Goal: Information Seeking & Learning: Learn about a topic

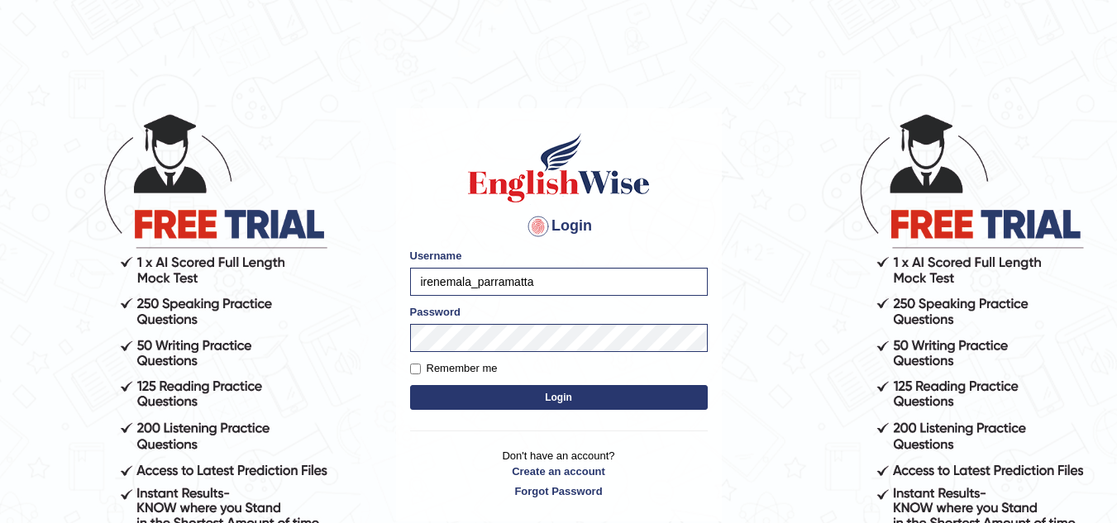
click at [440, 368] on label "Remember me" at bounding box center [454, 368] width 88 height 17
click at [421, 368] on input "Remember me" at bounding box center [415, 369] width 11 height 11
checkbox input "true"
click at [430, 400] on button "Login" at bounding box center [559, 397] width 298 height 25
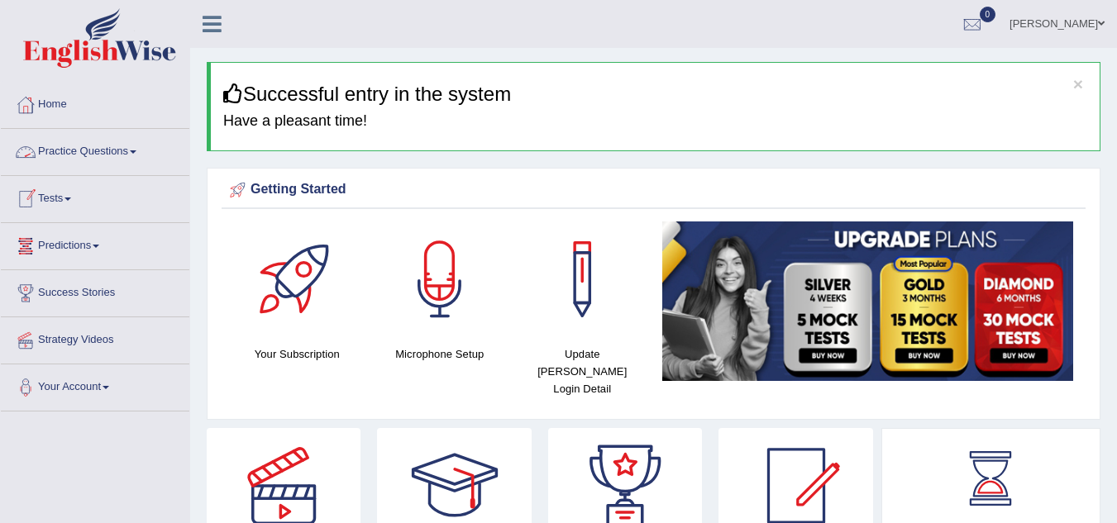
click at [115, 154] on link "Practice Questions" at bounding box center [95, 149] width 188 height 41
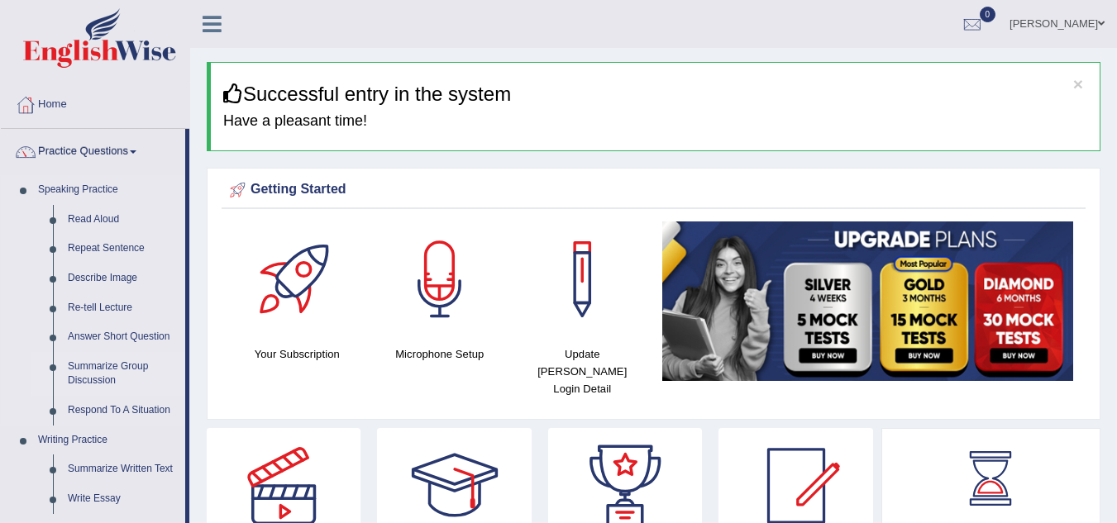
click at [98, 383] on link "Summarize Group Discussion" at bounding box center [122, 374] width 125 height 44
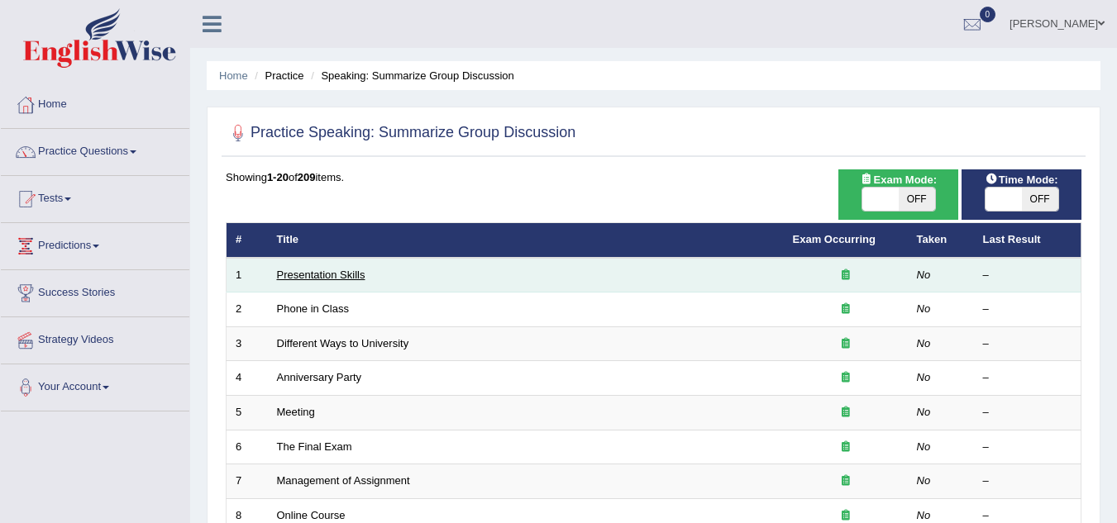
click at [333, 273] on link "Presentation Skills" at bounding box center [321, 275] width 88 height 12
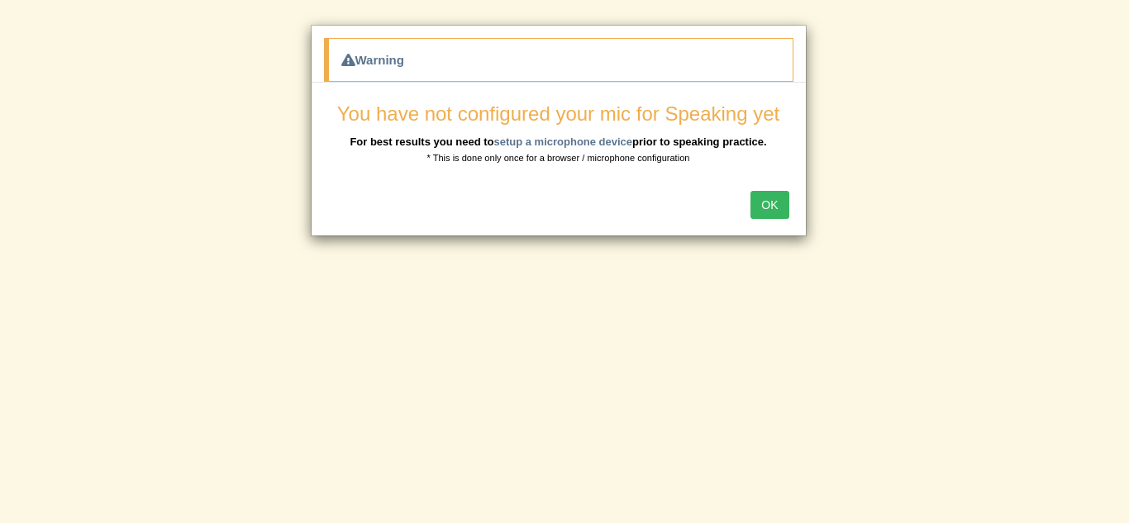
click at [680, 192] on div "OK" at bounding box center [559, 207] width 494 height 58
click at [791, 201] on div "OK" at bounding box center [559, 207] width 494 height 58
click at [782, 203] on button "OK" at bounding box center [770, 205] width 38 height 28
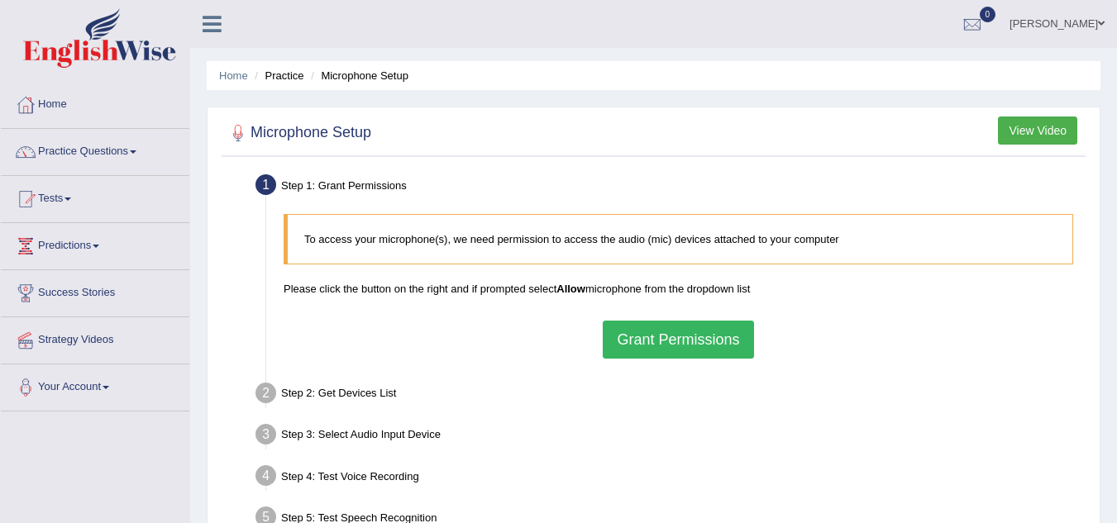
click at [679, 336] on button "Grant Permissions" at bounding box center [678, 340] width 150 height 38
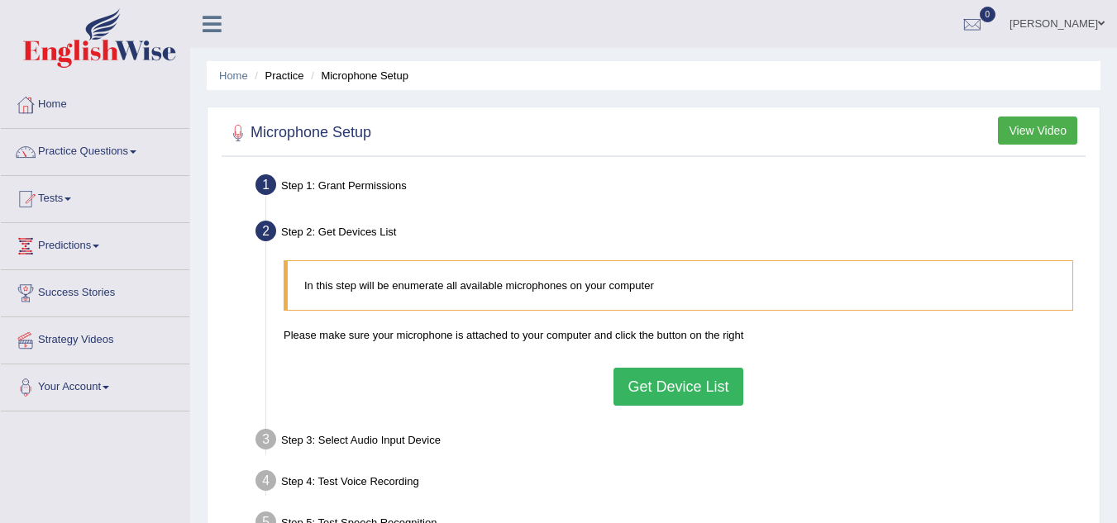
click at [617, 468] on div "Step 4: Test Voice Recording" at bounding box center [670, 483] width 844 height 36
drag, startPoint x: 626, startPoint y: 388, endPoint x: 772, endPoint y: 242, distance: 206.3
click at [626, 389] on button "Get Device List" at bounding box center [677, 387] width 129 height 38
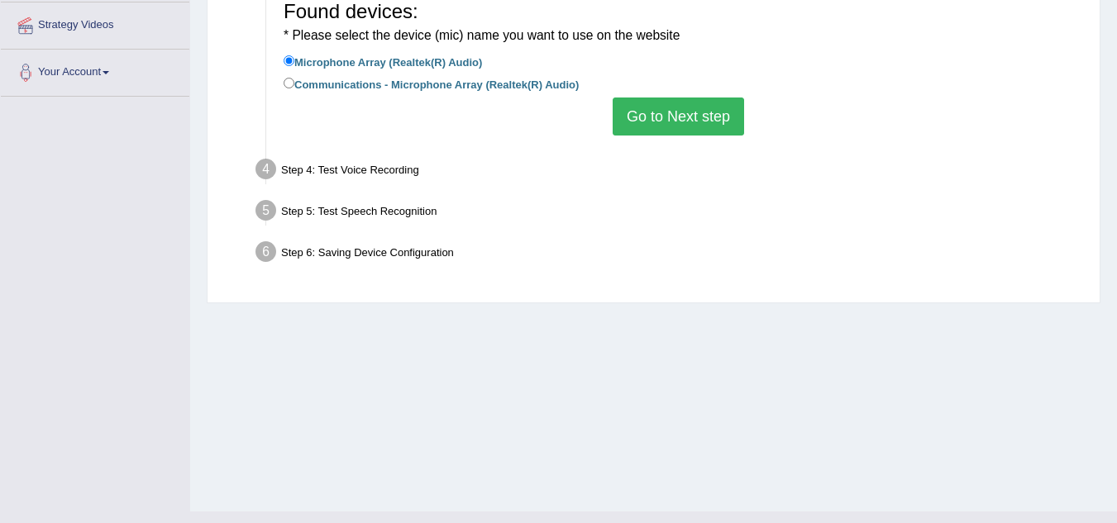
scroll to position [345, 0]
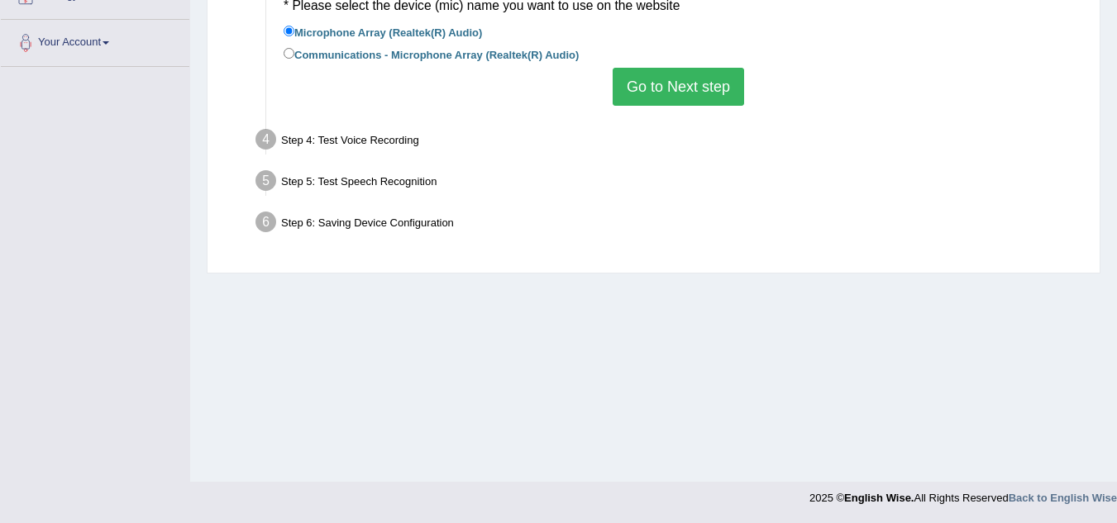
click at [424, 55] on label "Communications - Microphone Array (Realtek(R) Audio)" at bounding box center [431, 54] width 295 height 18
click at [294, 55] on input "Communications - Microphone Array (Realtek(R) Audio)" at bounding box center [289, 53] width 11 height 11
radio input "true"
click at [663, 98] on button "Go to Next step" at bounding box center [678, 87] width 131 height 38
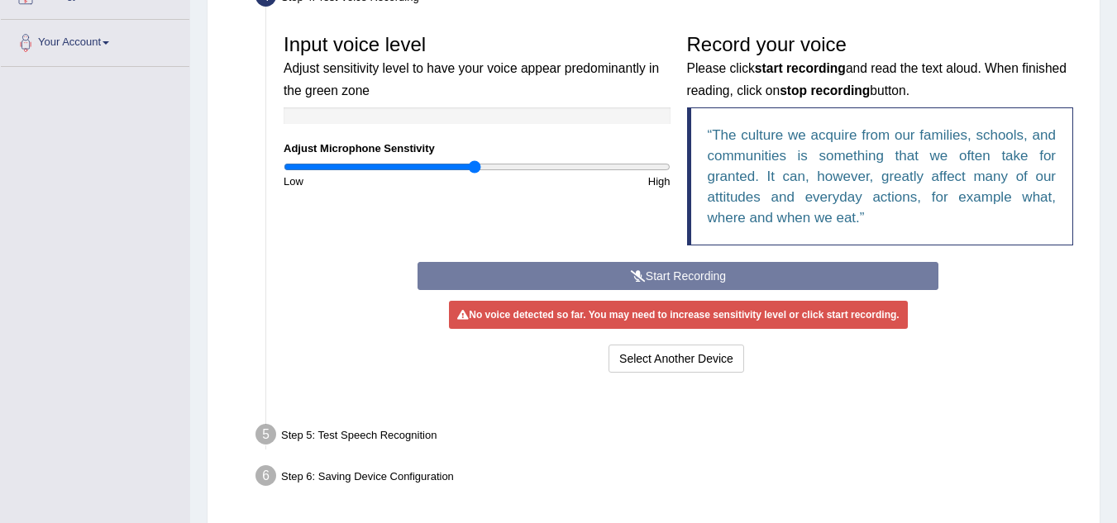
click at [683, 90] on ul "Step 1: Grant Permissions To access your microphone(s), we need permission to a…" at bounding box center [654, 161] width 856 height 672
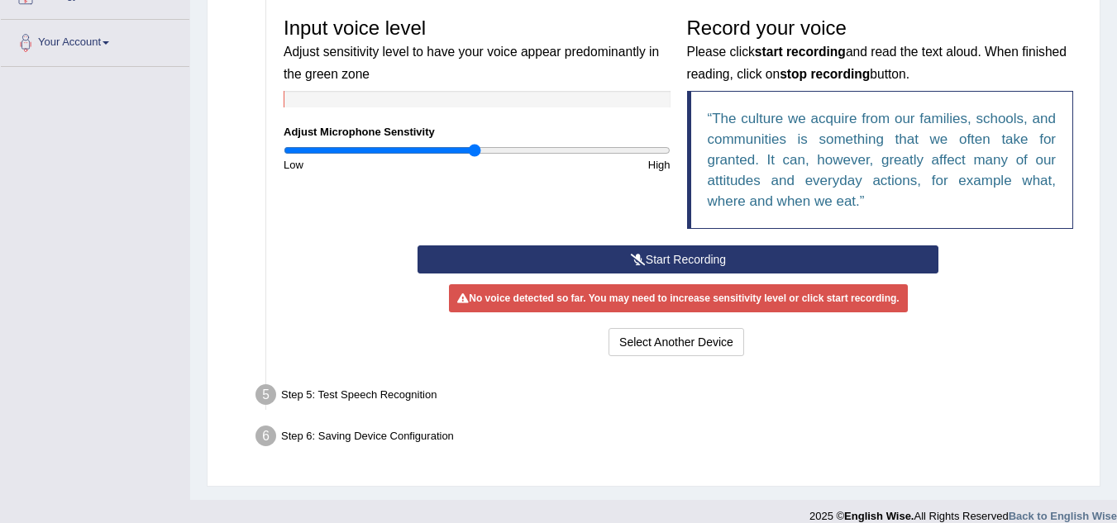
click at [684, 261] on button "Start Recording" at bounding box center [677, 260] width 521 height 28
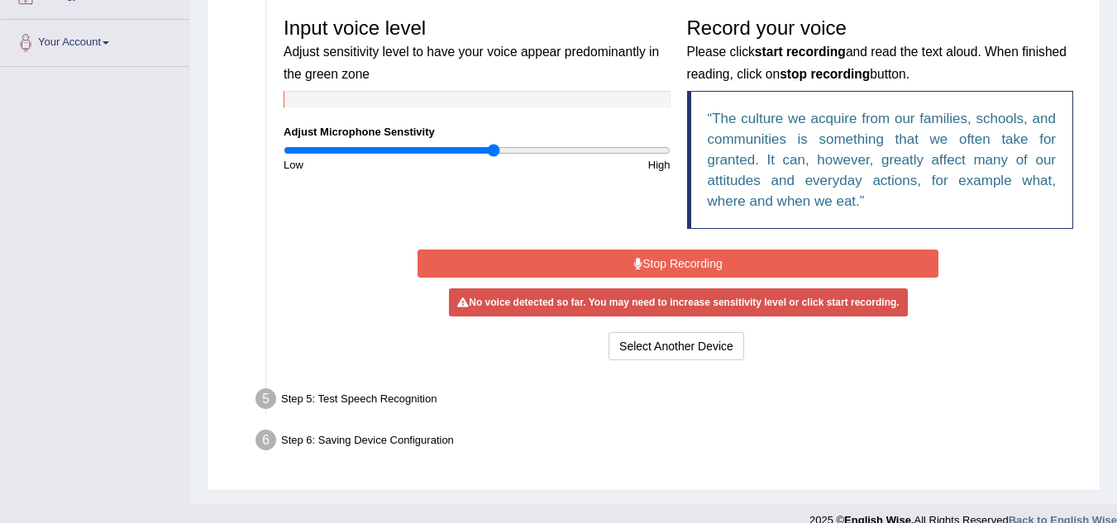
click at [492, 147] on input "range" at bounding box center [477, 150] width 387 height 13
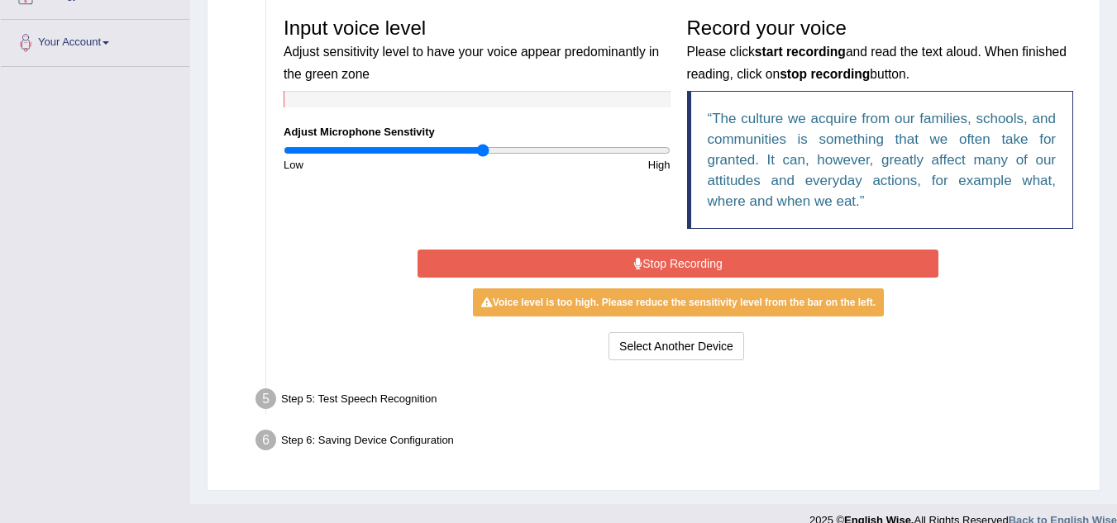
type input "1.04"
click at [482, 147] on input "range" at bounding box center [477, 150] width 387 height 13
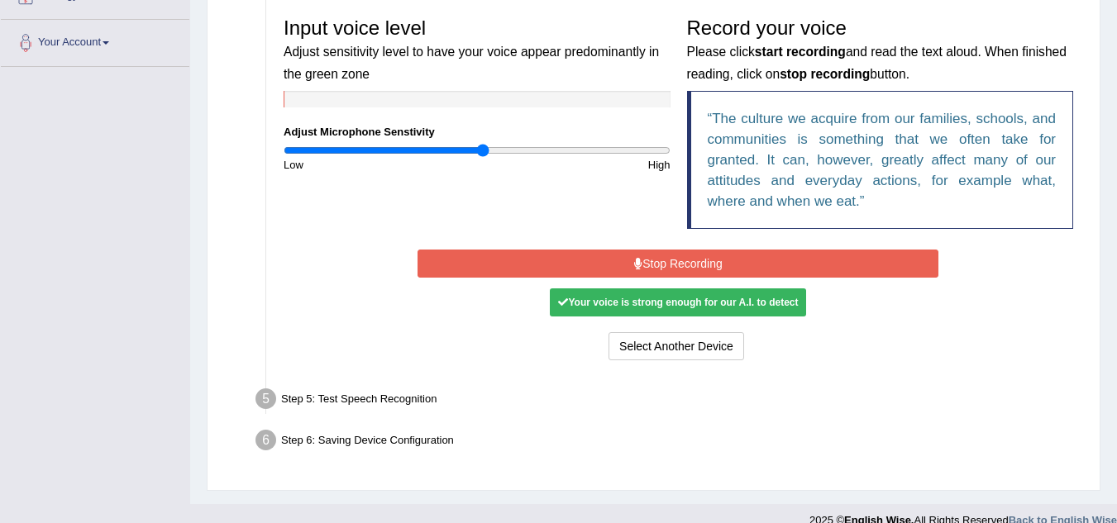
click at [539, 258] on button "Stop Recording" at bounding box center [677, 264] width 521 height 28
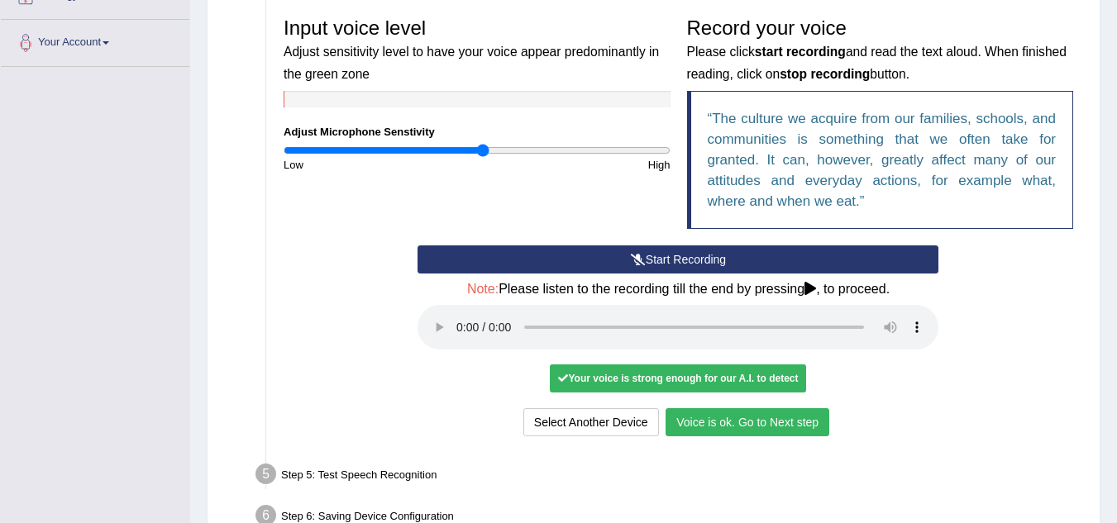
click at [732, 429] on button "Voice is ok. Go to Next step" at bounding box center [747, 422] width 164 height 28
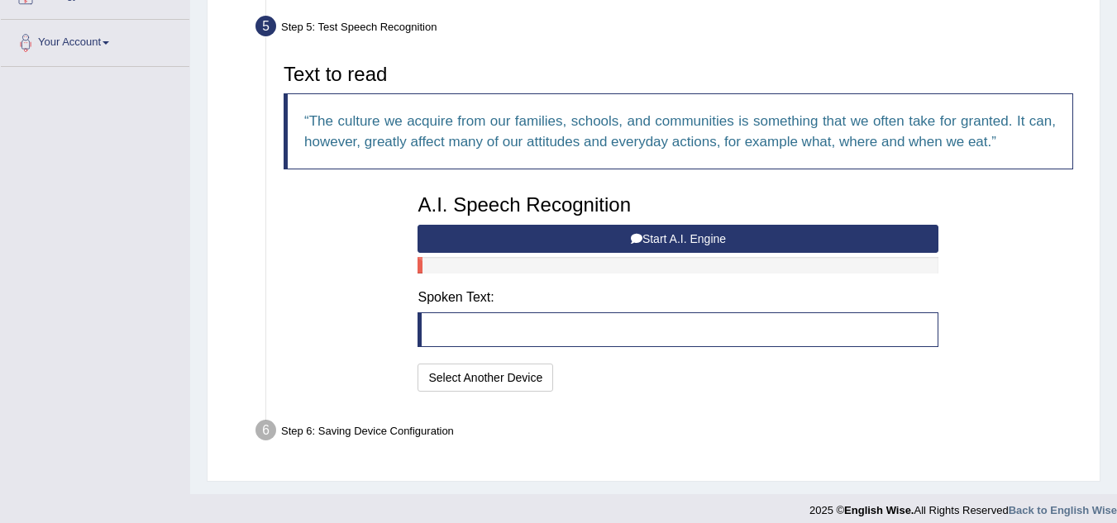
click at [631, 236] on icon at bounding box center [637, 239] width 12 height 12
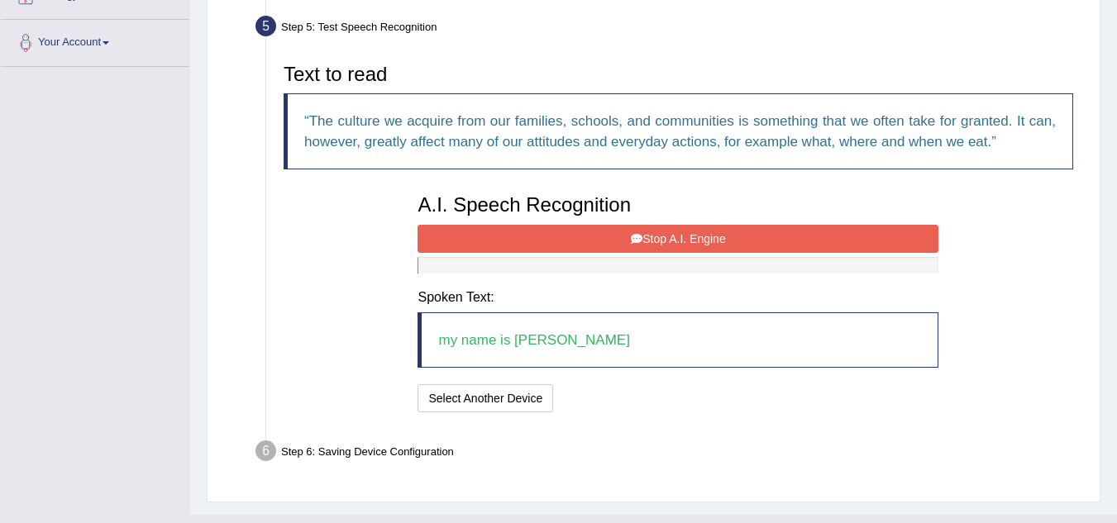
click at [756, 236] on button "Stop A.I. Engine" at bounding box center [677, 239] width 521 height 28
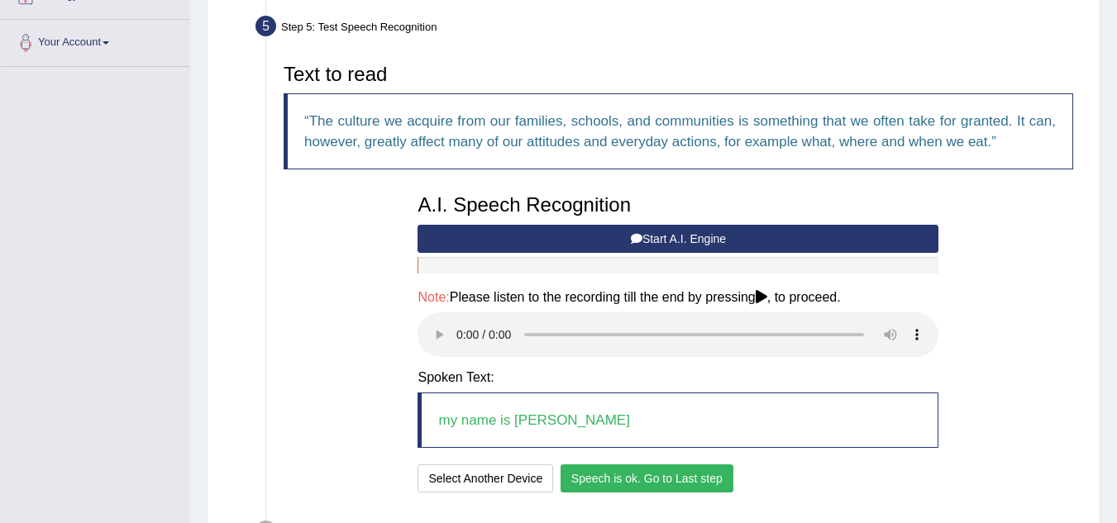
click at [650, 480] on button "Speech is ok. Go to Last step" at bounding box center [646, 479] width 173 height 28
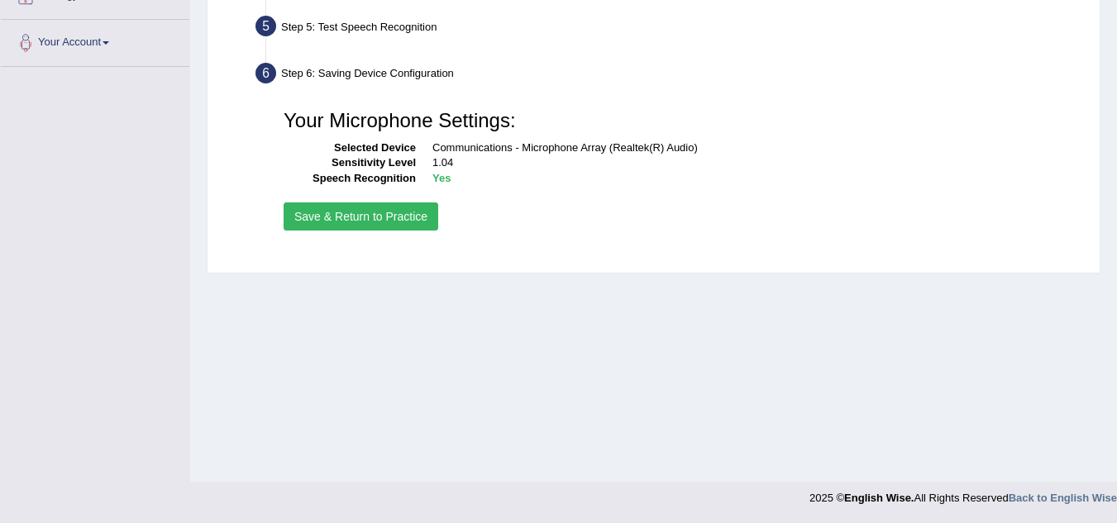
click at [398, 226] on button "Save & Return to Practice" at bounding box center [361, 217] width 155 height 28
click at [396, 213] on button "Save & Return to Practice" at bounding box center [361, 217] width 155 height 28
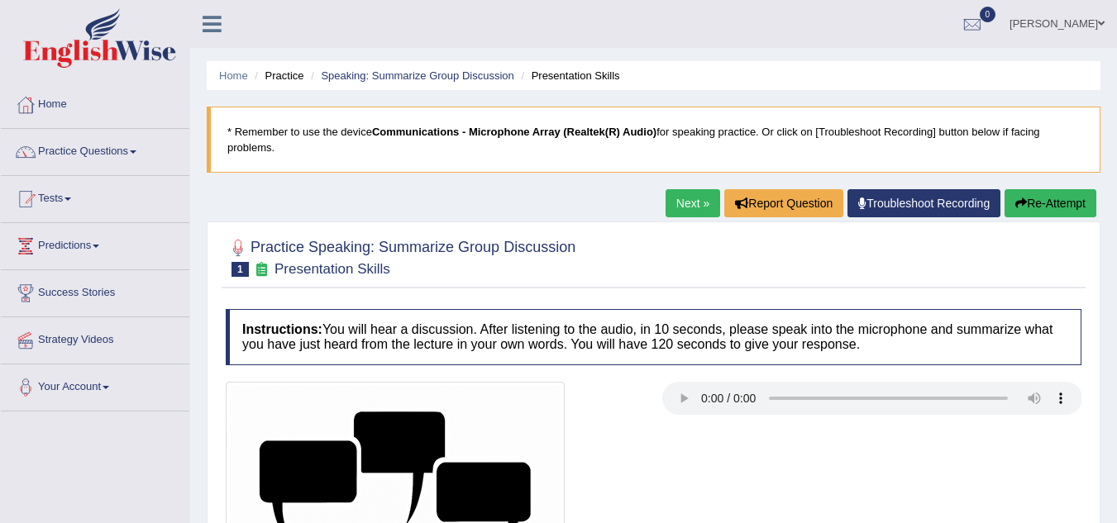
drag, startPoint x: 683, startPoint y: 203, endPoint x: 719, endPoint y: 248, distance: 57.6
click at [683, 203] on link "Next »" at bounding box center [692, 203] width 55 height 28
click at [652, 293] on div "Practice Speaking: Summarize Group Discussion 2 Phone in Class Instructions: Yo…" at bounding box center [654, 508] width 894 height 572
click at [696, 344] on h4 "Instructions: You will hear a discussion. After listening to the audio, in 10 s…" at bounding box center [654, 336] width 856 height 55
click at [688, 297] on div "Practice Speaking: Summarize Group Discussion 2 Phone in Class Instructions: Yo…" at bounding box center [654, 508] width 894 height 572
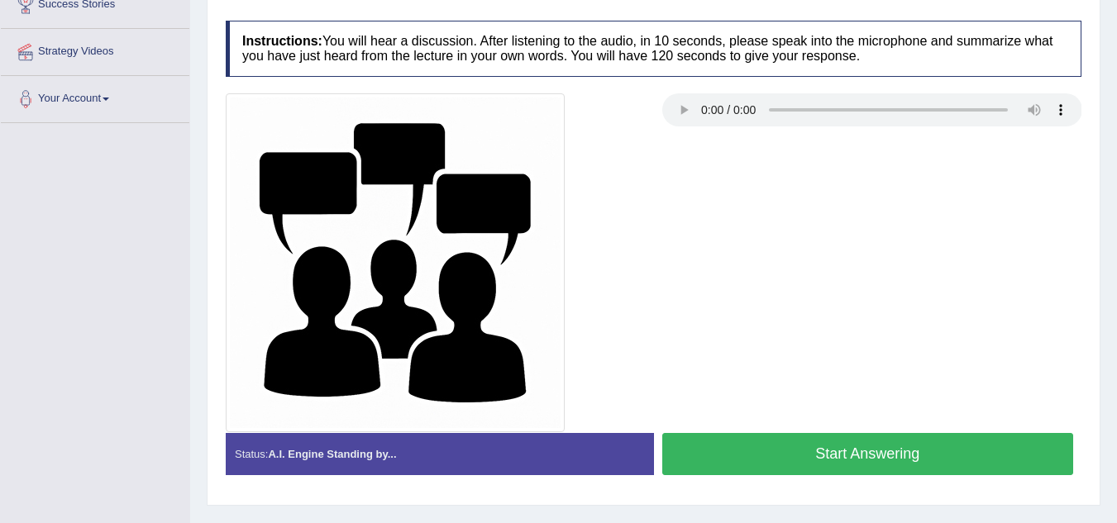
scroll to position [262, 0]
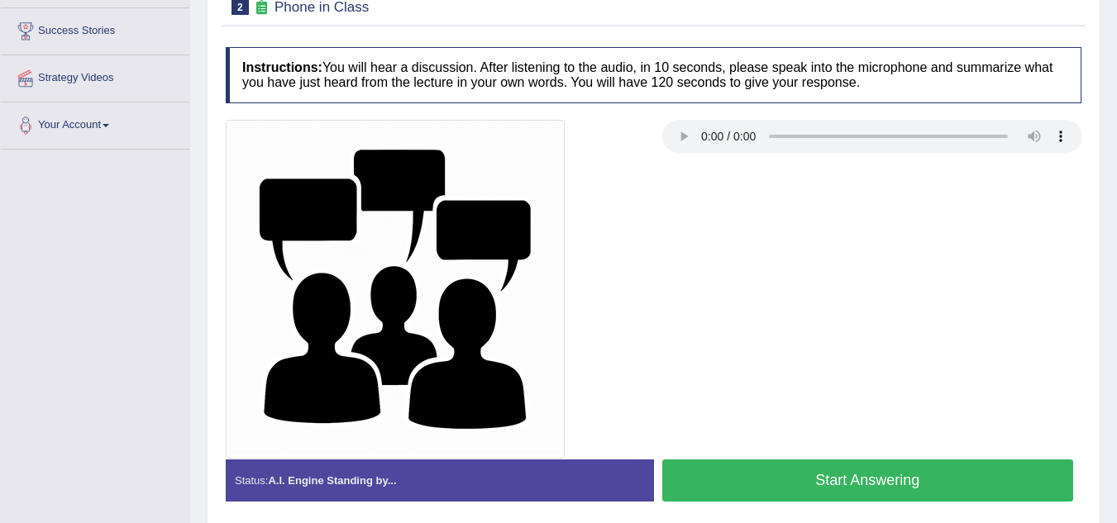
click at [692, 269] on div at bounding box center [653, 289] width 872 height 339
click at [721, 315] on div at bounding box center [653, 289] width 872 height 339
click at [894, 273] on div at bounding box center [653, 289] width 872 height 339
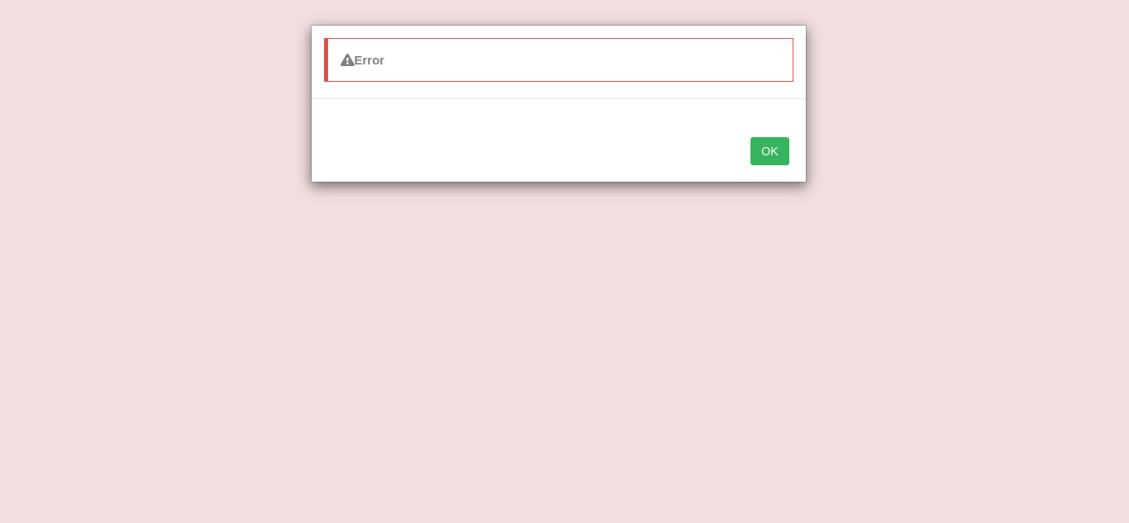
click at [805, 250] on div "Error OK" at bounding box center [564, 261] width 1129 height 523
click at [768, 153] on button "OK" at bounding box center [770, 151] width 38 height 28
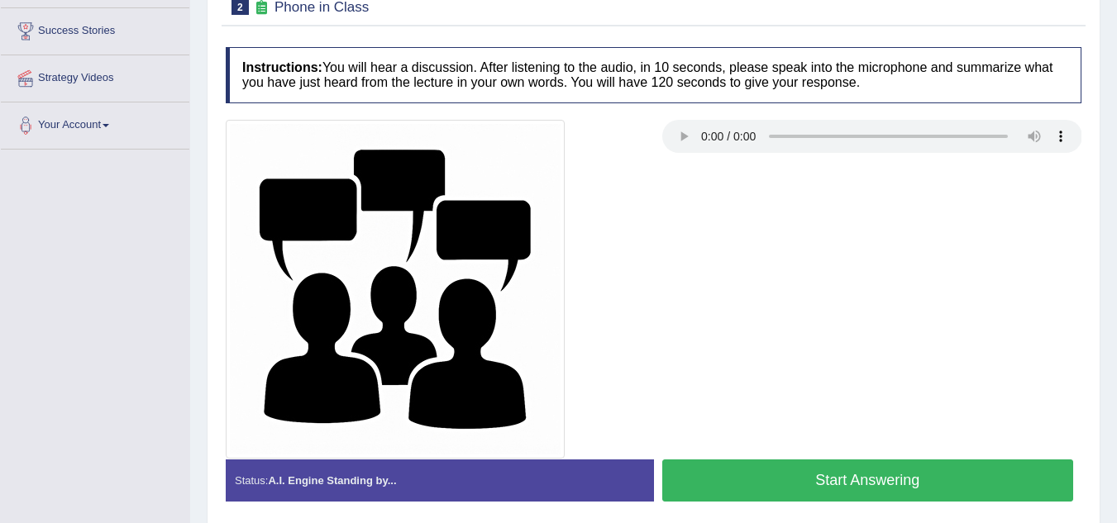
click at [665, 161] on div at bounding box center [653, 289] width 872 height 339
click at [788, 197] on div at bounding box center [653, 289] width 872 height 339
click at [627, 260] on div at bounding box center [435, 289] width 436 height 339
click at [996, 261] on div at bounding box center [653, 289] width 872 height 339
click at [922, 31] on div "Practice Speaking: Summarize Group Discussion 2 Phone in Class Instructions: Yo…" at bounding box center [654, 245] width 894 height 572
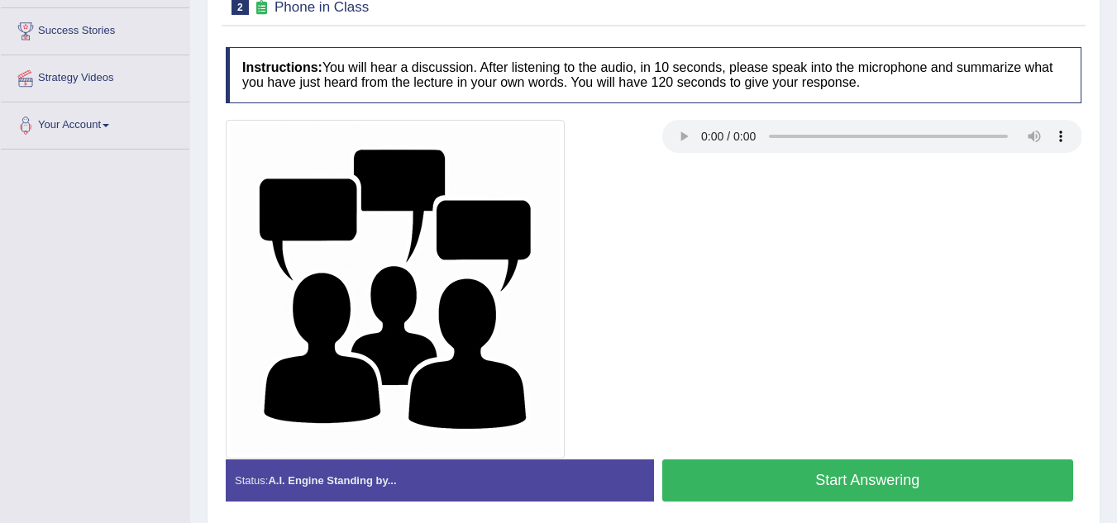
click at [831, 74] on h4 "Instructions: You will hear a discussion. After listening to the audio, in 10 s…" at bounding box center [654, 74] width 856 height 55
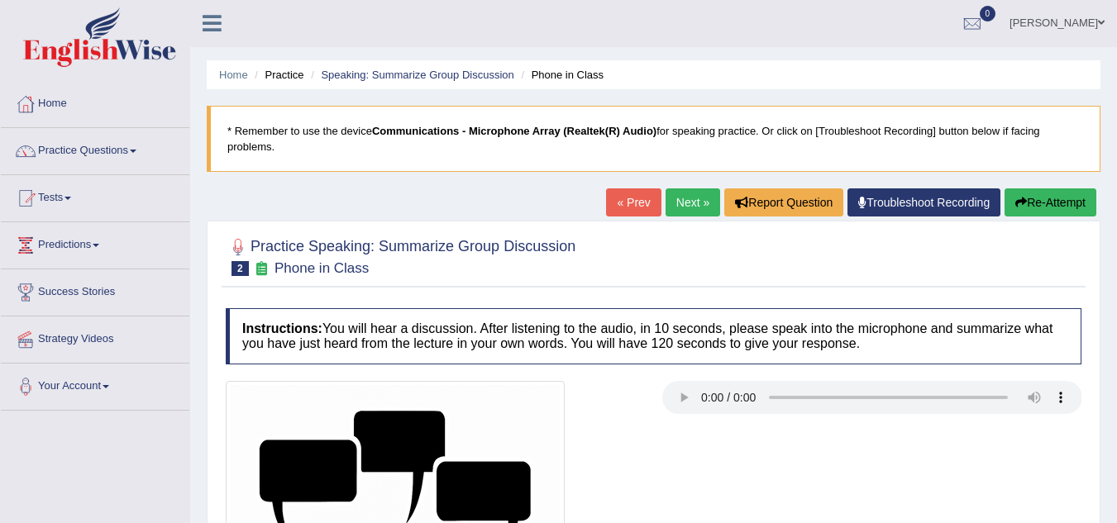
scroll to position [0, 0]
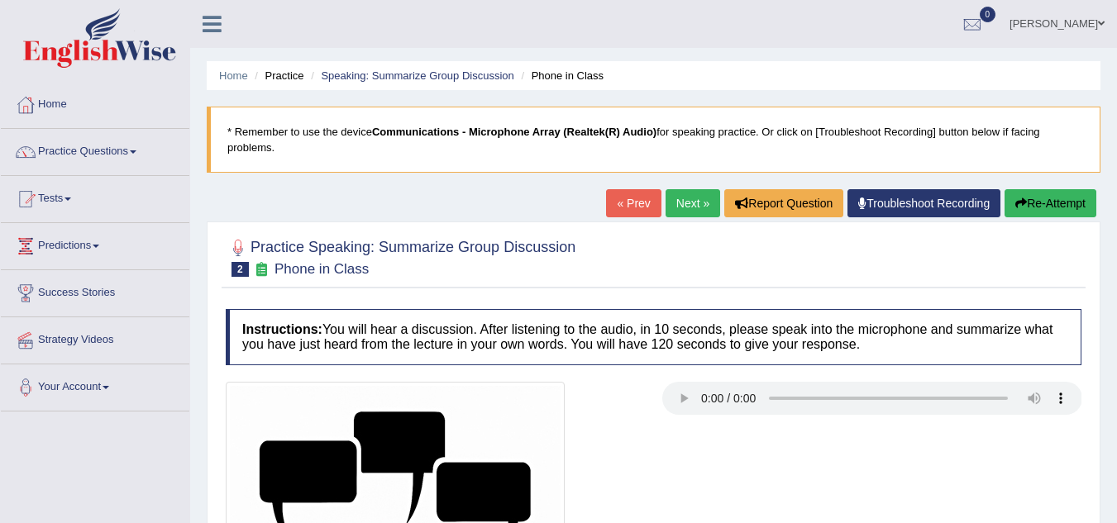
click at [696, 217] on link "Next »" at bounding box center [692, 203] width 55 height 28
click at [697, 208] on link "Next »" at bounding box center [692, 203] width 55 height 28
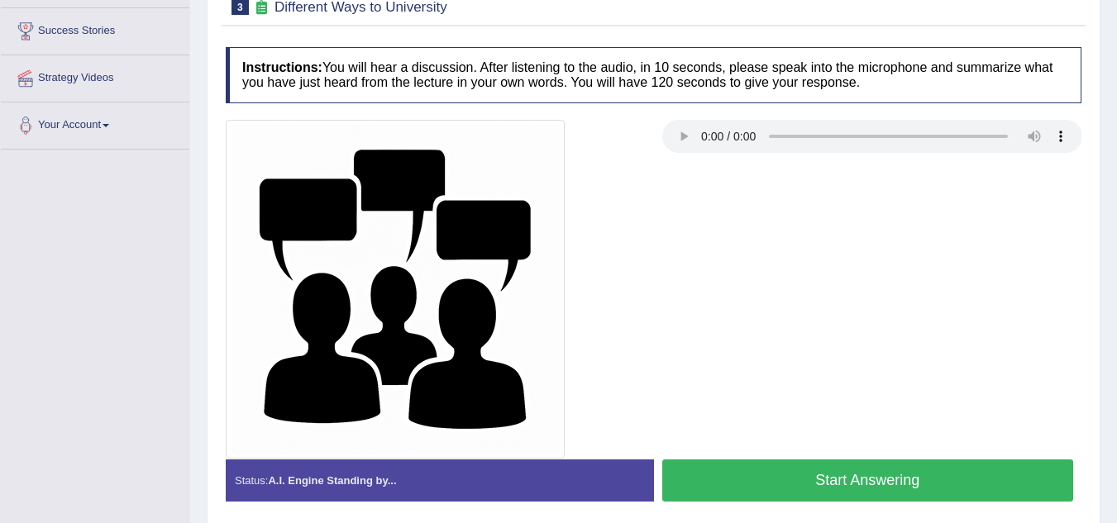
drag, startPoint x: 778, startPoint y: 215, endPoint x: 1117, endPoint y: 294, distance: 348.1
click at [778, 217] on div at bounding box center [653, 289] width 872 height 339
click at [822, 259] on div at bounding box center [653, 289] width 872 height 339
click at [793, 251] on div at bounding box center [653, 289] width 872 height 339
click at [891, 295] on div at bounding box center [653, 289] width 872 height 339
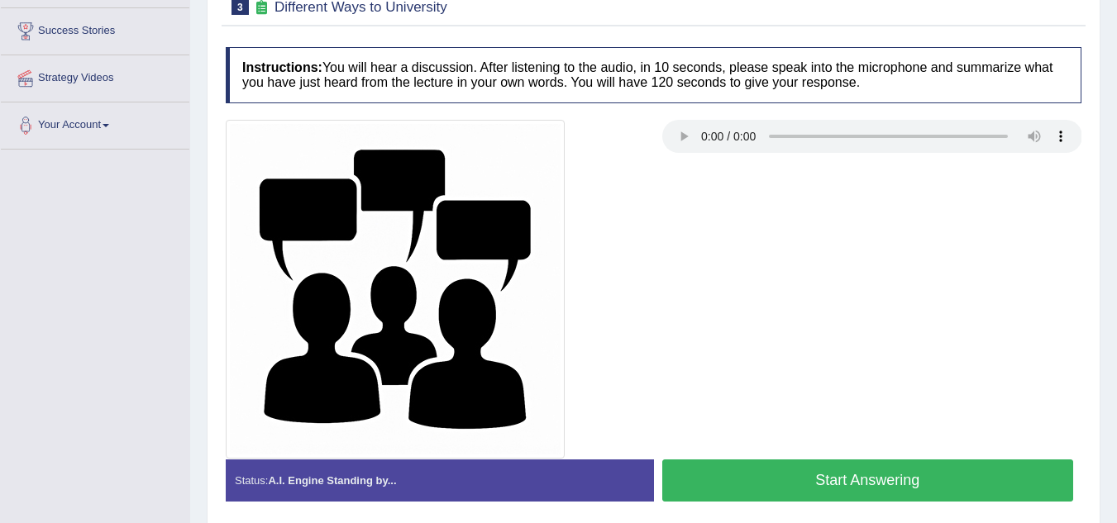
click at [994, 184] on div at bounding box center [653, 289] width 872 height 339
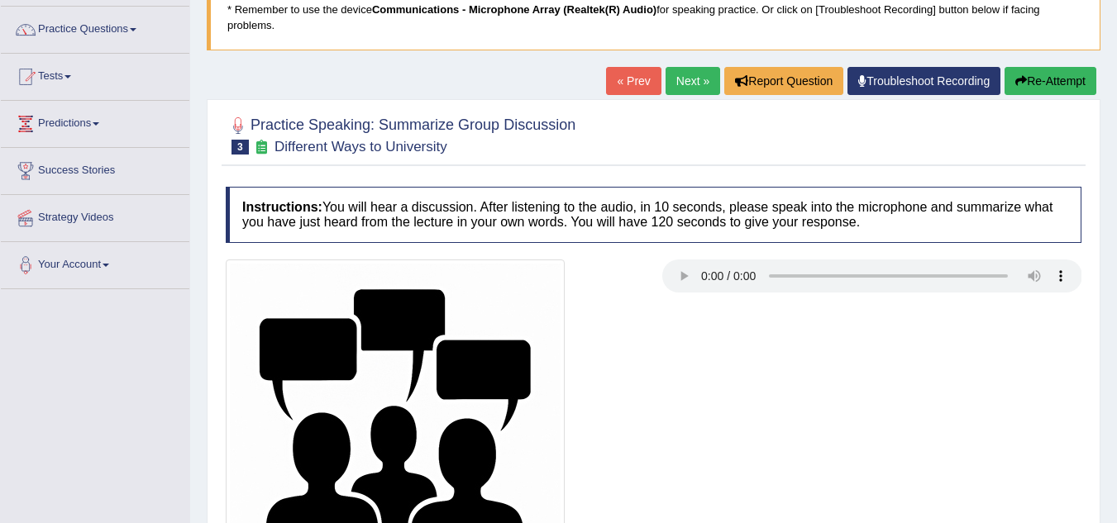
scroll to position [106, 0]
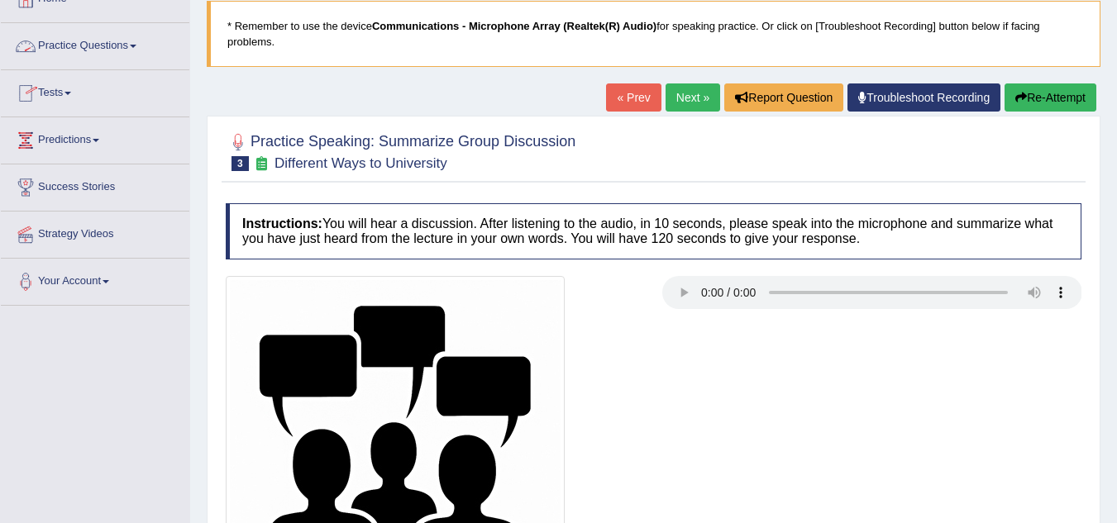
click at [80, 46] on link "Practice Questions" at bounding box center [95, 43] width 188 height 41
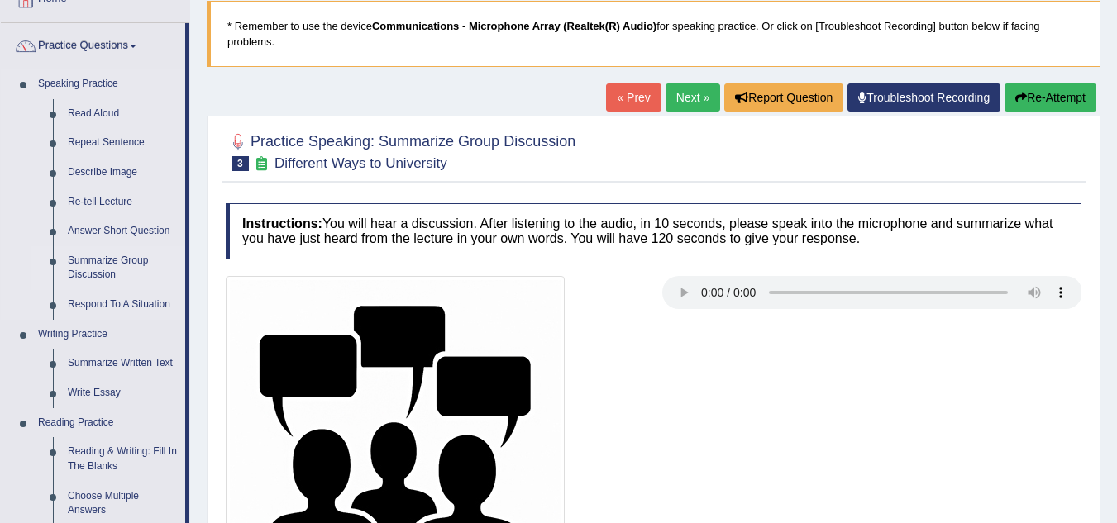
click at [91, 264] on link "Summarize Group Discussion" at bounding box center [122, 268] width 125 height 44
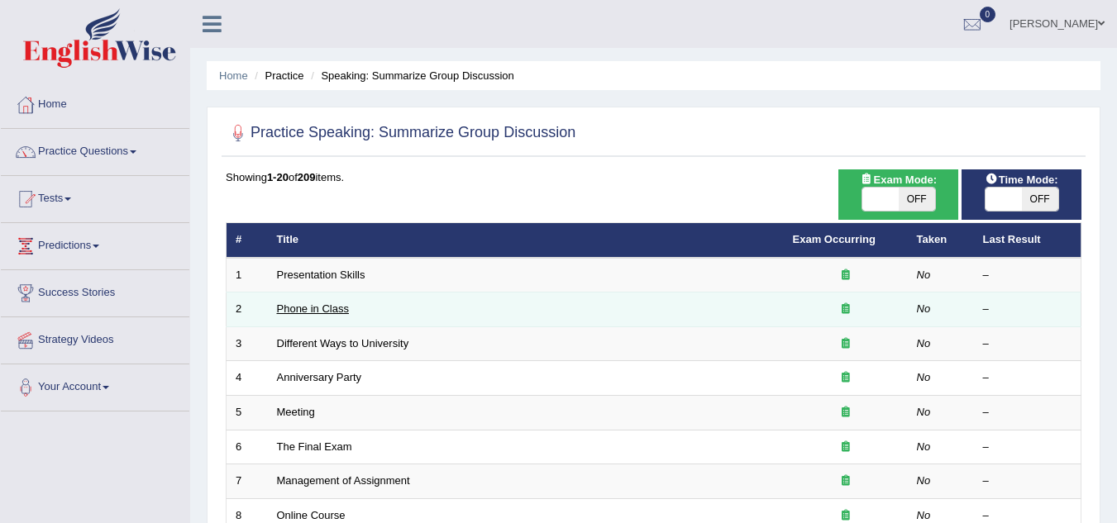
click at [312, 313] on link "Phone in Class" at bounding box center [313, 309] width 72 height 12
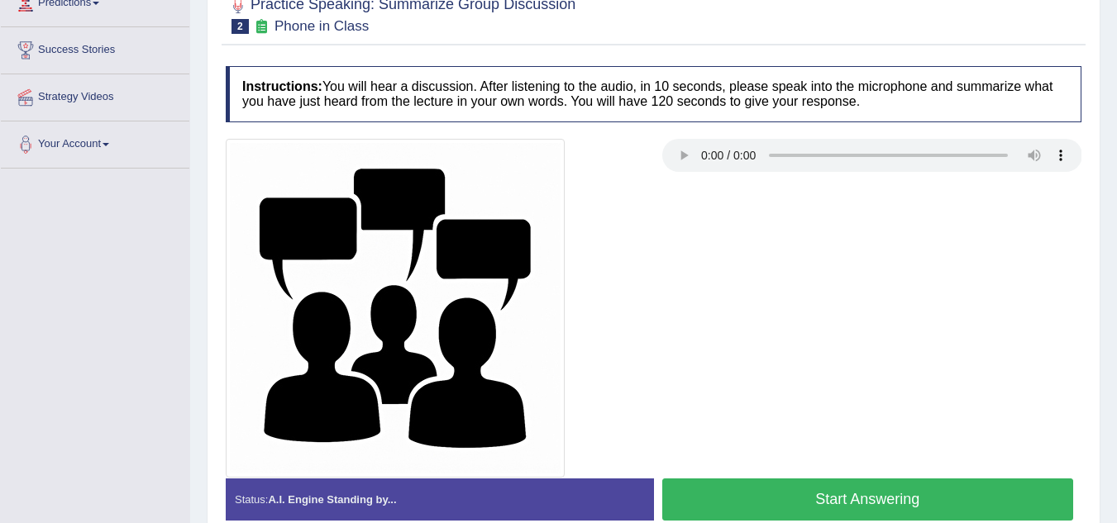
scroll to position [345, 0]
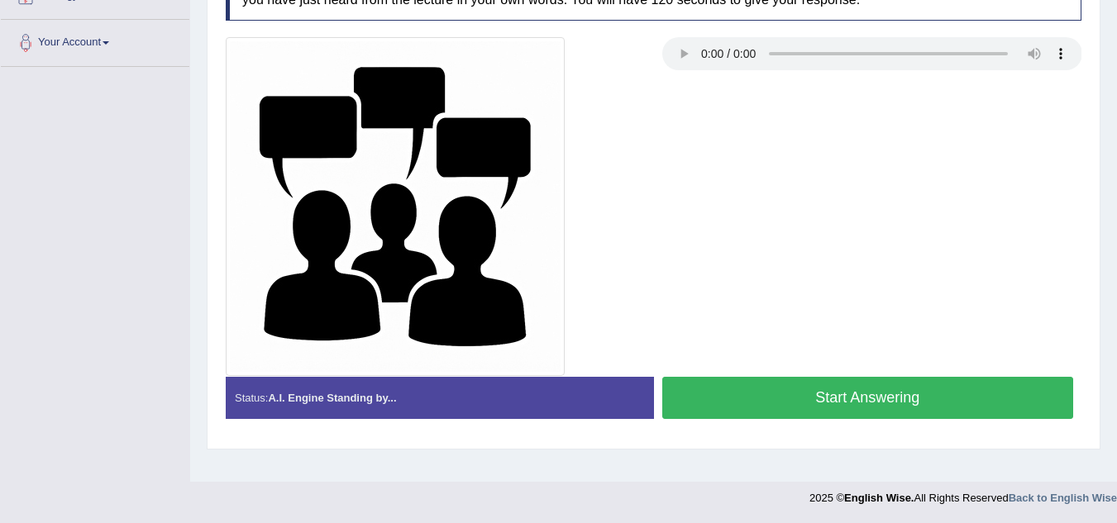
click at [680, 397] on button "Start Answering" at bounding box center [868, 398] width 412 height 42
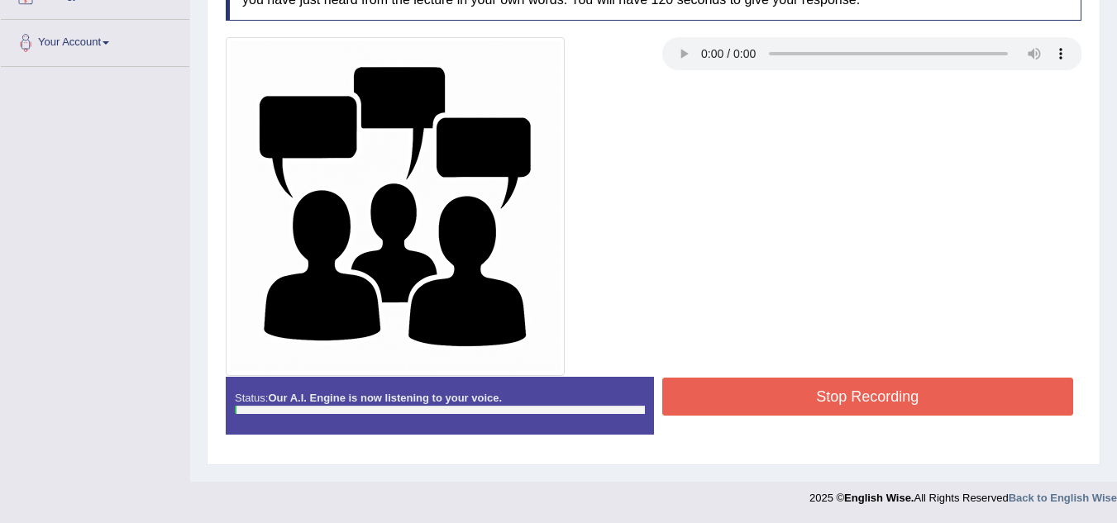
click at [680, 397] on button "Stop Recording" at bounding box center [868, 397] width 412 height 38
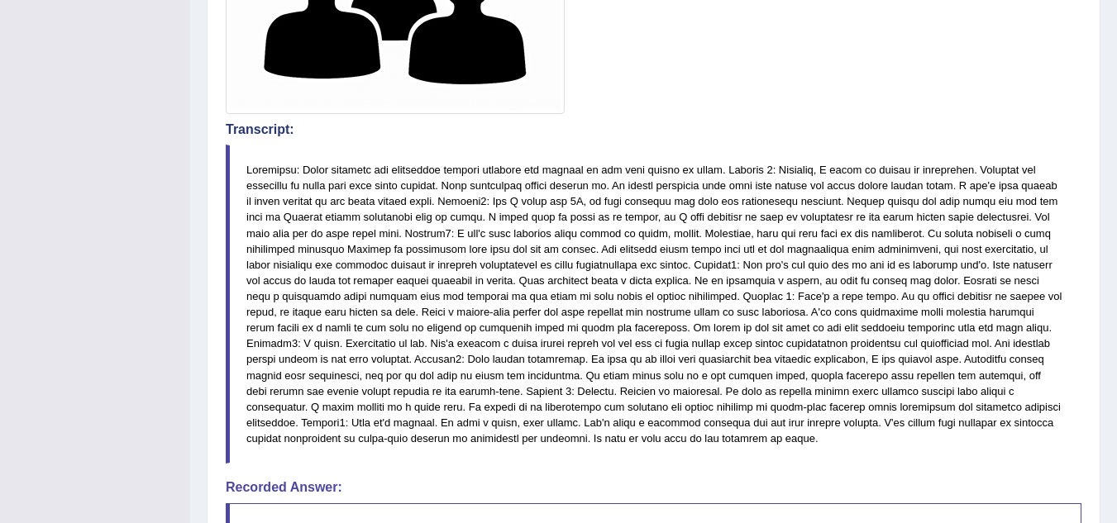
scroll to position [606, 0]
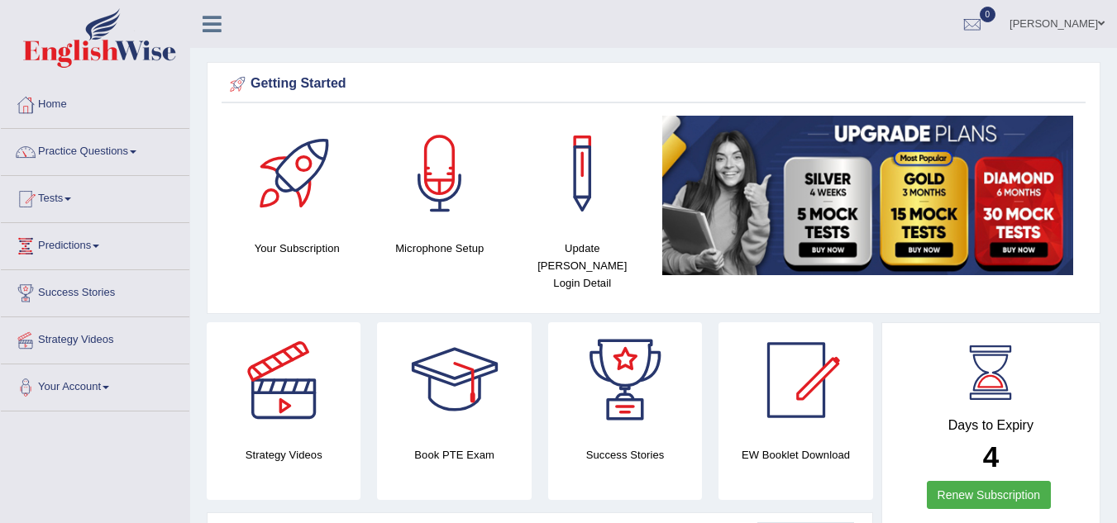
click at [82, 157] on link "Practice Questions" at bounding box center [95, 149] width 188 height 41
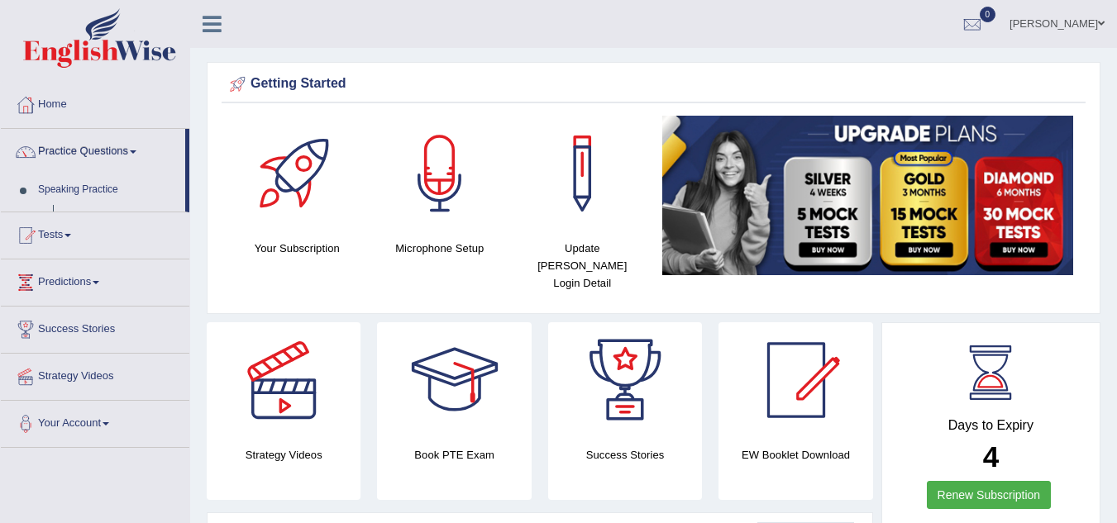
click at [82, 157] on link "Practice Questions" at bounding box center [93, 149] width 184 height 41
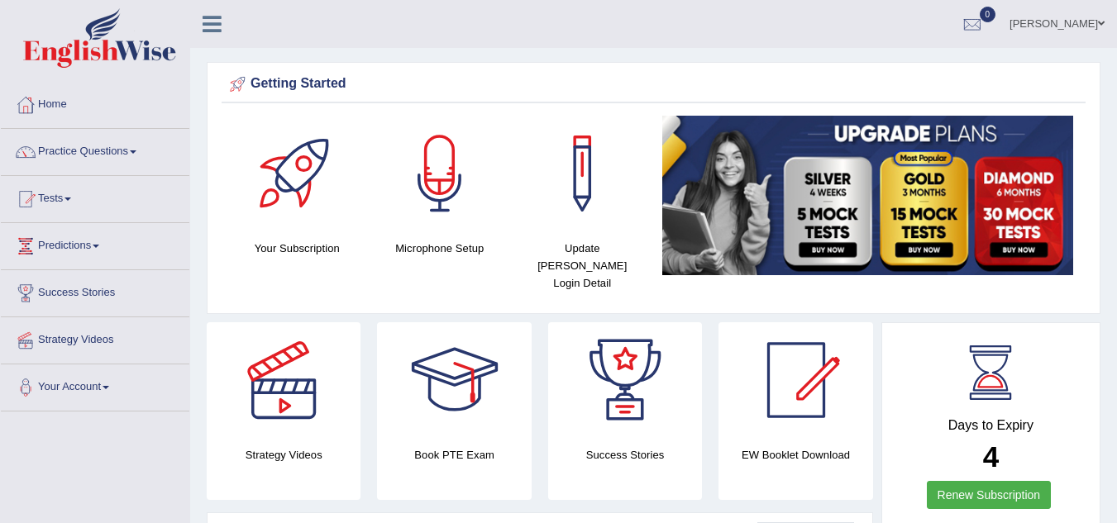
click at [82, 157] on link "Practice Questions" at bounding box center [95, 149] width 188 height 41
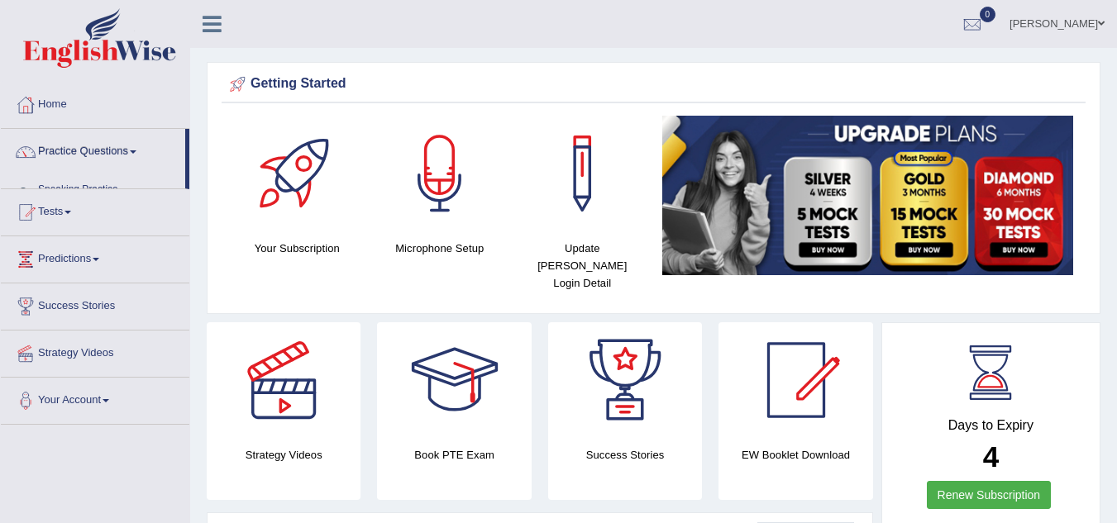
click at [82, 157] on link "Practice Questions" at bounding box center [93, 149] width 184 height 41
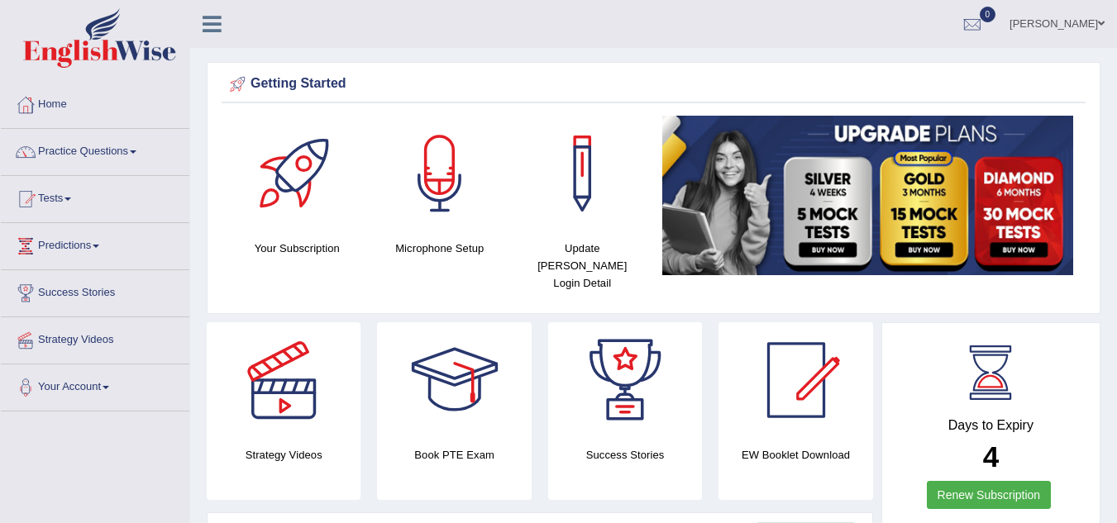
click at [82, 157] on link "Practice Questions" at bounding box center [95, 149] width 188 height 41
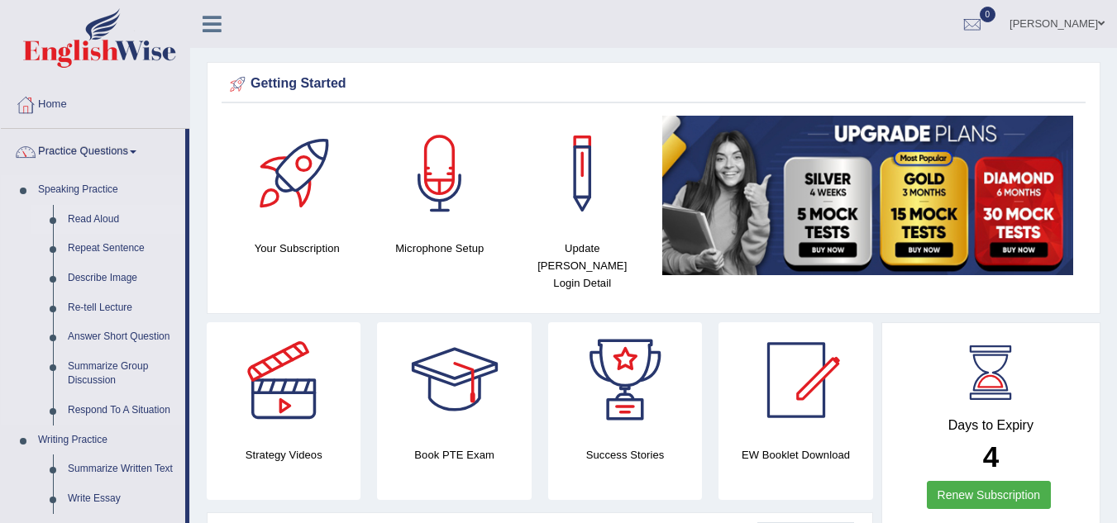
click at [86, 220] on link "Read Aloud" at bounding box center [122, 220] width 125 height 30
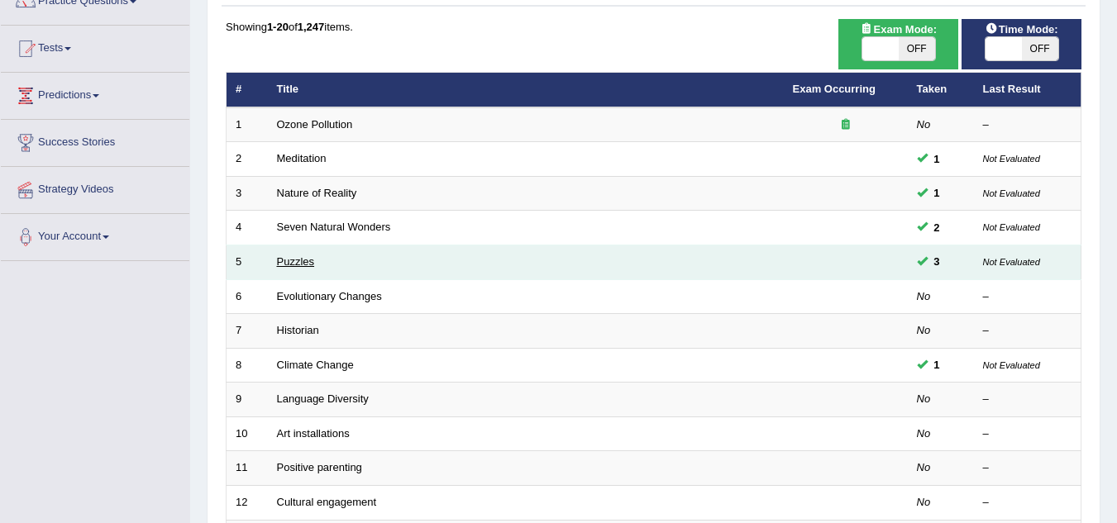
scroll to position [157, 0]
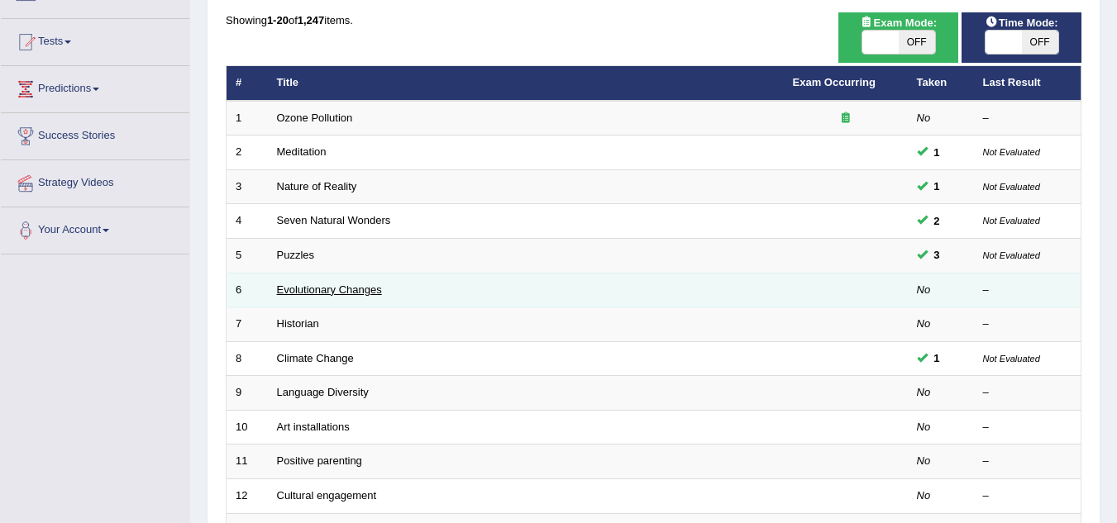
click at [312, 284] on link "Evolutionary Changes" at bounding box center [329, 290] width 105 height 12
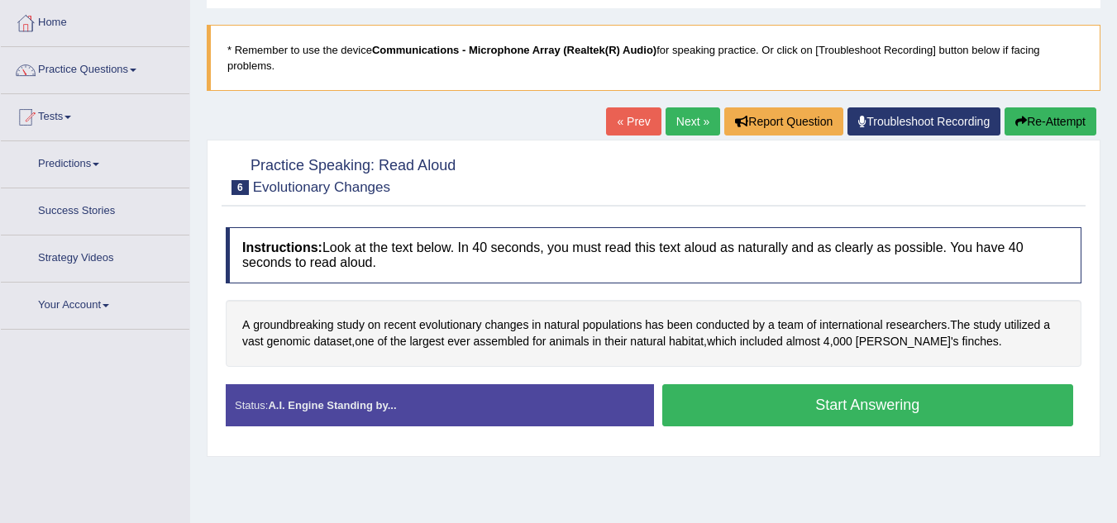
scroll to position [83, 0]
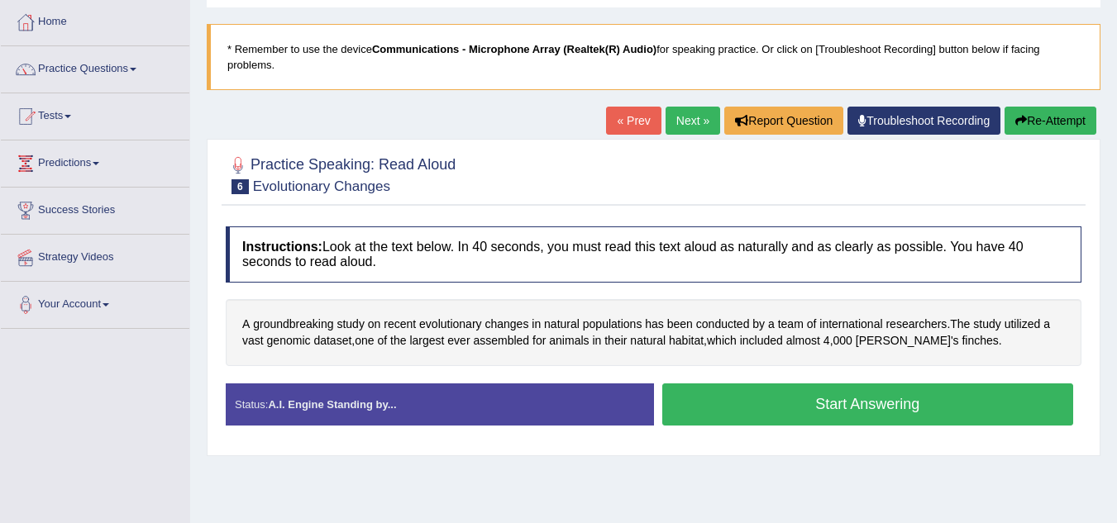
click at [312, 284] on div "Instructions: Look at the text below. In 40 seconds, you must read this text al…" at bounding box center [654, 332] width 864 height 228
click at [715, 408] on button "Start Answering" at bounding box center [868, 405] width 412 height 42
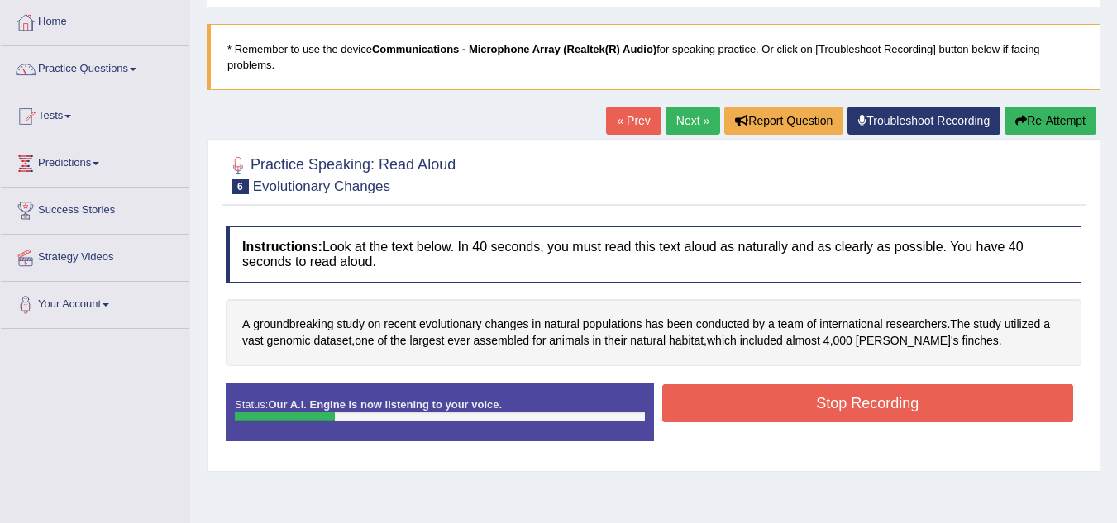
click at [715, 408] on button "Stop Recording" at bounding box center [868, 403] width 412 height 38
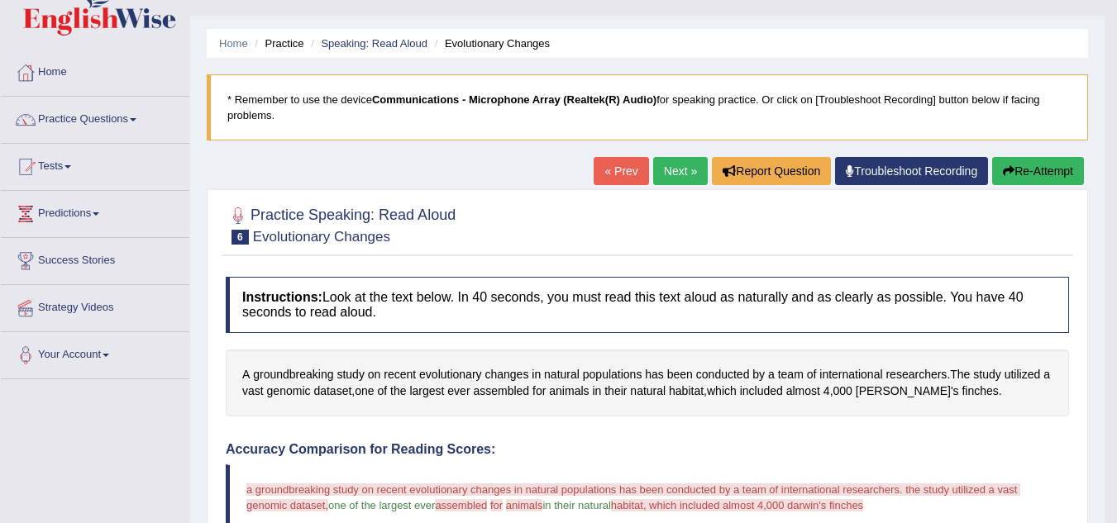
scroll to position [0, 0]
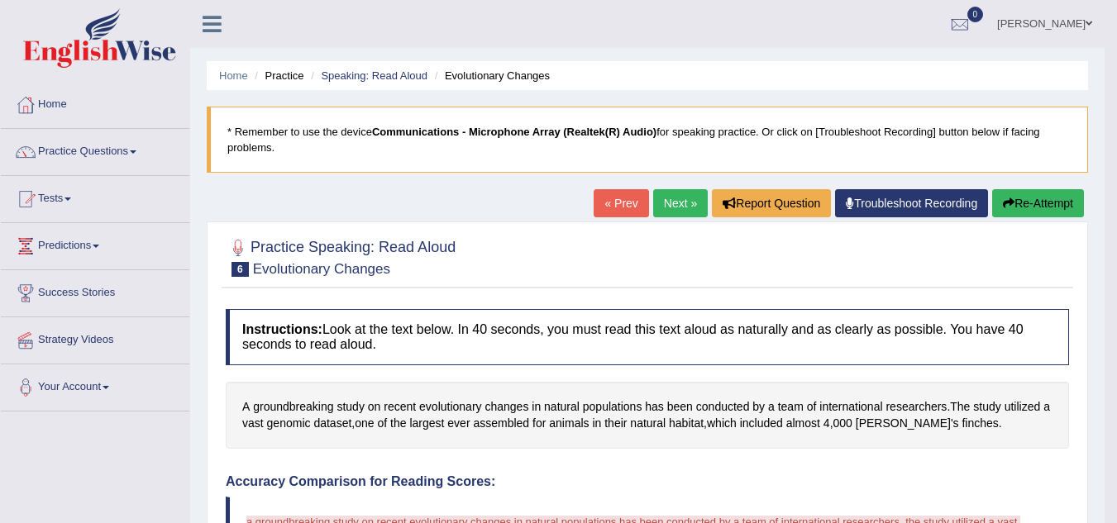
click at [660, 206] on link "Next »" at bounding box center [680, 203] width 55 height 28
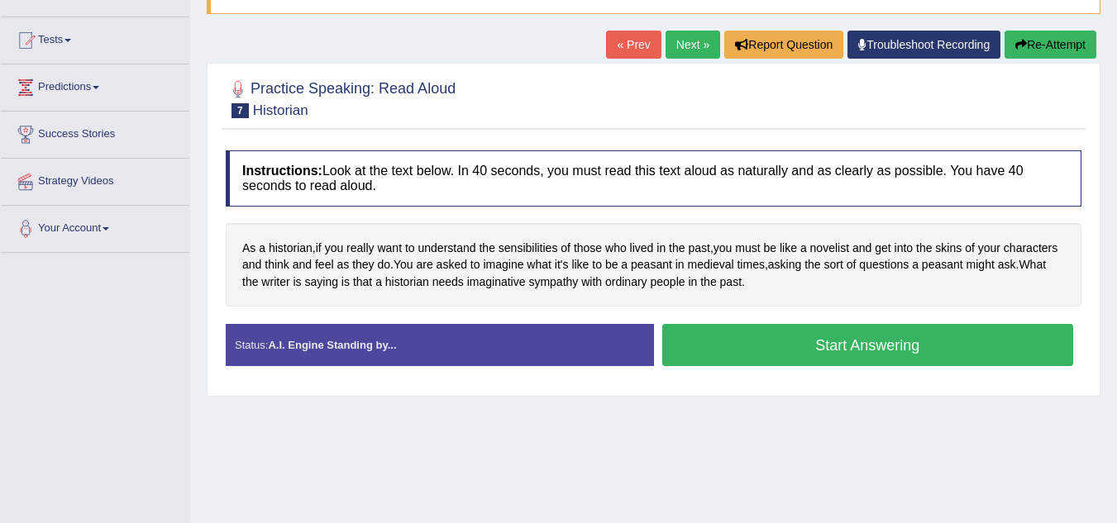
scroll to position [156, 0]
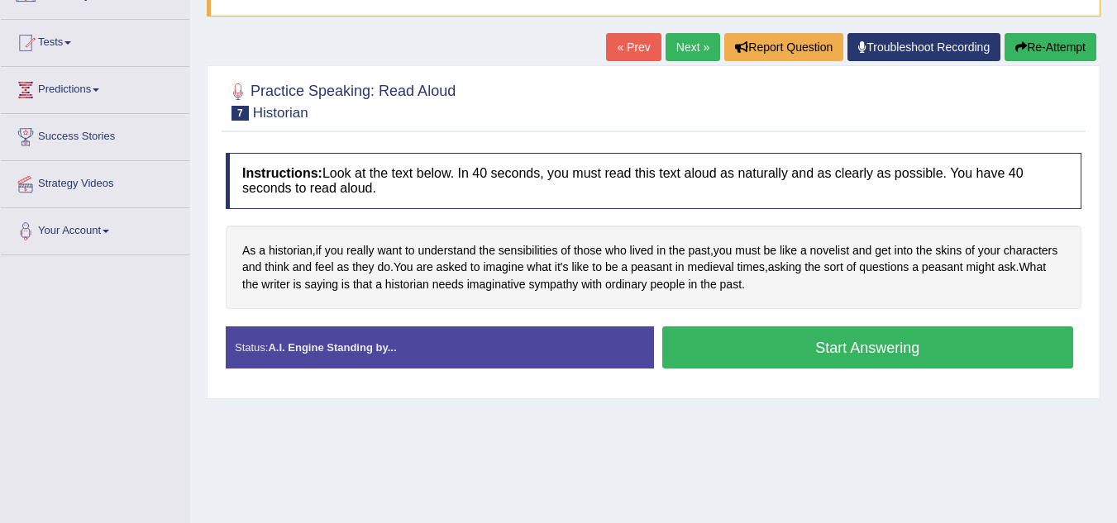
click at [773, 337] on button "Start Answering" at bounding box center [868, 348] width 412 height 42
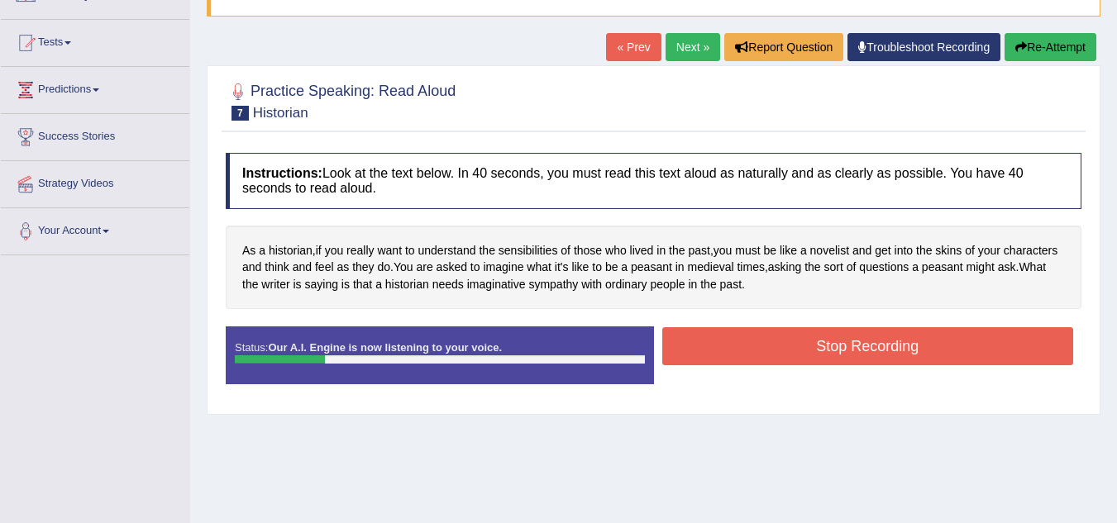
click at [773, 337] on button "Stop Recording" at bounding box center [868, 346] width 412 height 38
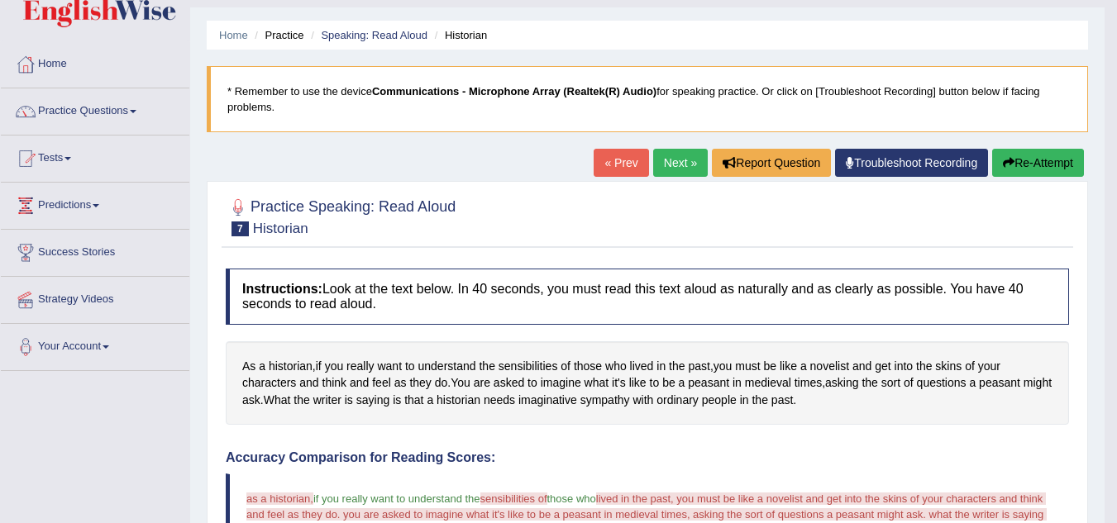
scroll to position [0, 0]
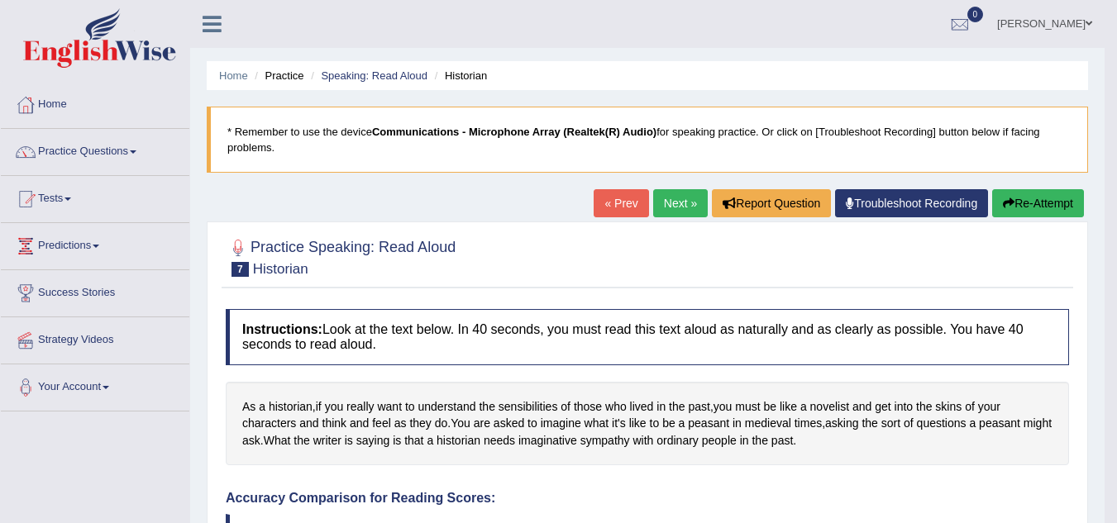
click at [1018, 192] on button "Re-Attempt" at bounding box center [1038, 203] width 92 height 28
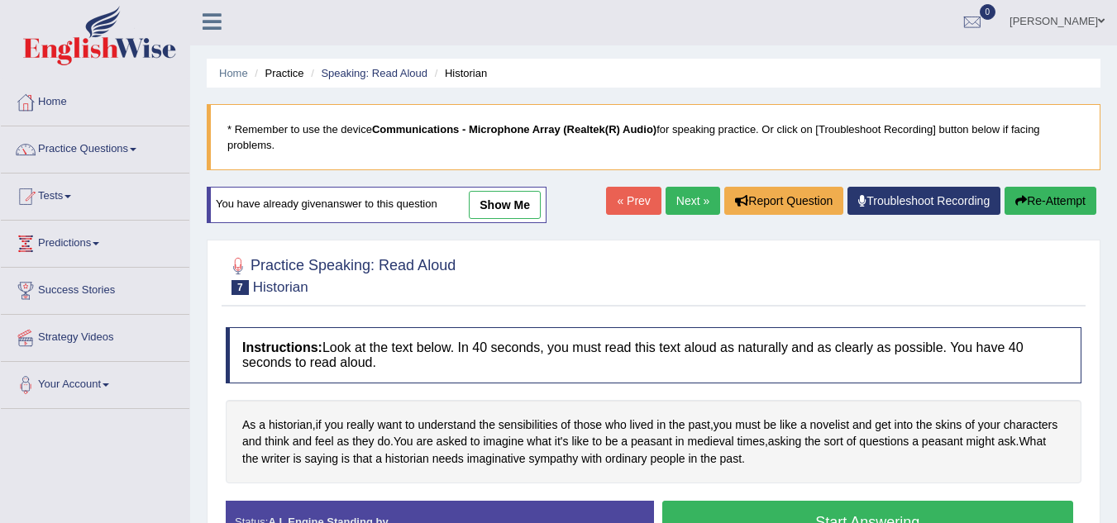
scroll to position [1, 0]
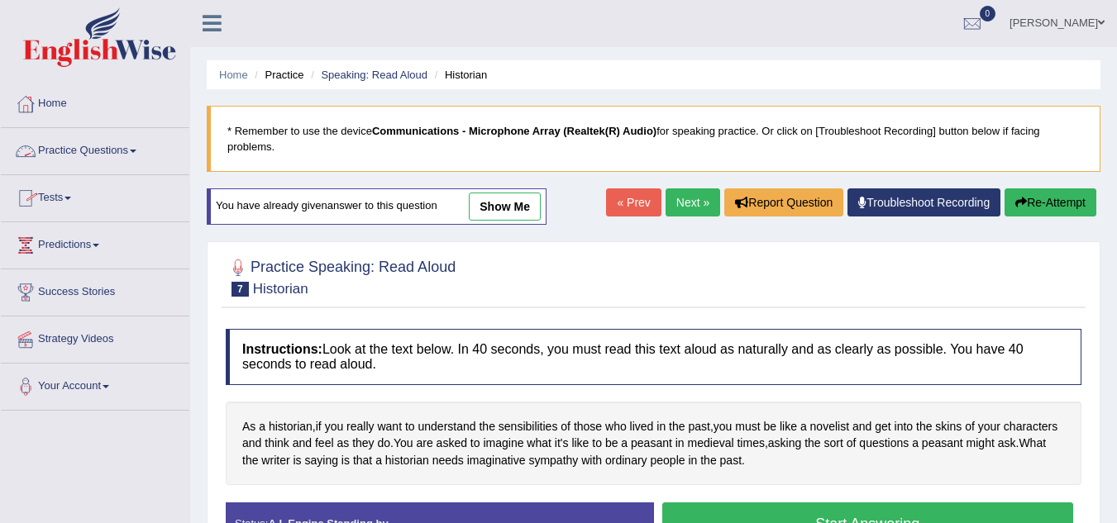
click at [73, 148] on link "Practice Questions" at bounding box center [95, 148] width 188 height 41
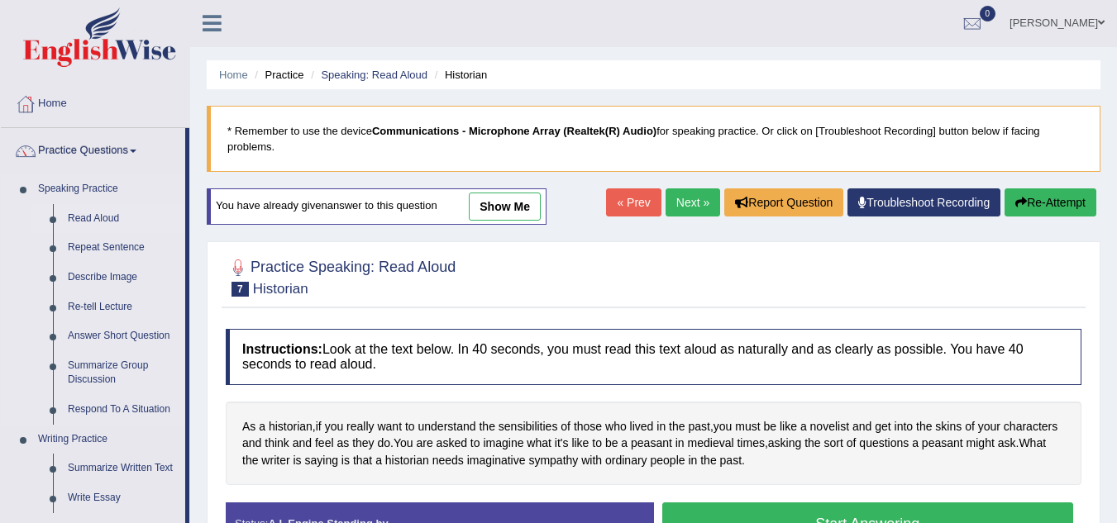
click at [90, 220] on link "Read Aloud" at bounding box center [122, 219] width 125 height 30
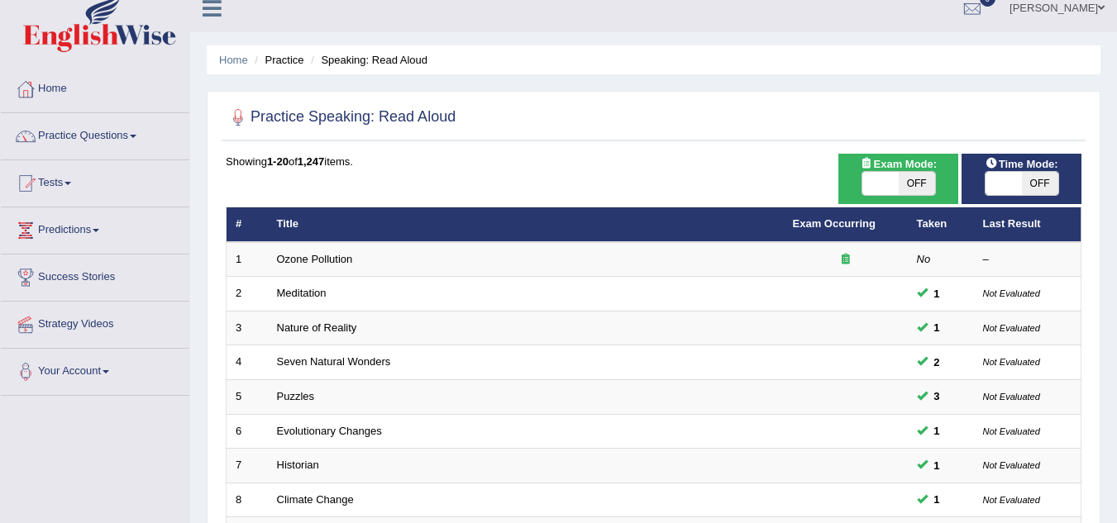
scroll to position [15, 0]
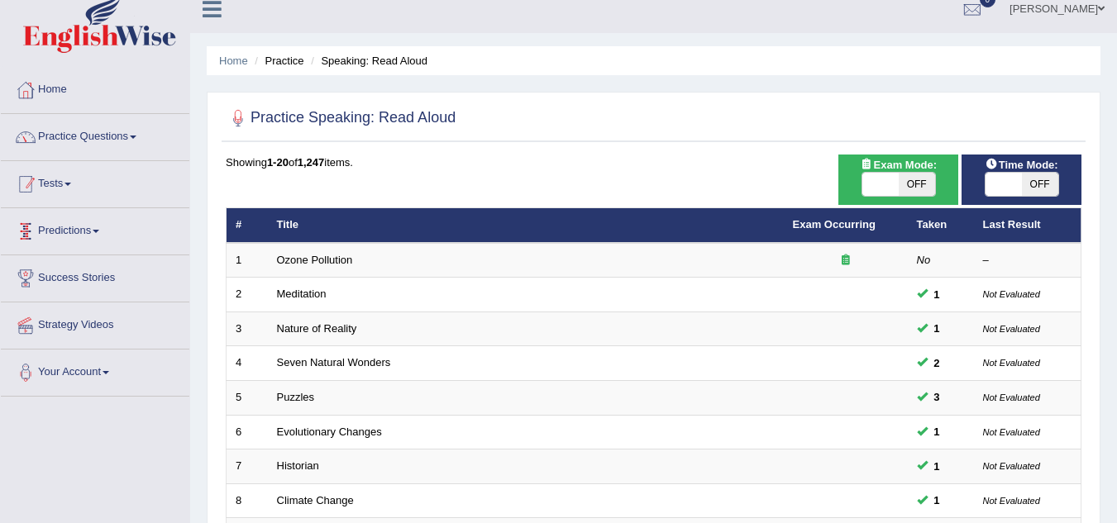
click at [79, 149] on link "Practice Questions" at bounding box center [95, 134] width 188 height 41
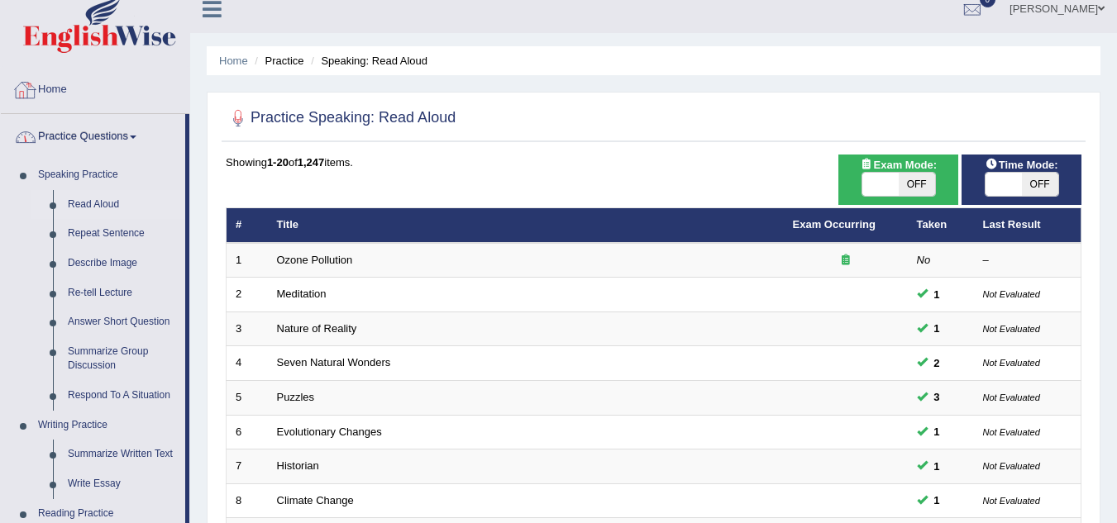
click at [350, 230] on th "Title" at bounding box center [526, 225] width 516 height 35
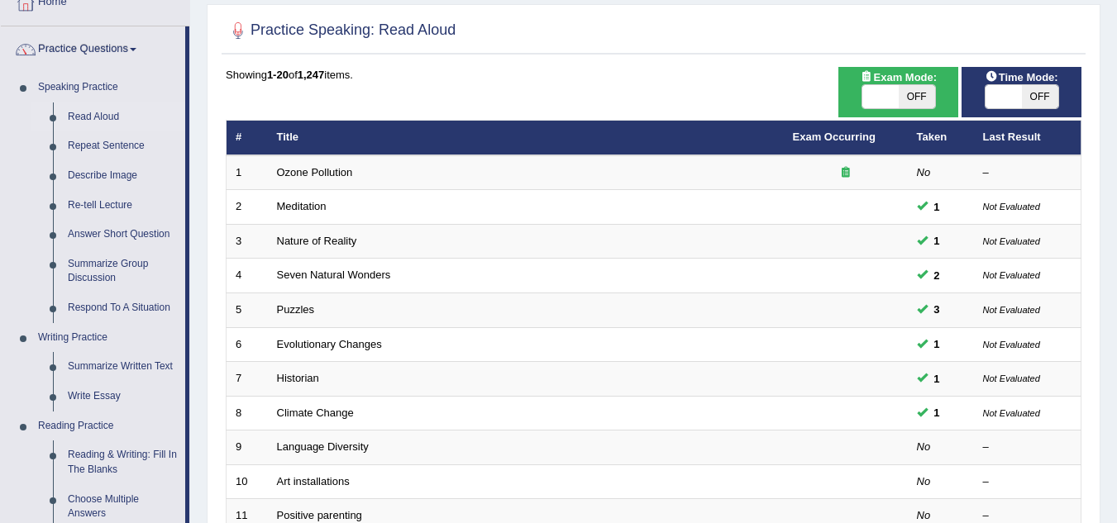
scroll to position [155, 0]
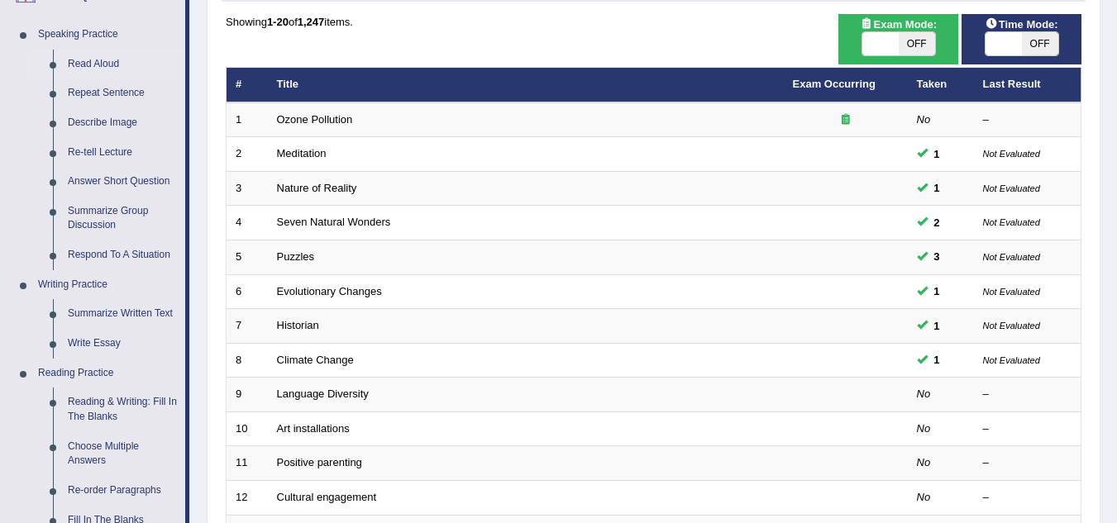
click at [350, 230] on td "Seven Natural Wonders" at bounding box center [526, 223] width 516 height 35
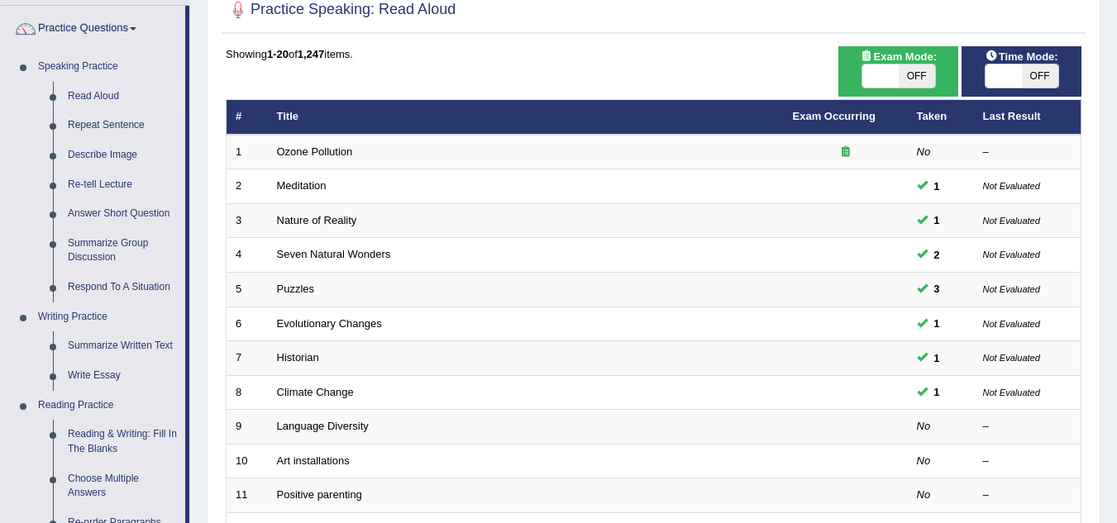
scroll to position [121, 0]
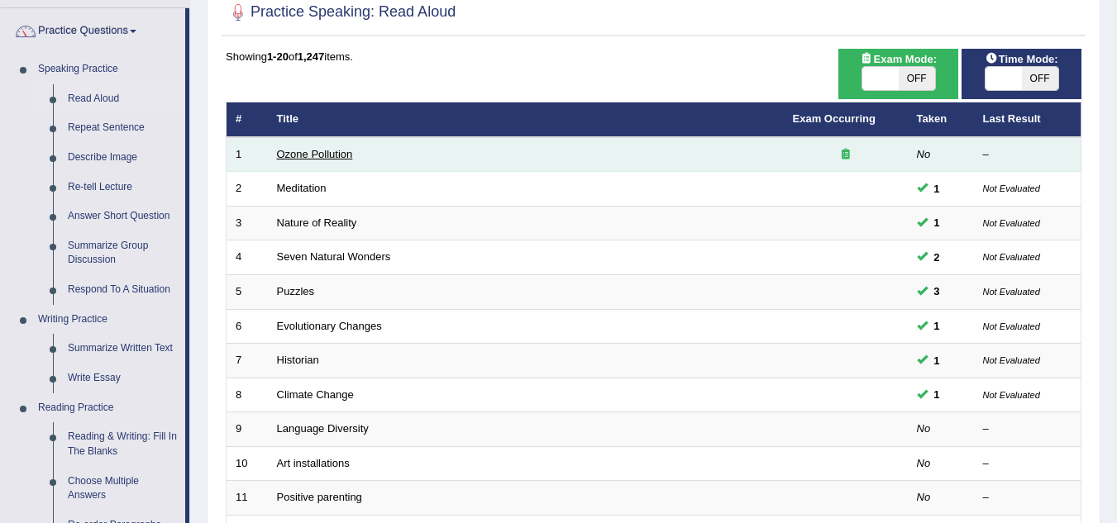
click at [308, 159] on link "Ozone Pollution" at bounding box center [315, 154] width 76 height 12
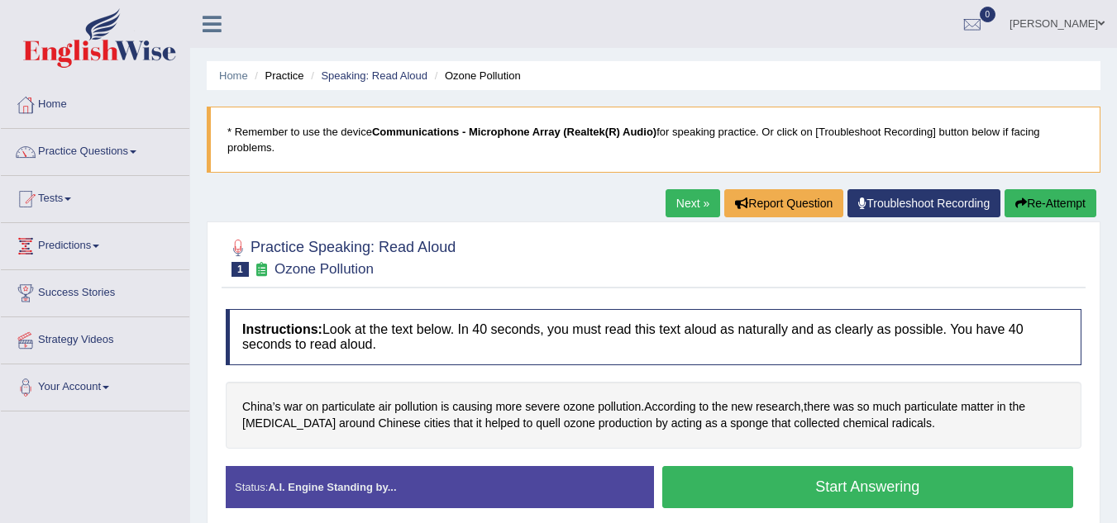
click at [714, 470] on button "Start Answering" at bounding box center [868, 487] width 412 height 42
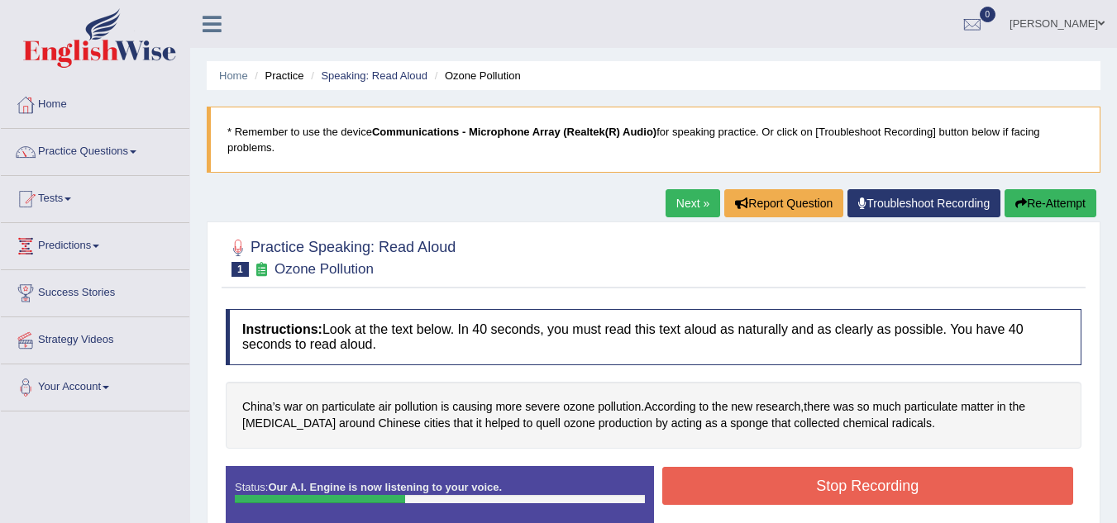
click at [714, 470] on button "Stop Recording" at bounding box center [868, 486] width 412 height 38
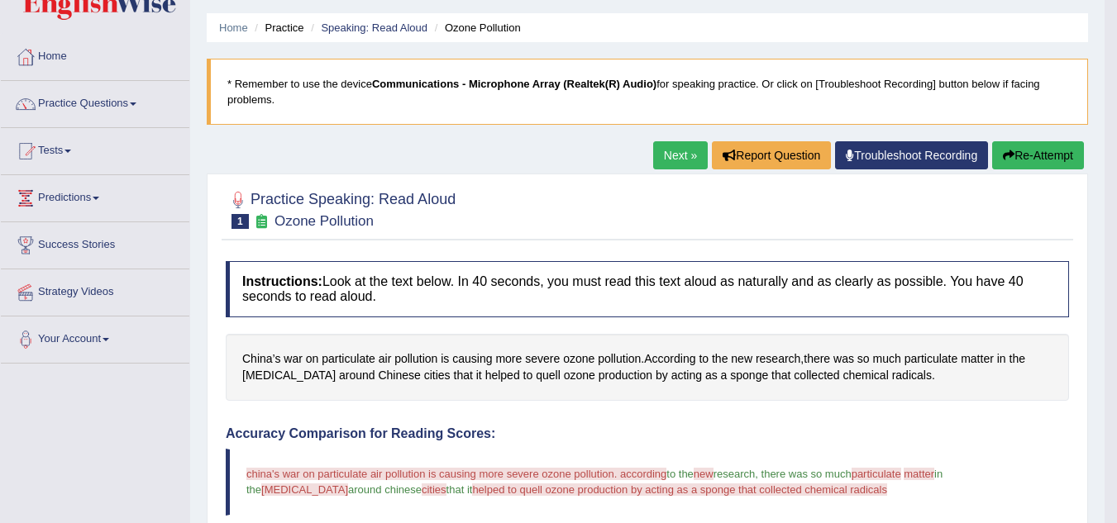
scroll to position [47, 0]
click at [1008, 153] on icon "button" at bounding box center [1009, 156] width 12 height 12
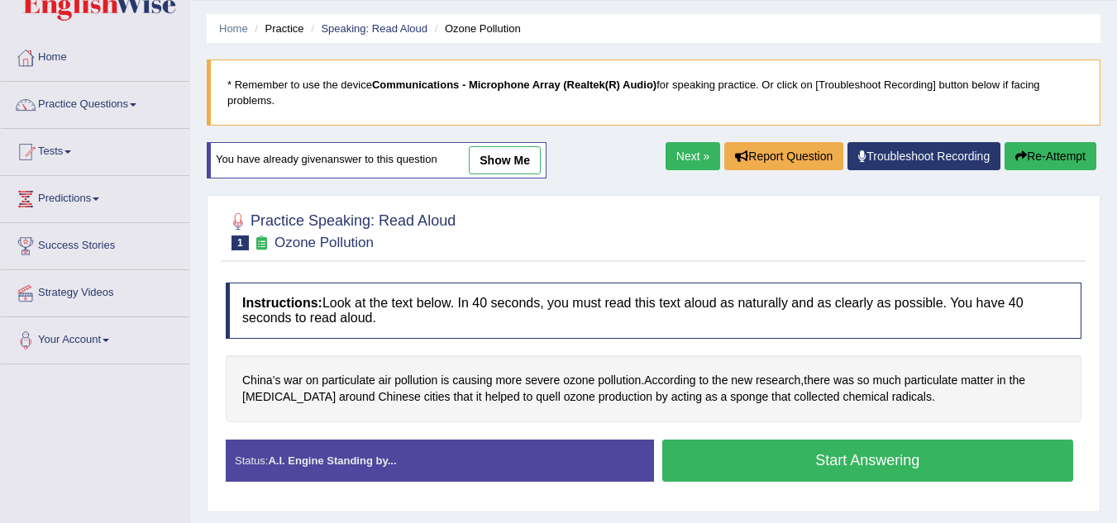
click at [855, 465] on button "Start Answering" at bounding box center [868, 461] width 412 height 42
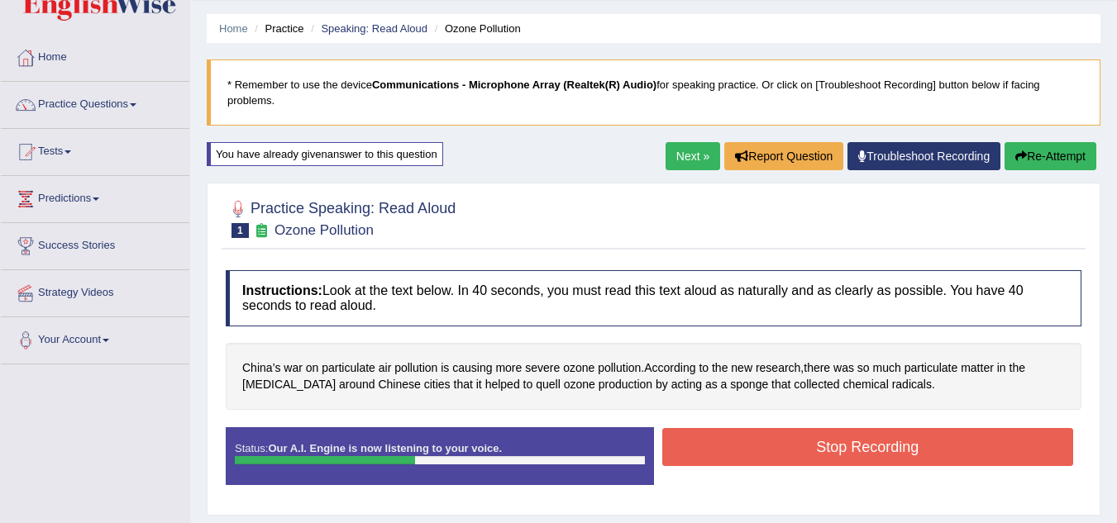
click at [855, 465] on button "Stop Recording" at bounding box center [868, 447] width 412 height 38
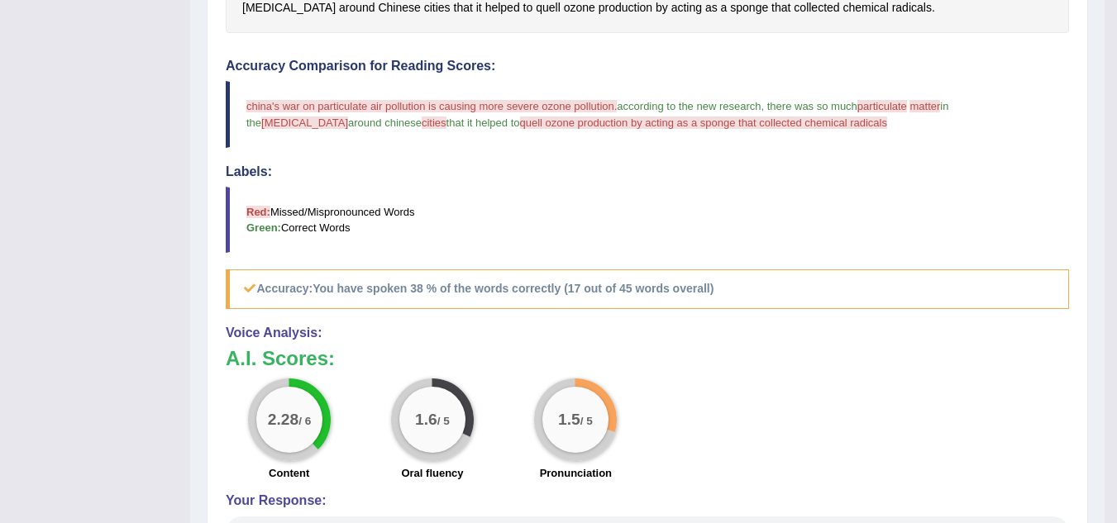
scroll to position [426, 0]
click at [855, 465] on div "2.28 / 6 Content 1.6 / 5 Oral fluency 1.5 / 5 Pronunciation" at bounding box center [647, 430] width 860 height 107
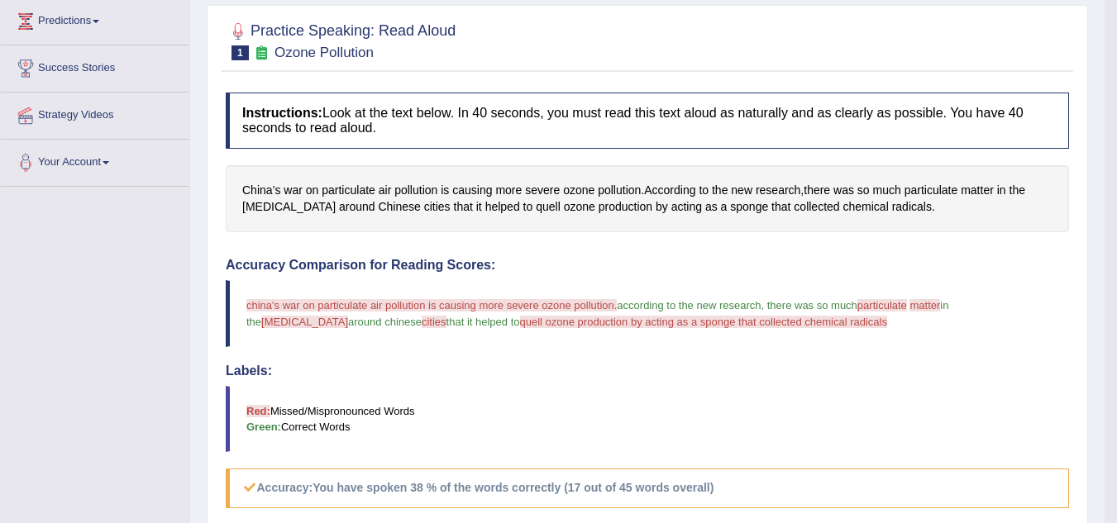
scroll to position [0, 0]
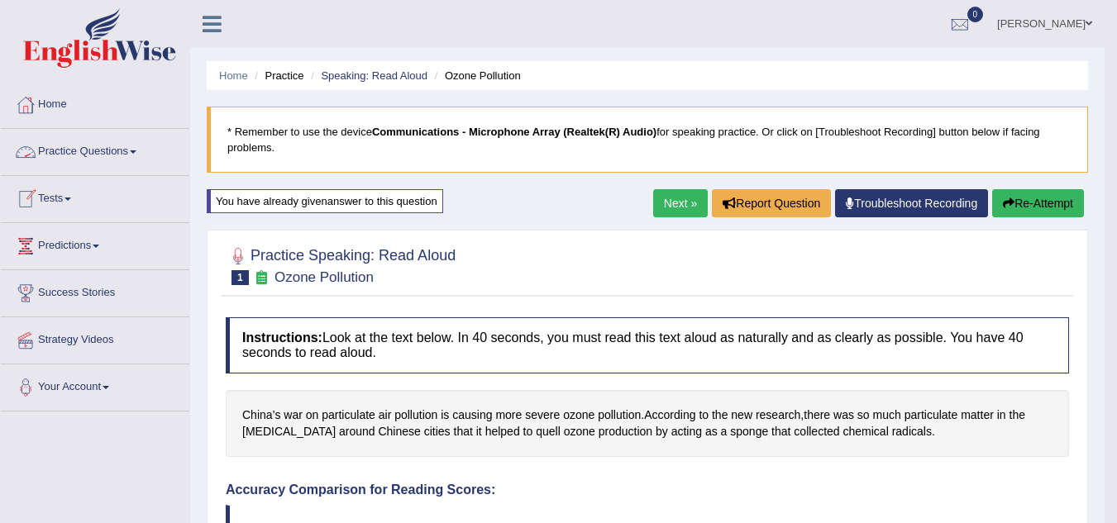
click at [79, 153] on link "Practice Questions" at bounding box center [95, 149] width 188 height 41
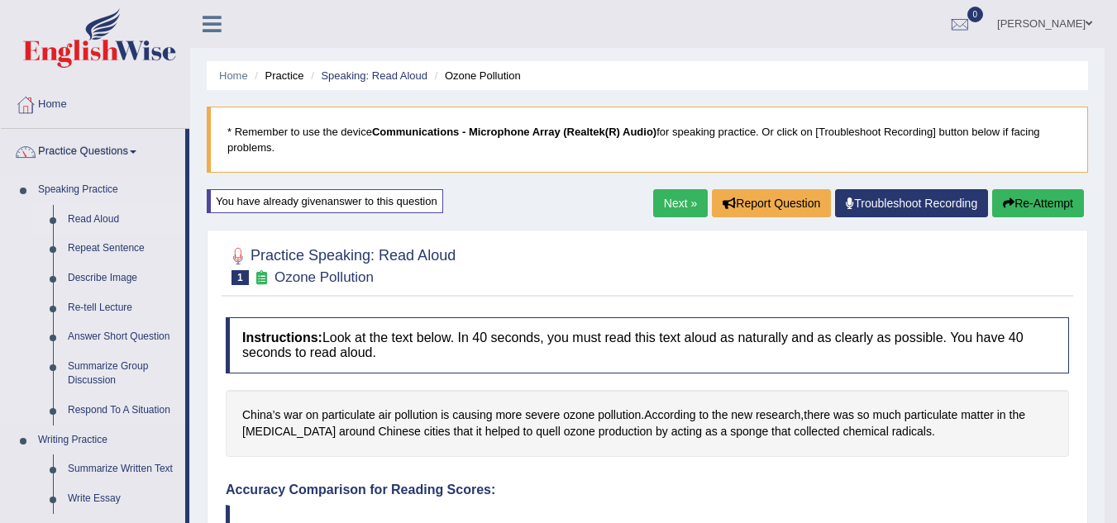
click at [89, 217] on link "Read Aloud" at bounding box center [122, 220] width 125 height 30
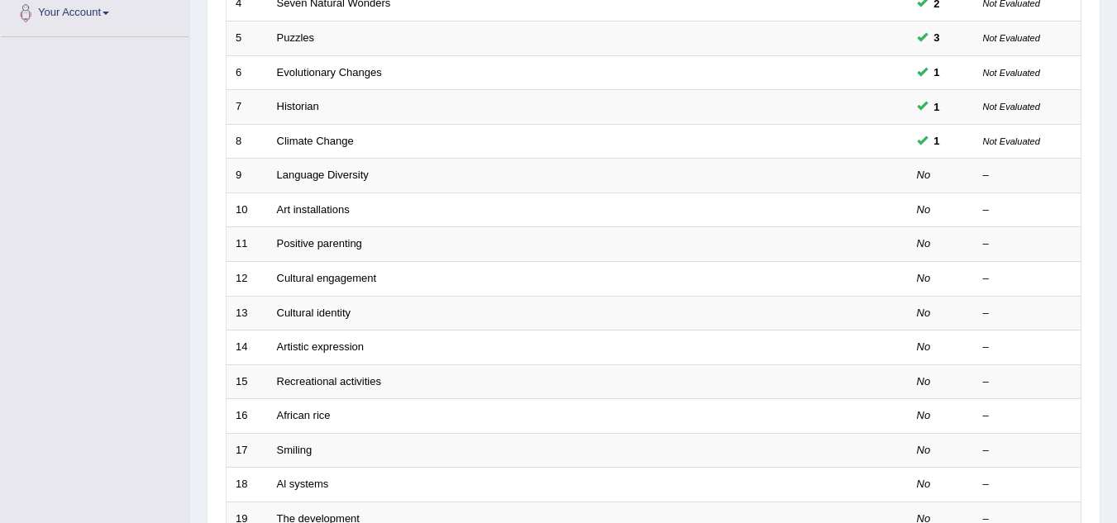
scroll to position [375, 0]
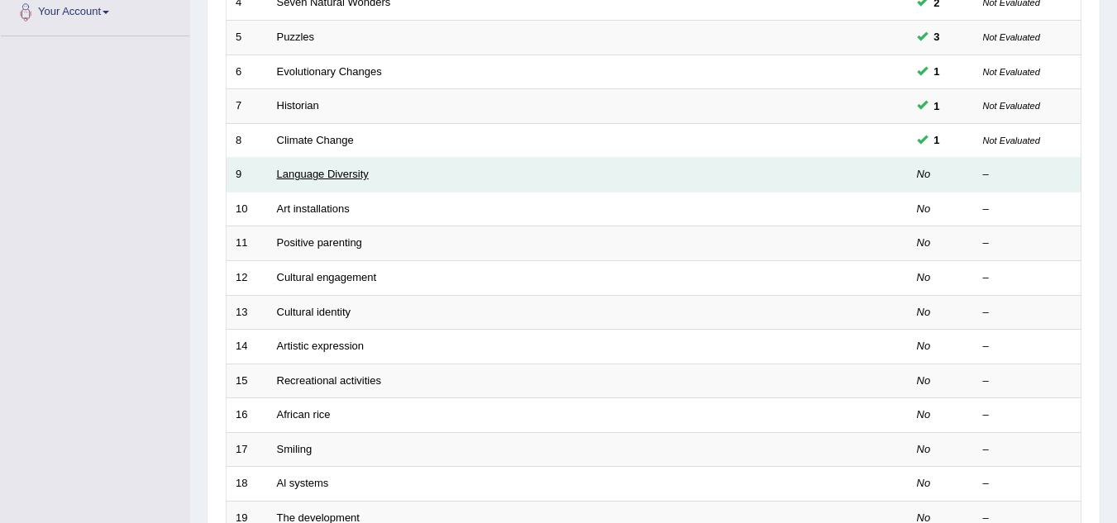
click at [308, 174] on link "Language Diversity" at bounding box center [323, 174] width 92 height 12
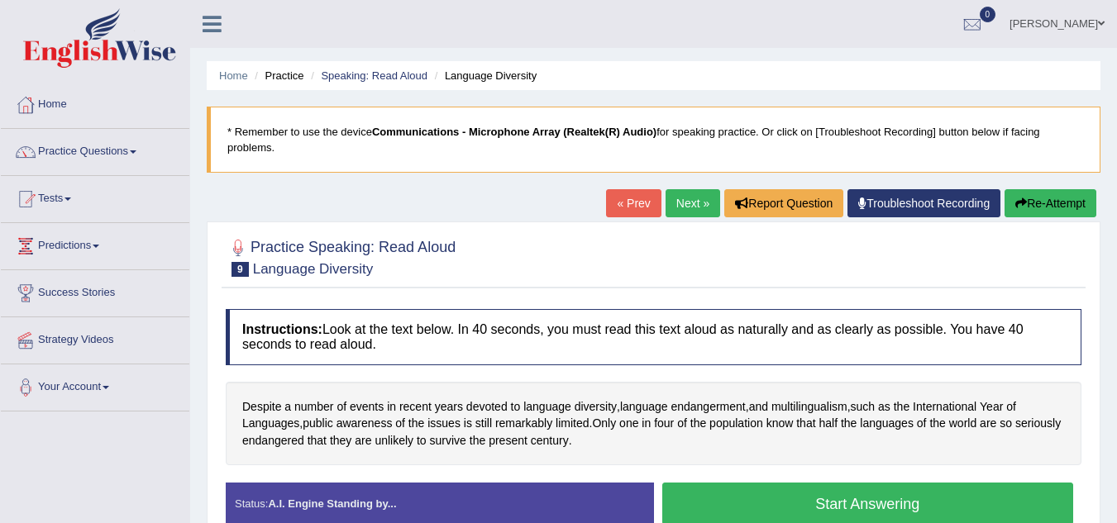
click at [702, 493] on button "Start Answering" at bounding box center [868, 504] width 412 height 42
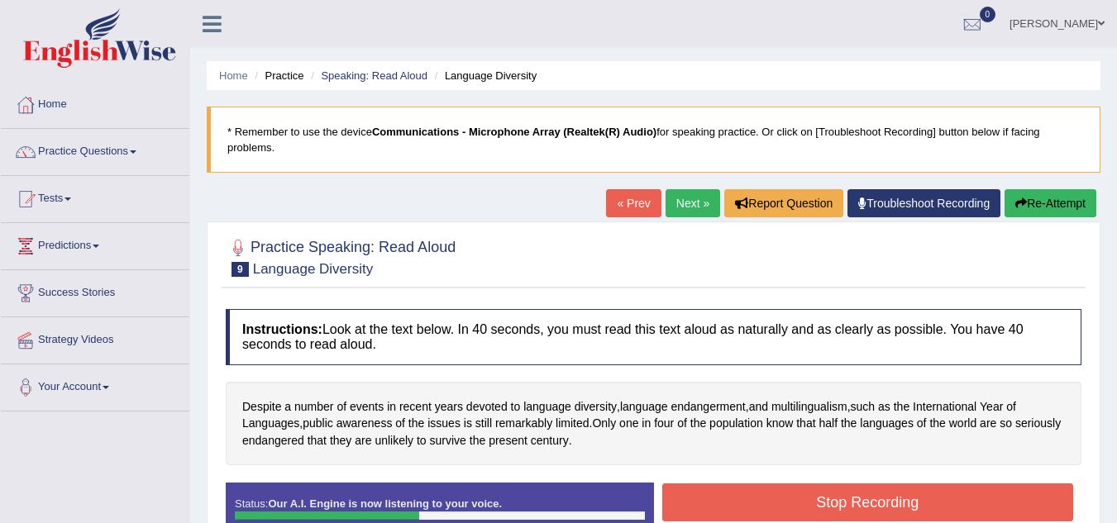
click at [702, 493] on button "Stop Recording" at bounding box center [868, 503] width 412 height 38
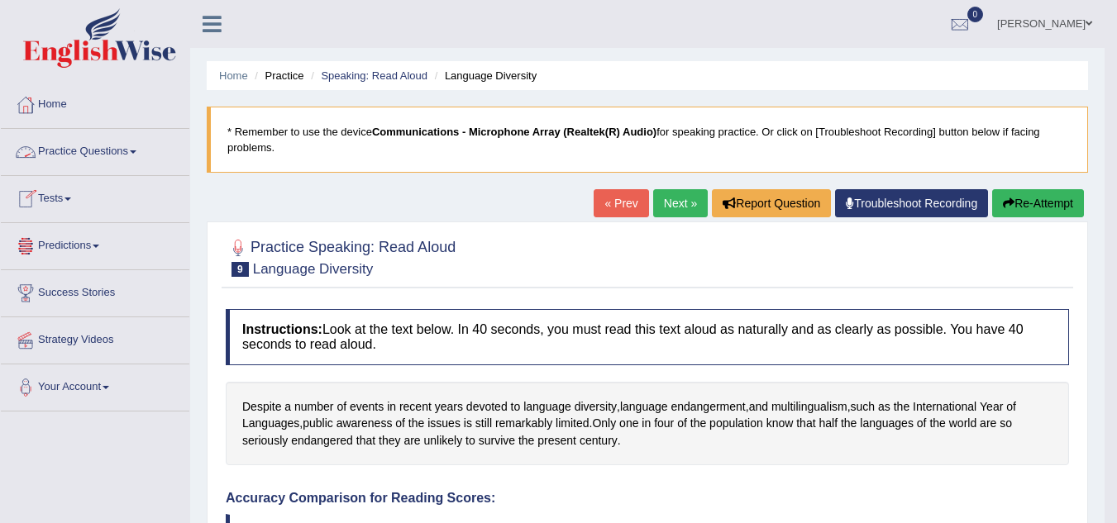
click at [80, 150] on link "Practice Questions" at bounding box center [95, 149] width 188 height 41
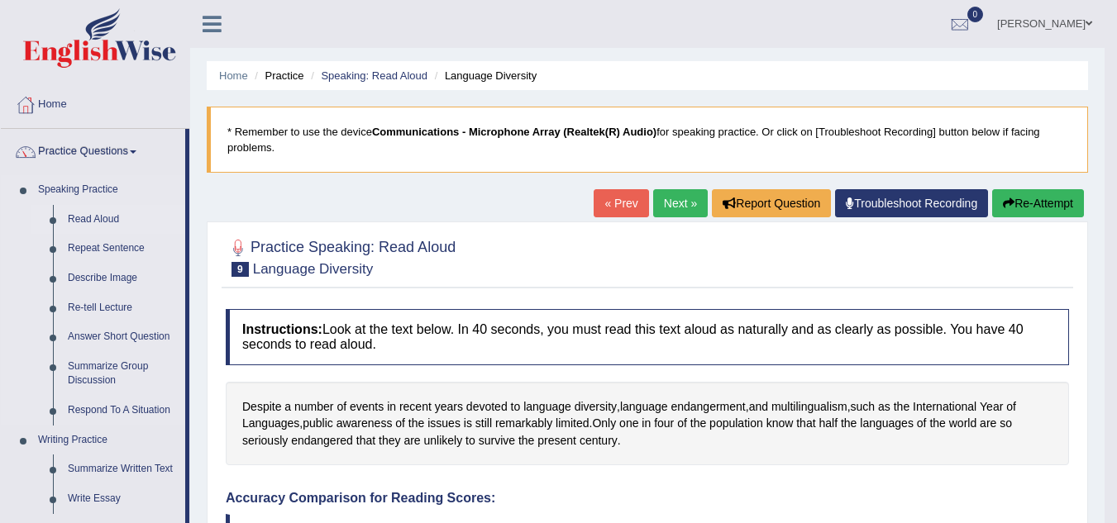
click at [86, 218] on link "Read Aloud" at bounding box center [122, 220] width 125 height 30
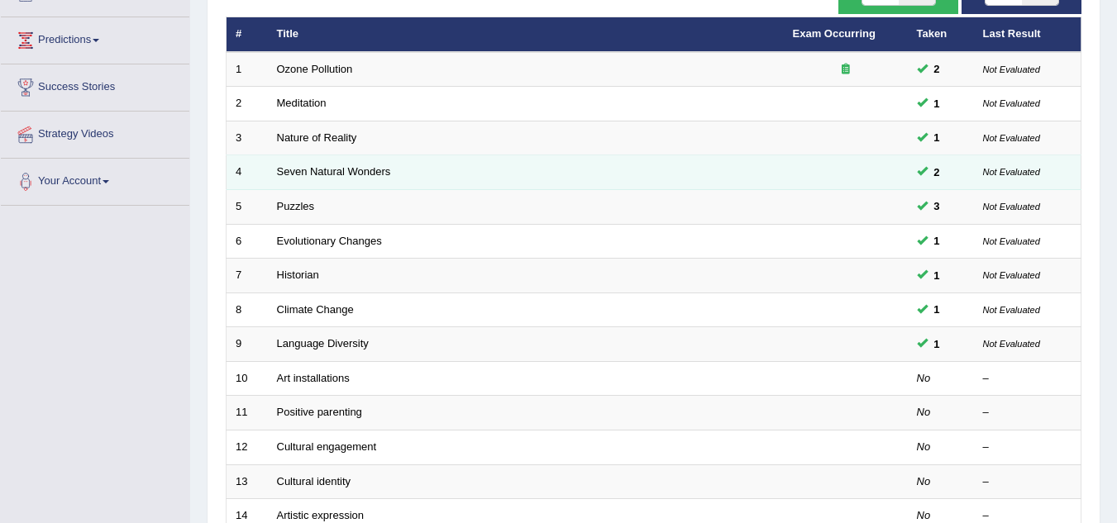
scroll to position [207, 0]
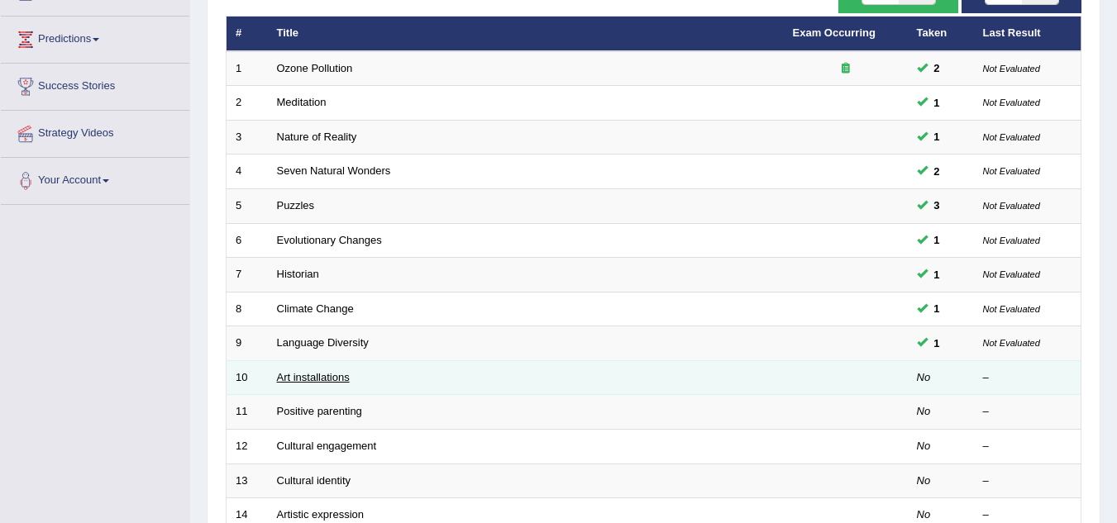
click at [306, 381] on link "Art installations" at bounding box center [313, 377] width 73 height 12
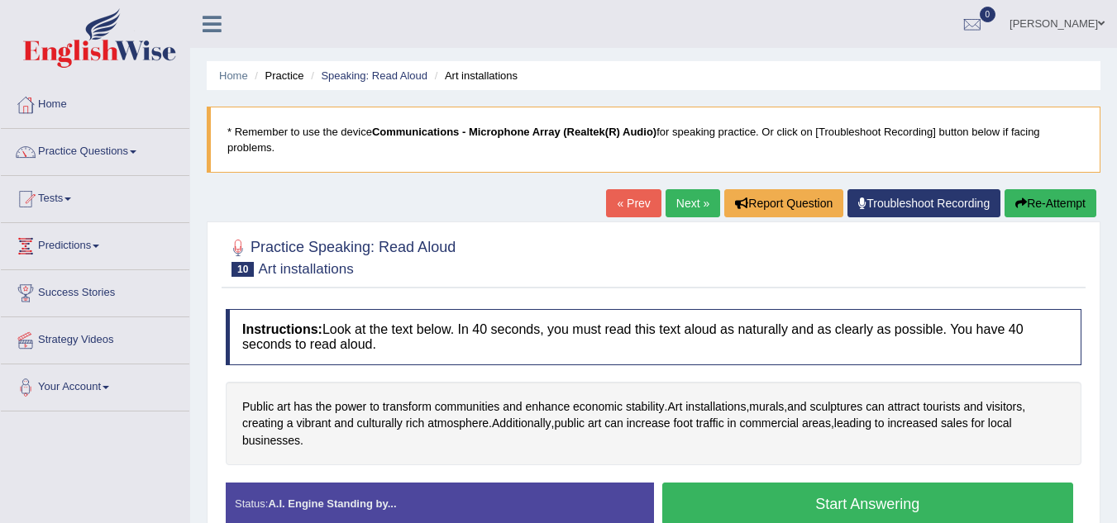
click at [690, 498] on button "Start Answering" at bounding box center [868, 504] width 412 height 42
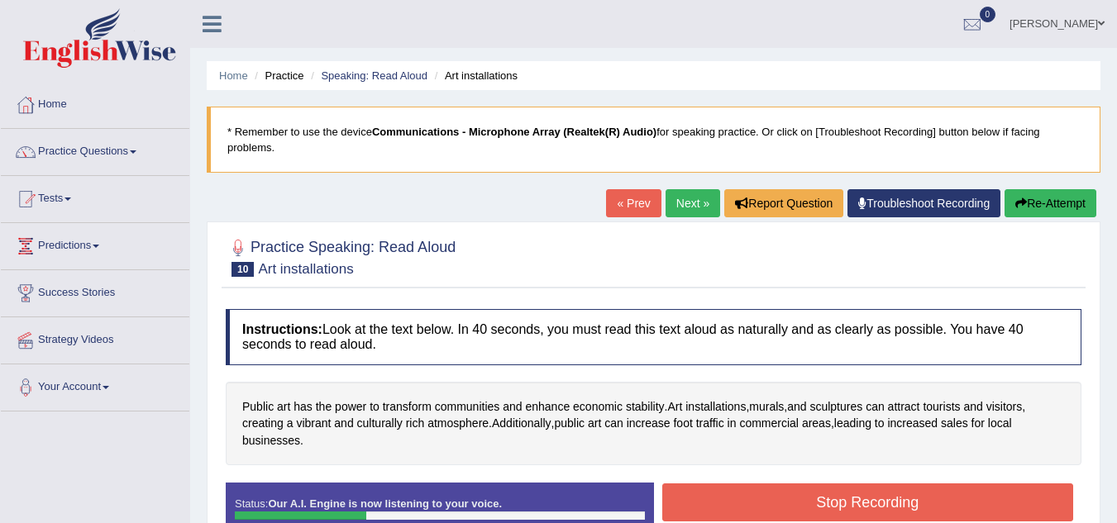
click at [690, 498] on button "Stop Recording" at bounding box center [868, 503] width 412 height 38
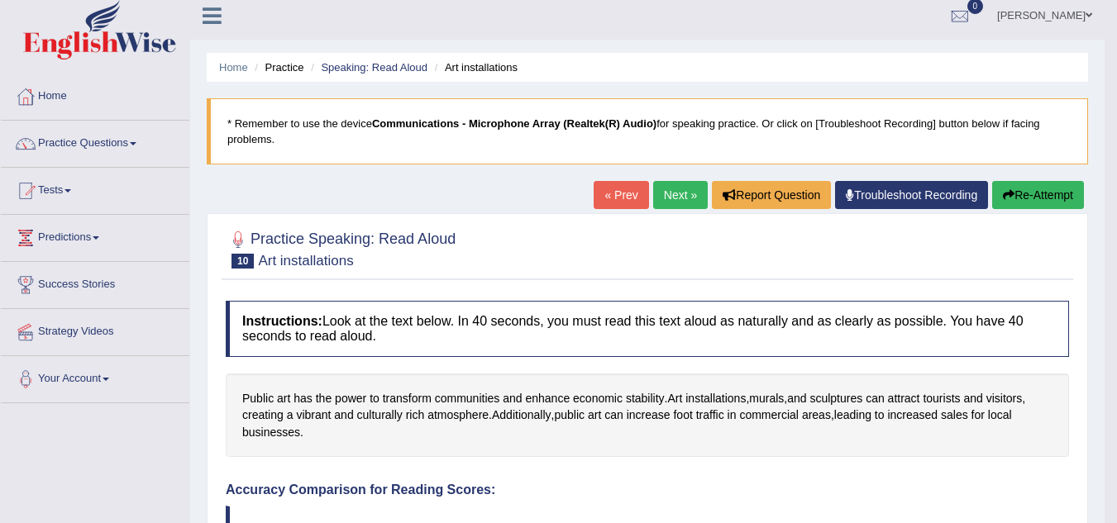
scroll to position [7, 0]
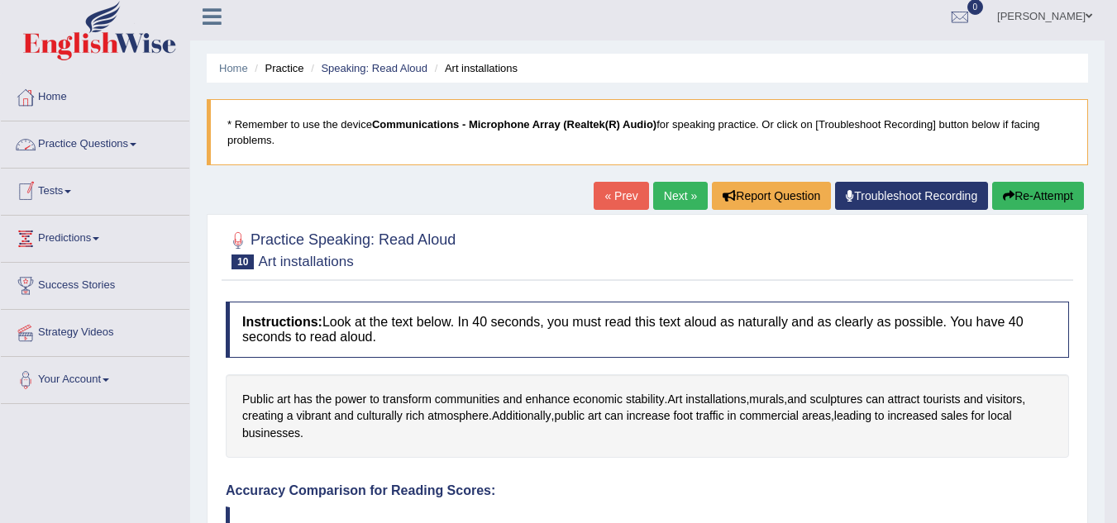
click at [79, 142] on link "Practice Questions" at bounding box center [95, 142] width 188 height 41
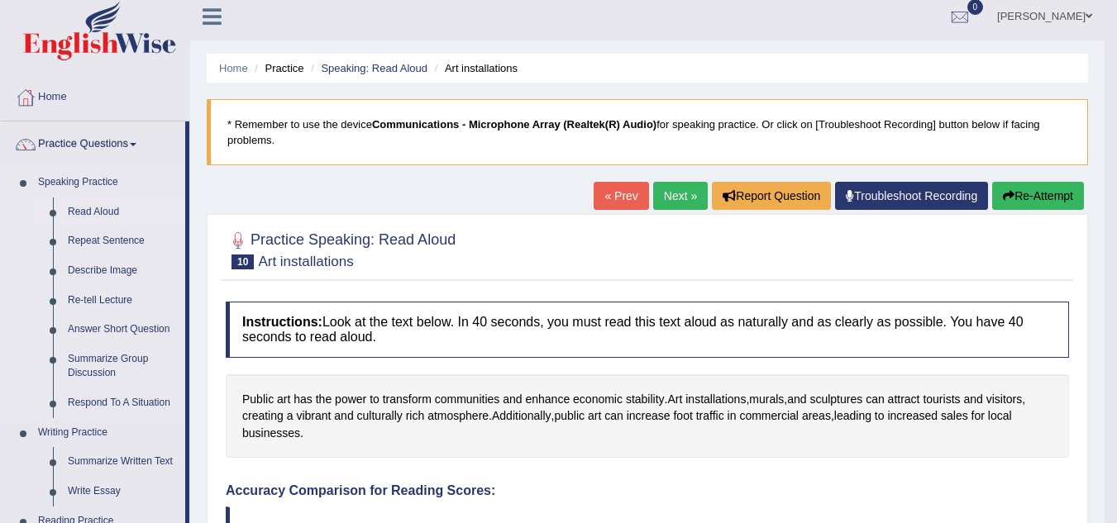
click at [92, 217] on link "Read Aloud" at bounding box center [122, 213] width 125 height 30
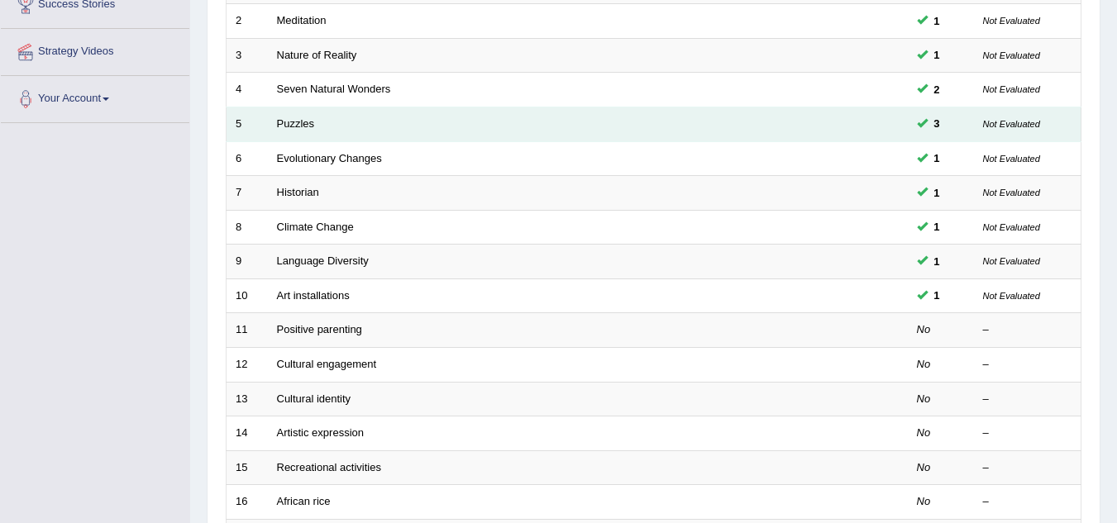
scroll to position [289, 0]
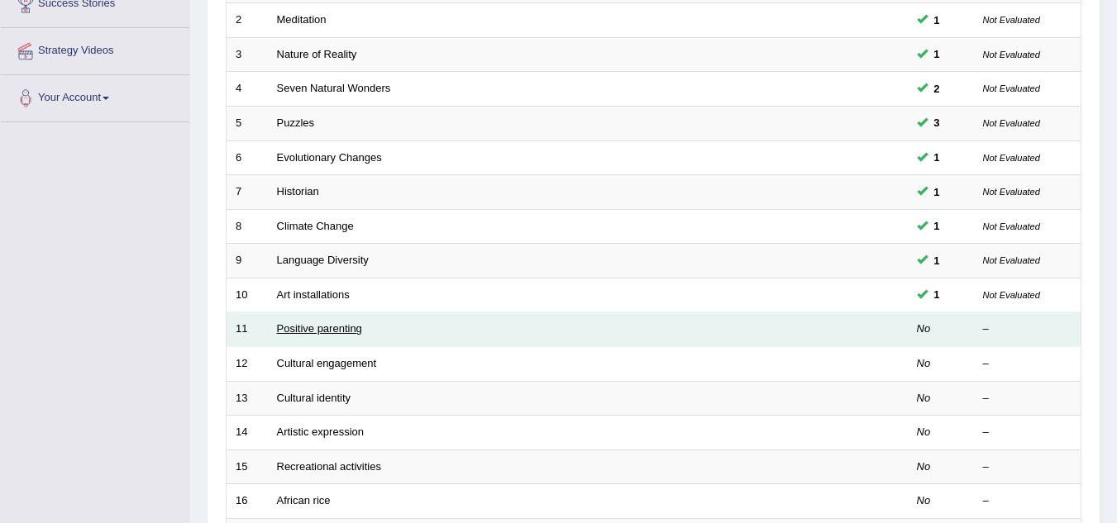
click at [313, 335] on link "Positive parenting" at bounding box center [319, 328] width 85 height 12
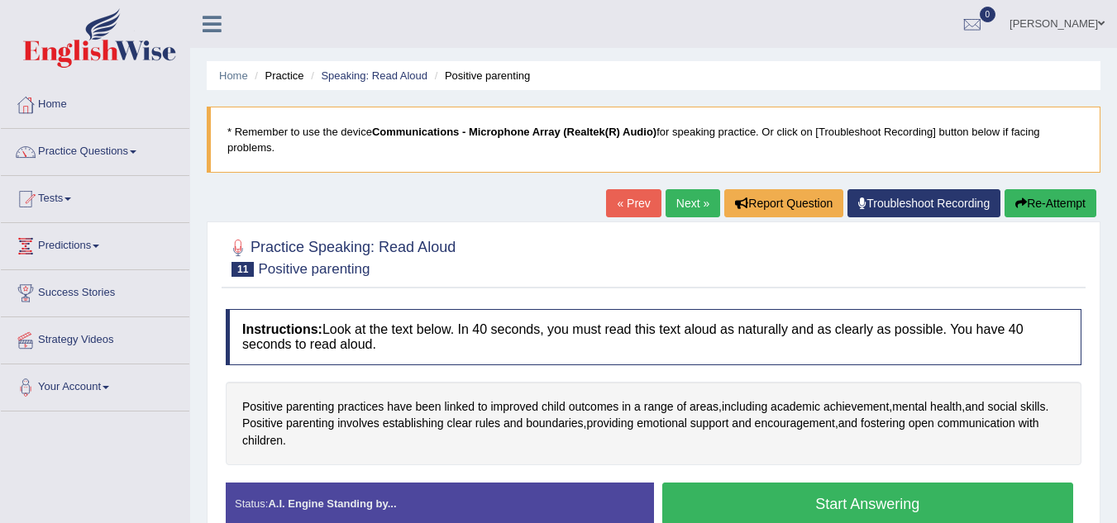
click at [755, 503] on button "Start Answering" at bounding box center [868, 504] width 412 height 42
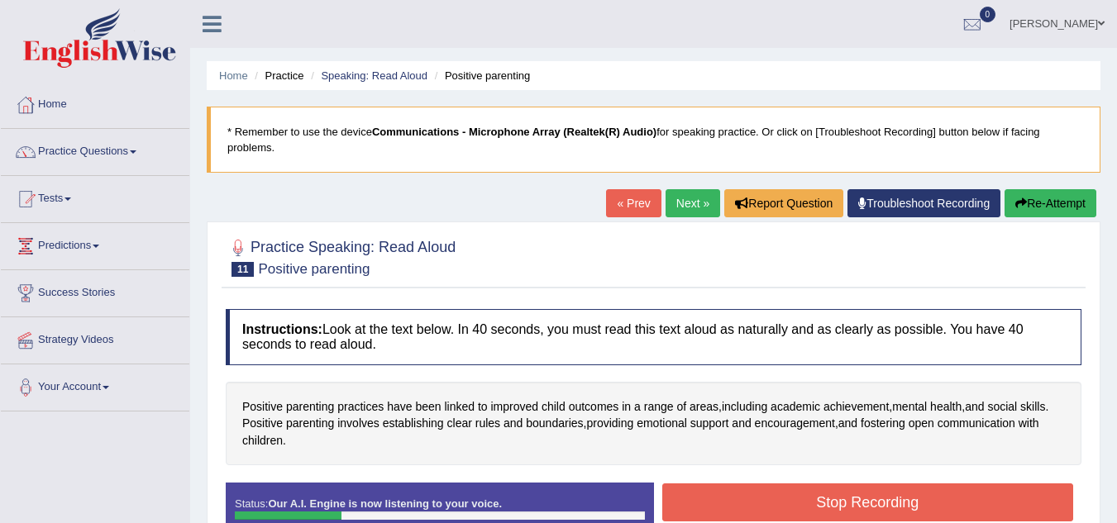
click at [755, 503] on button "Stop Recording" at bounding box center [868, 503] width 412 height 38
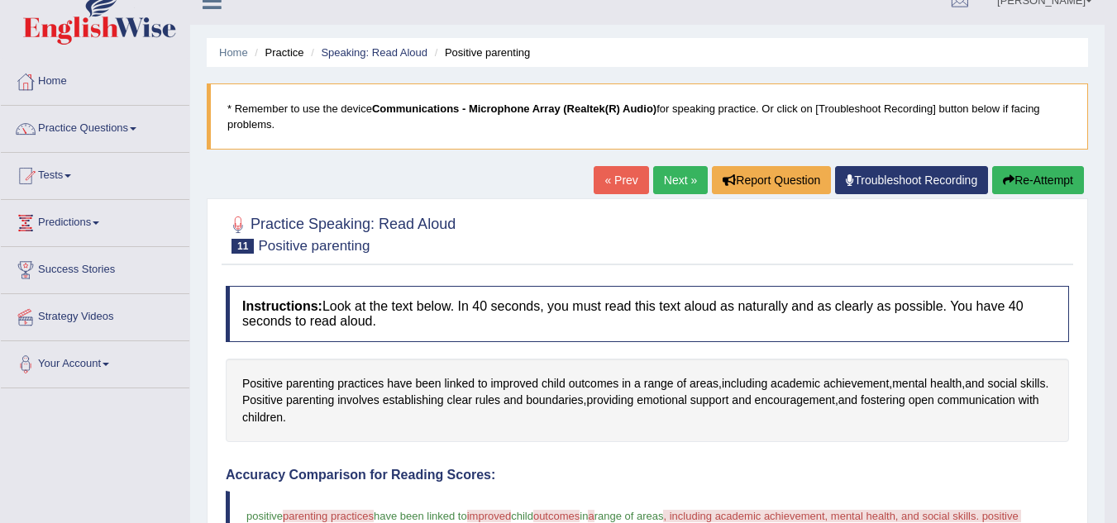
scroll to position [22, 0]
click at [78, 131] on link "Practice Questions" at bounding box center [95, 127] width 188 height 41
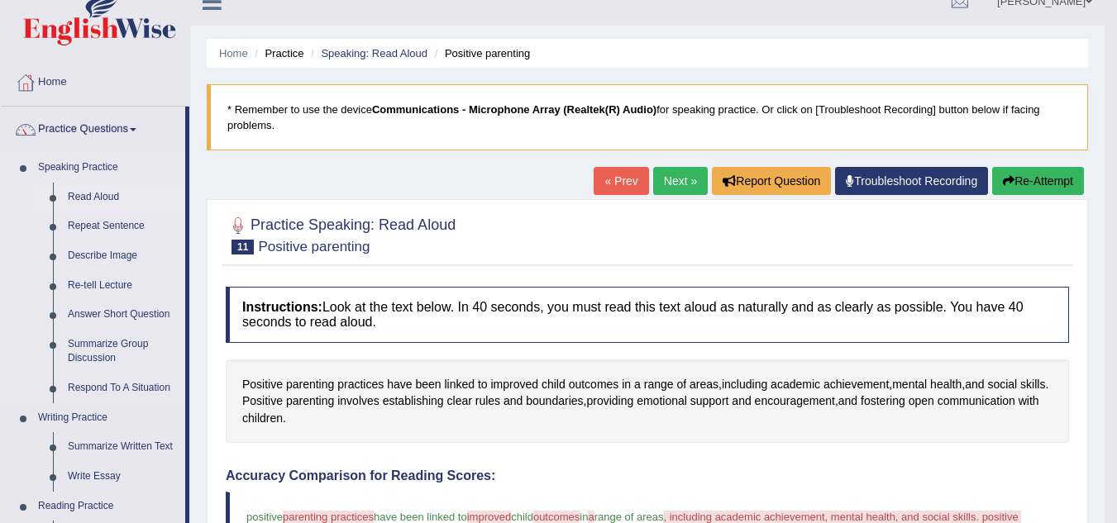
click at [90, 201] on link "Read Aloud" at bounding box center [122, 198] width 125 height 30
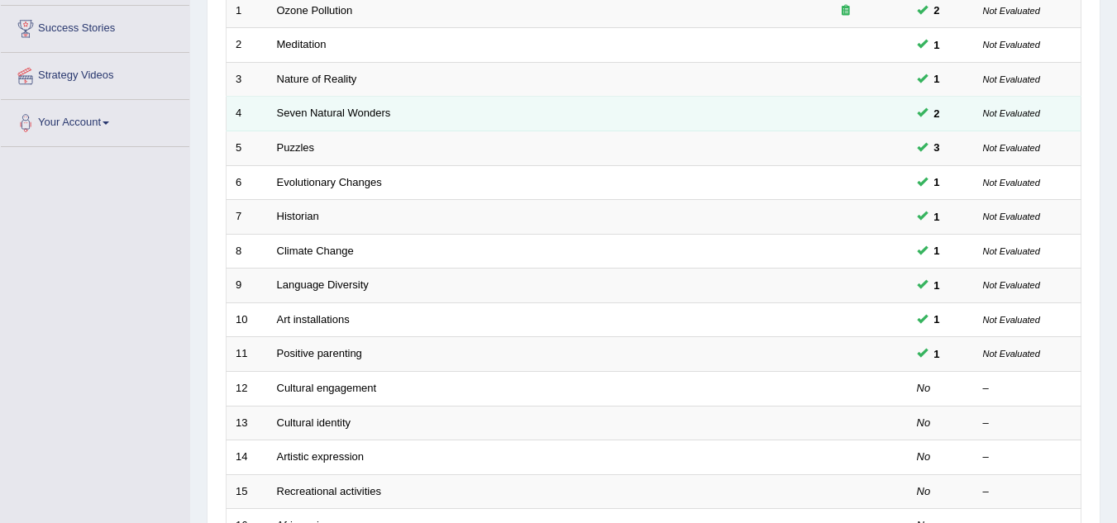
scroll to position [265, 0]
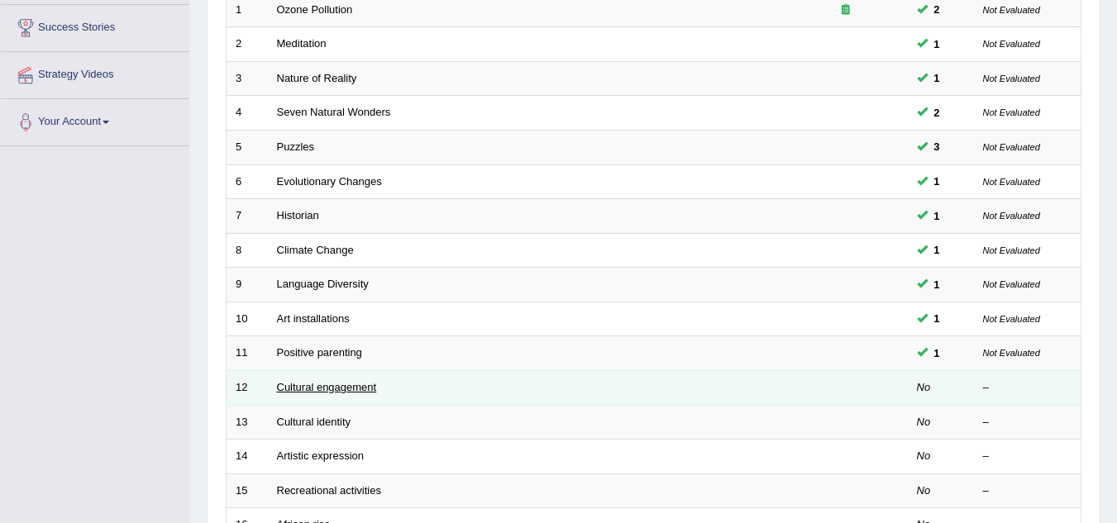
click at [317, 391] on link "Cultural engagement" at bounding box center [327, 387] width 100 height 12
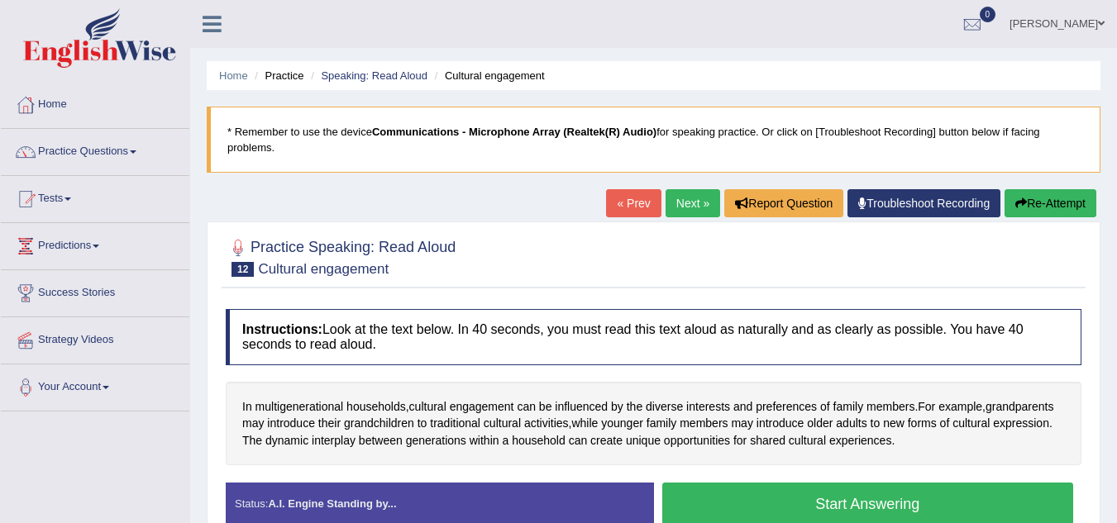
click at [703, 501] on button "Start Answering" at bounding box center [868, 504] width 412 height 42
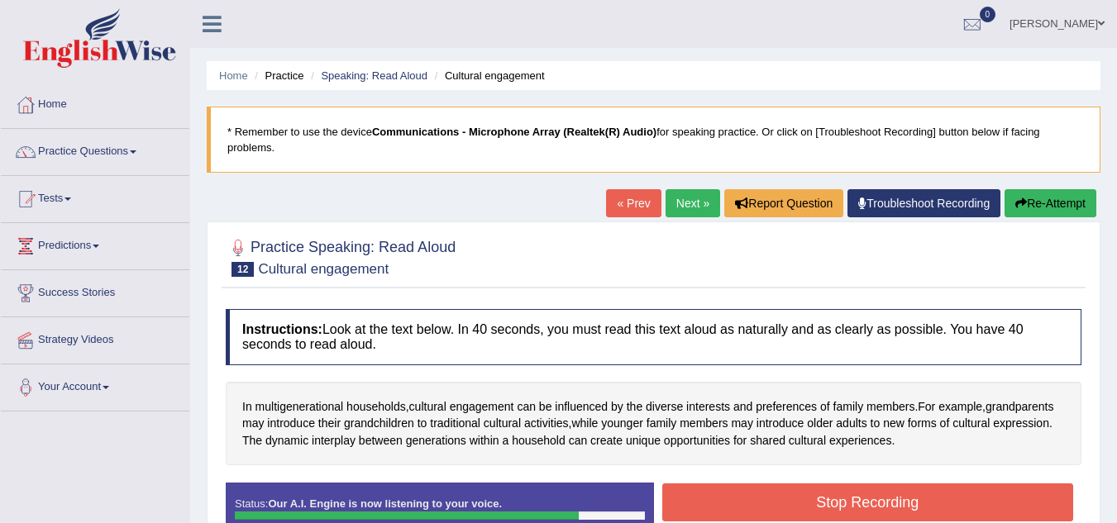
click at [703, 501] on button "Stop Recording" at bounding box center [868, 503] width 412 height 38
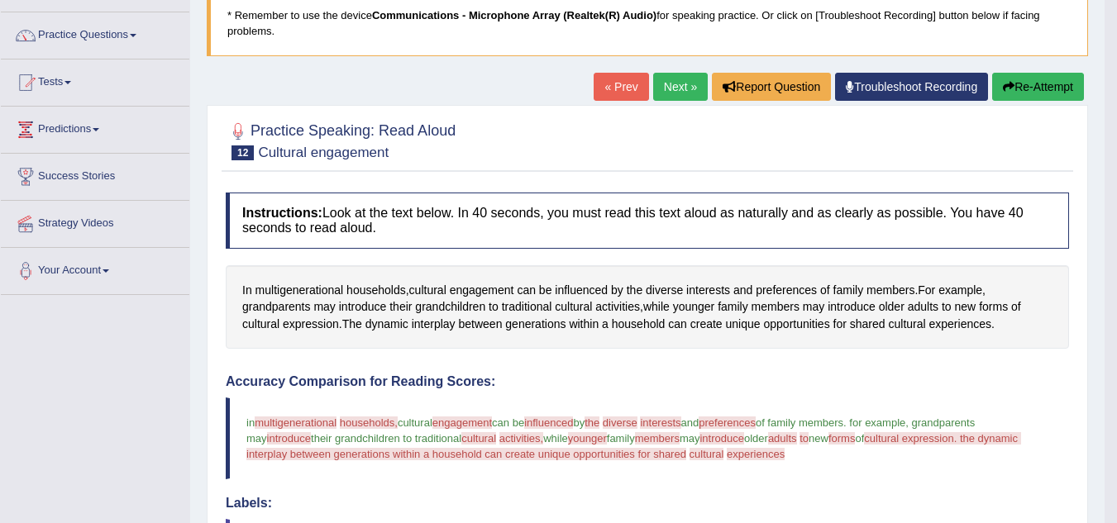
scroll to position [98, 0]
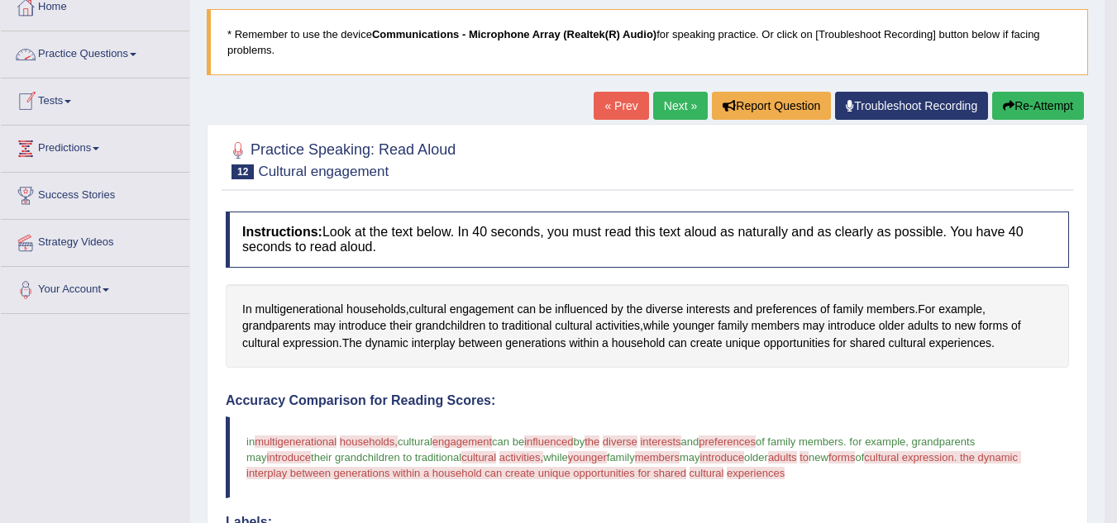
click at [82, 57] on link "Practice Questions" at bounding box center [95, 51] width 188 height 41
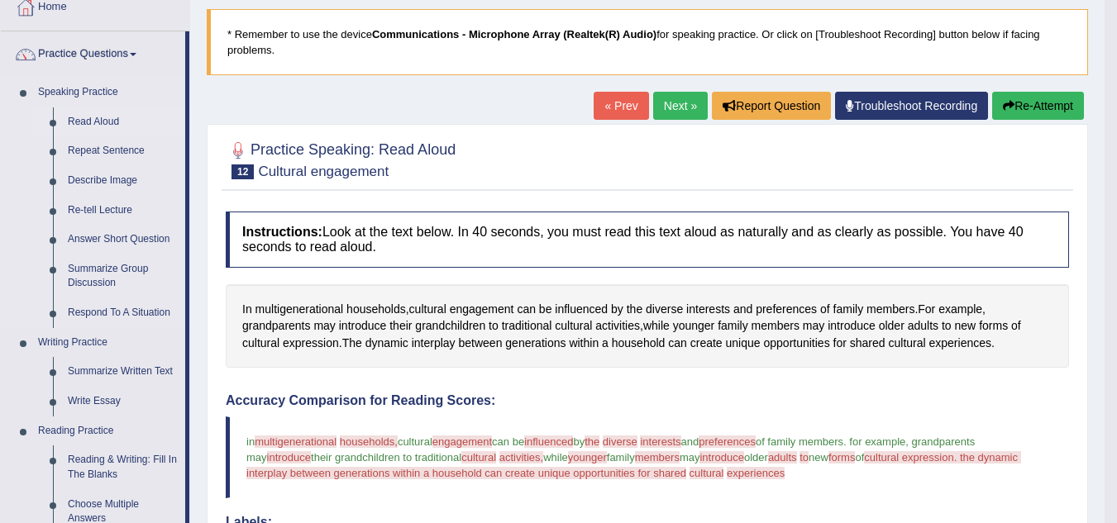
click at [101, 121] on link "Read Aloud" at bounding box center [122, 122] width 125 height 30
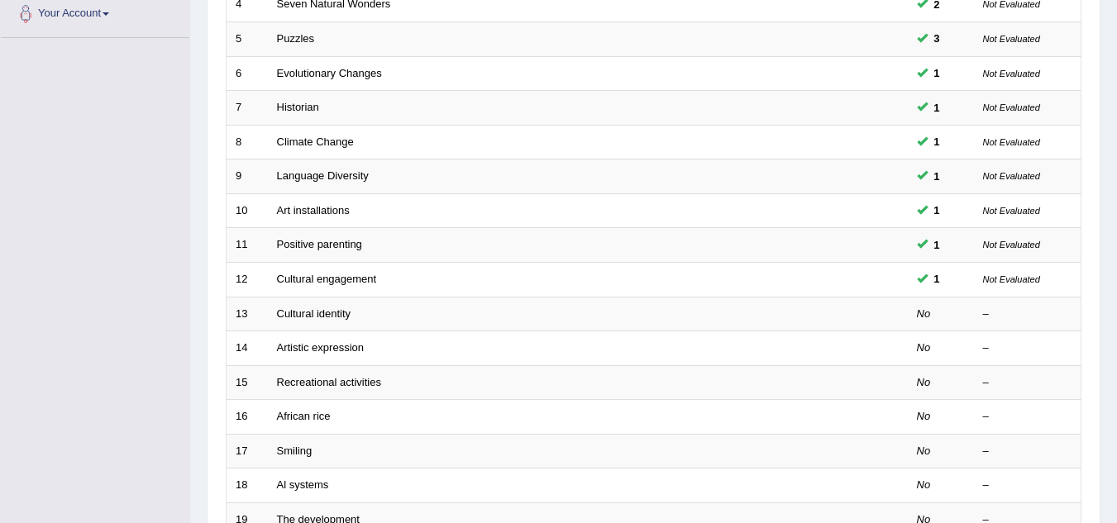
scroll to position [379, 0]
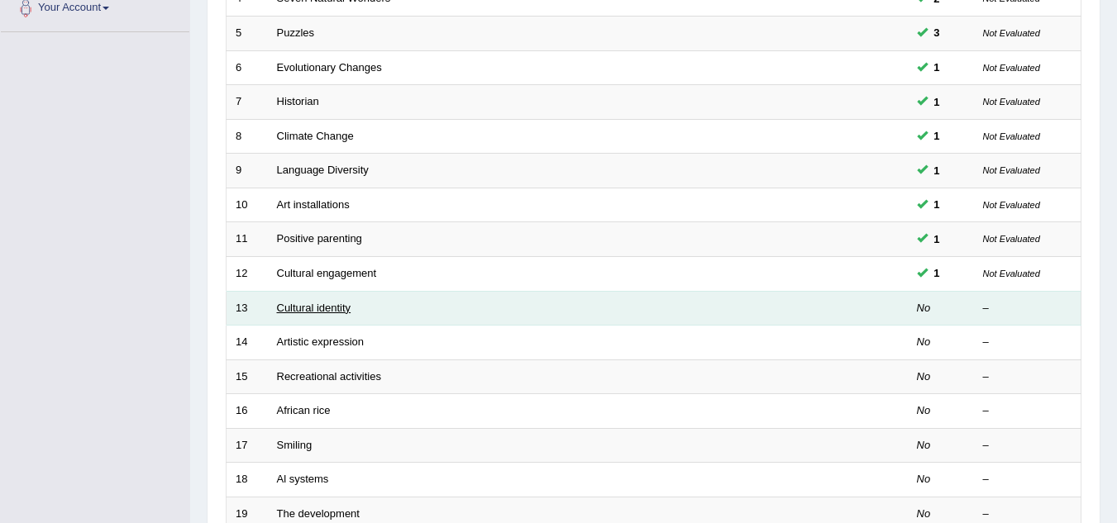
click at [314, 313] on link "Cultural identity" at bounding box center [314, 308] width 74 height 12
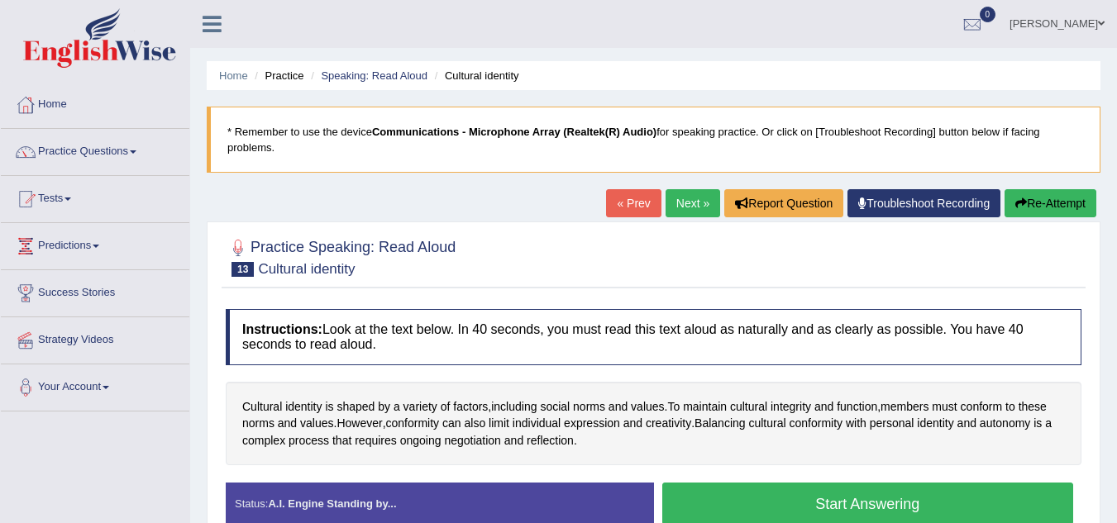
click at [682, 201] on link "Next »" at bounding box center [692, 203] width 55 height 28
click at [637, 198] on link "« Prev" at bounding box center [633, 203] width 55 height 28
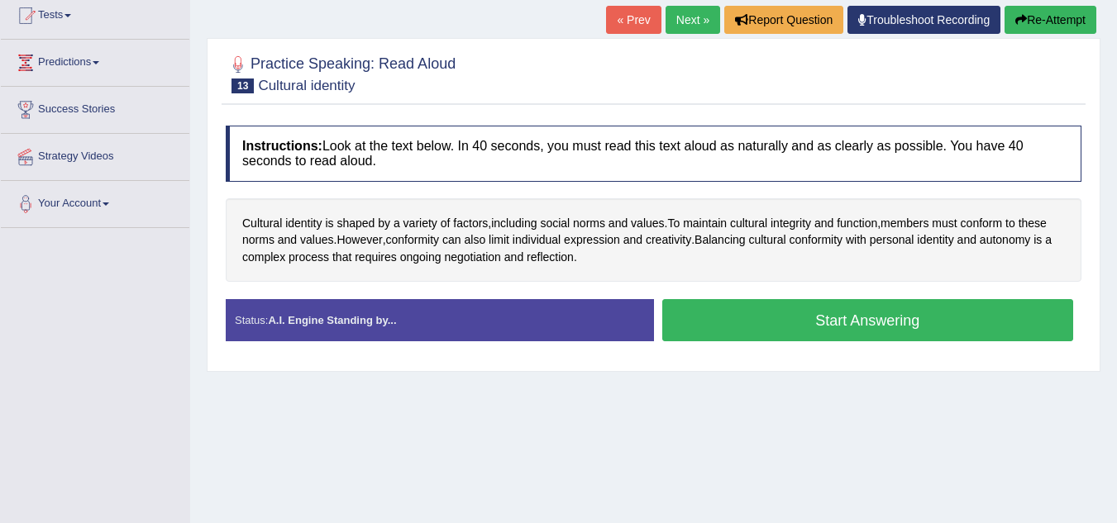
scroll to position [184, 0]
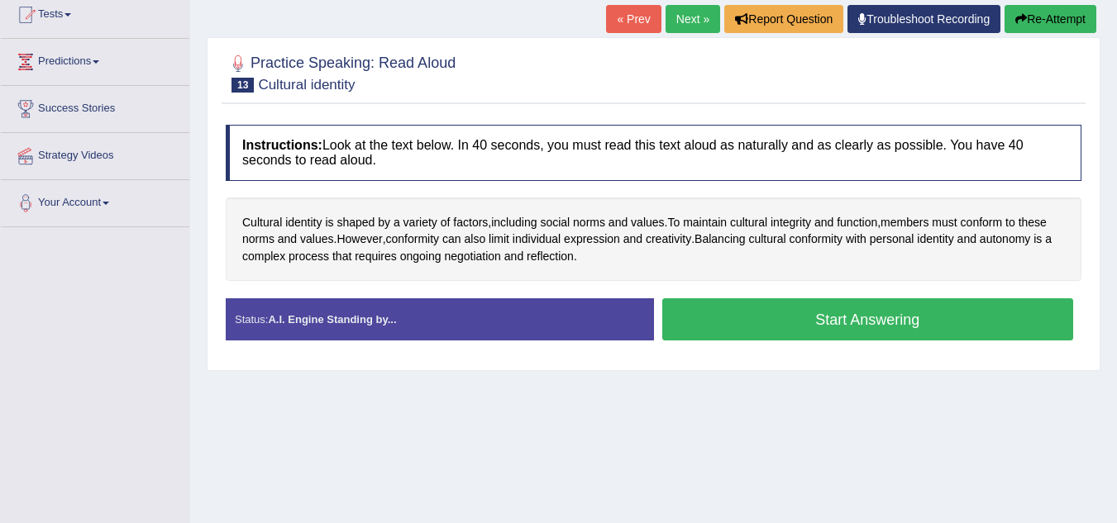
click at [729, 327] on button "Start Answering" at bounding box center [868, 319] width 412 height 42
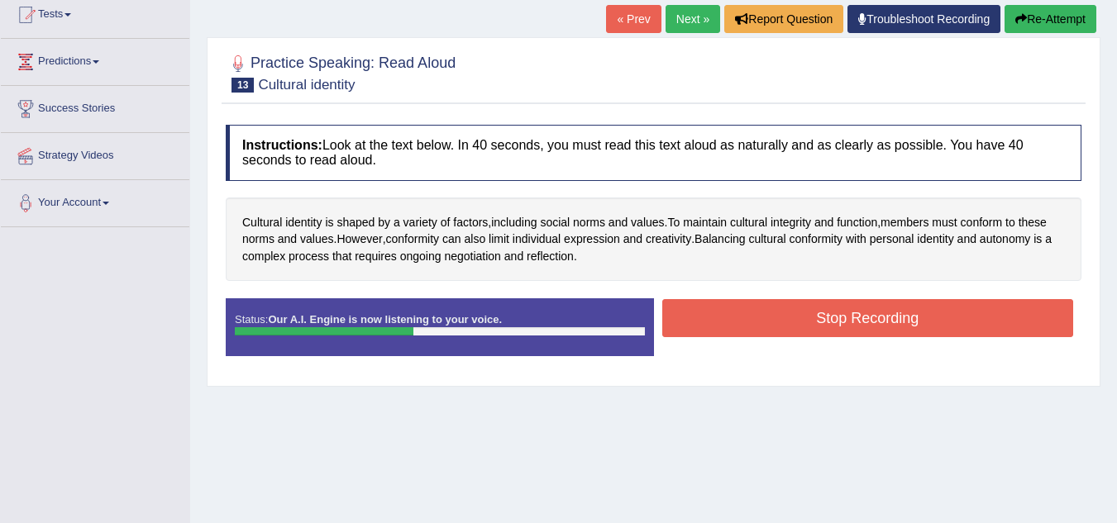
click at [729, 327] on button "Stop Recording" at bounding box center [868, 318] width 412 height 38
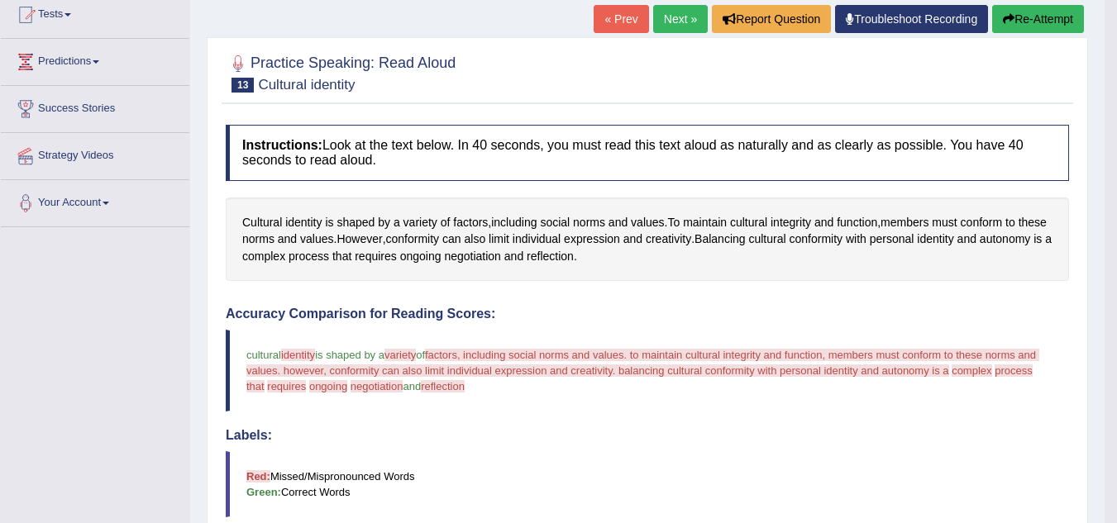
click at [1013, 15] on button "Re-Attempt" at bounding box center [1038, 19] width 92 height 28
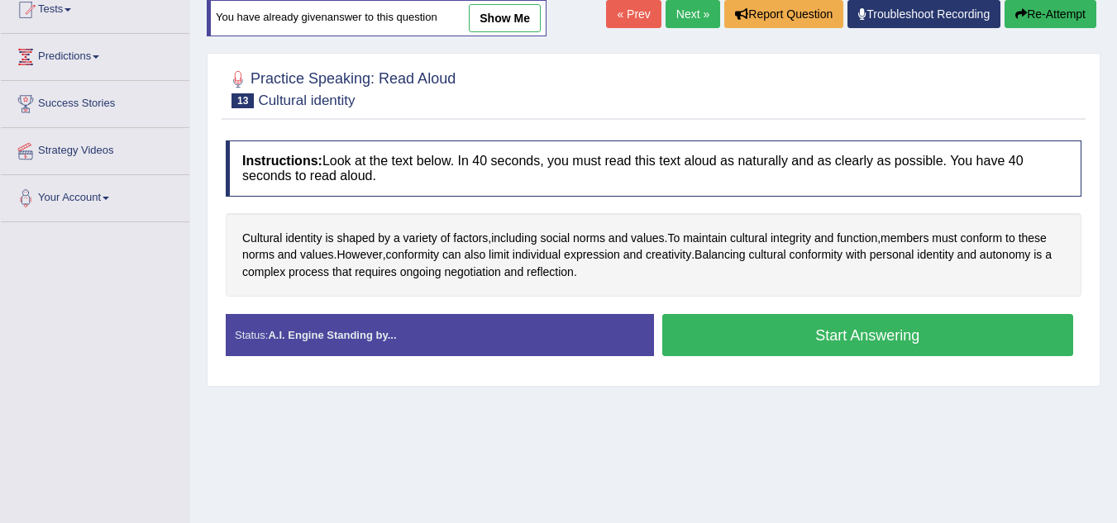
click at [837, 336] on button "Start Answering" at bounding box center [868, 335] width 412 height 42
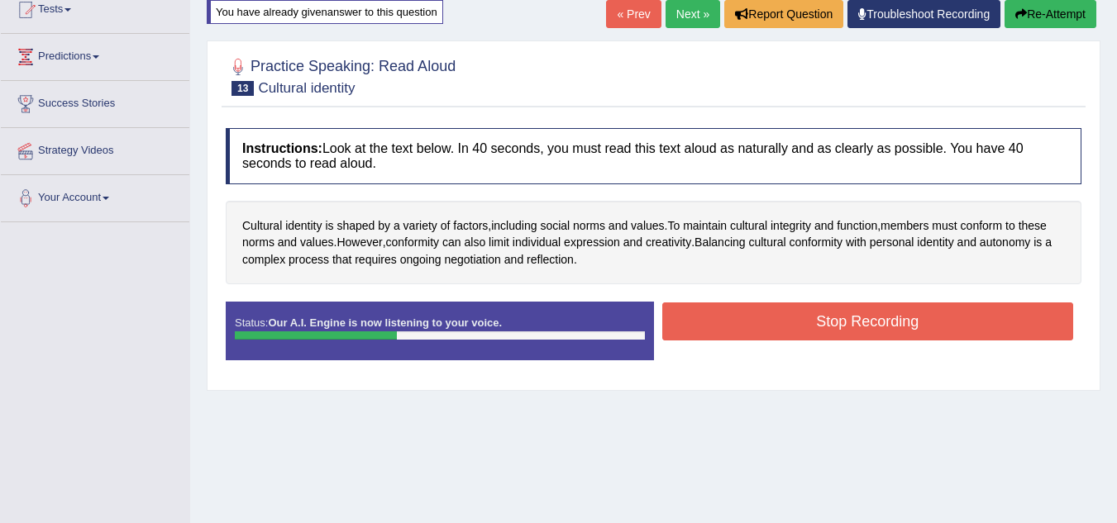
click at [837, 336] on button "Stop Recording" at bounding box center [868, 322] width 412 height 38
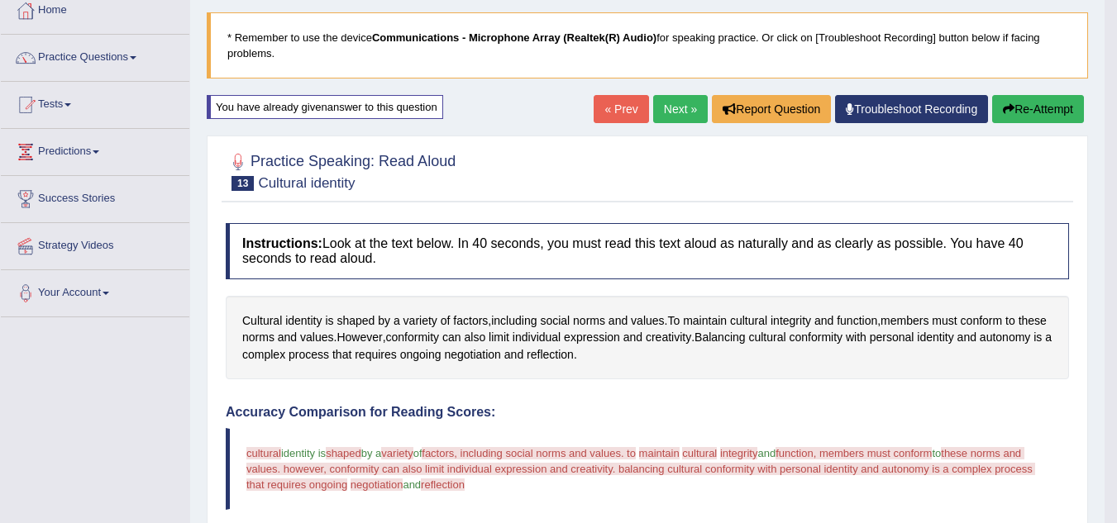
scroll to position [93, 0]
click at [1026, 110] on button "Re-Attempt" at bounding box center [1038, 110] width 92 height 28
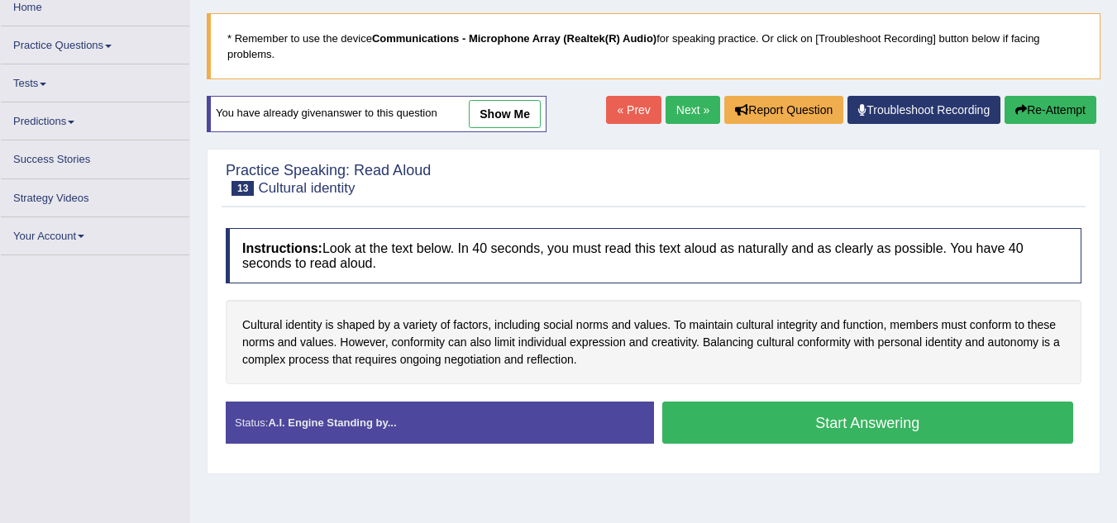
click at [789, 418] on button "Start Answering" at bounding box center [868, 423] width 412 height 42
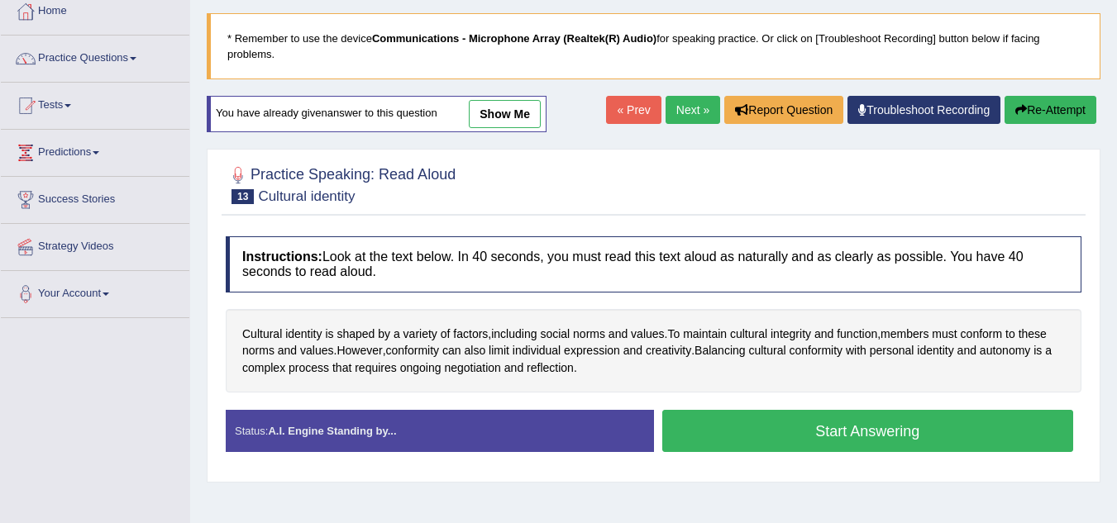
click at [789, 418] on button "Start Answering" at bounding box center [868, 431] width 412 height 42
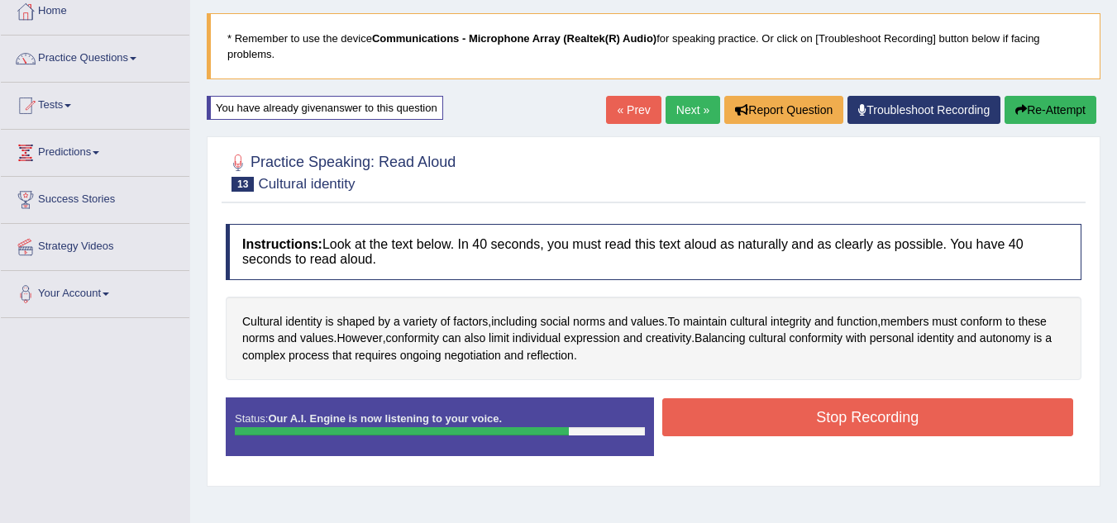
click at [789, 418] on button "Stop Recording" at bounding box center [868, 417] width 412 height 38
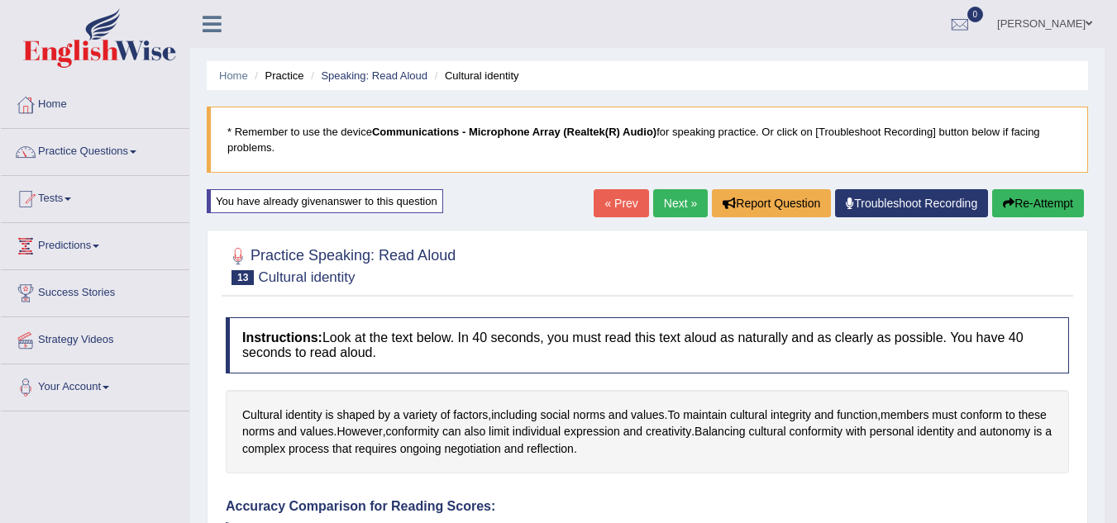
click at [679, 200] on link "Next »" at bounding box center [680, 203] width 55 height 28
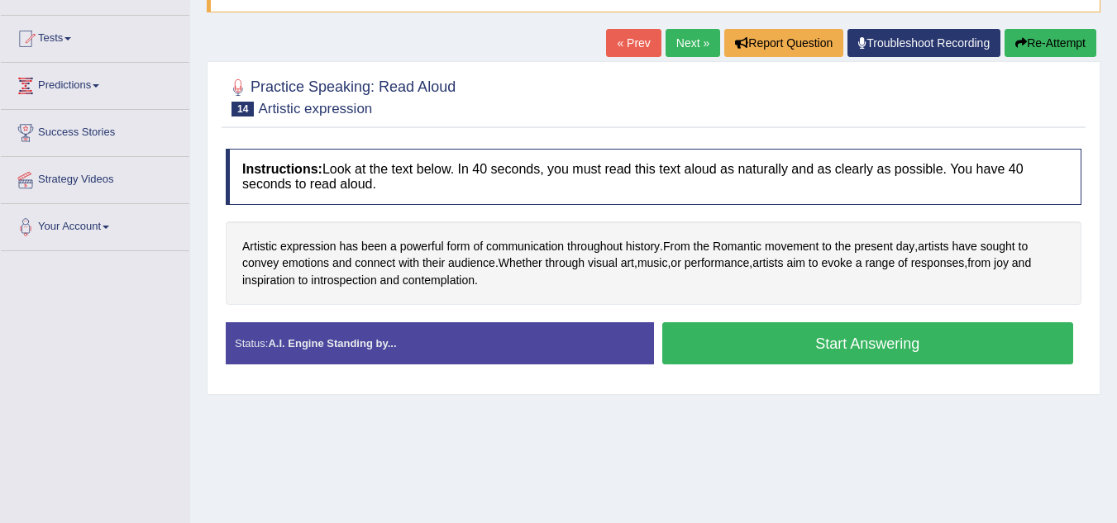
scroll to position [160, 0]
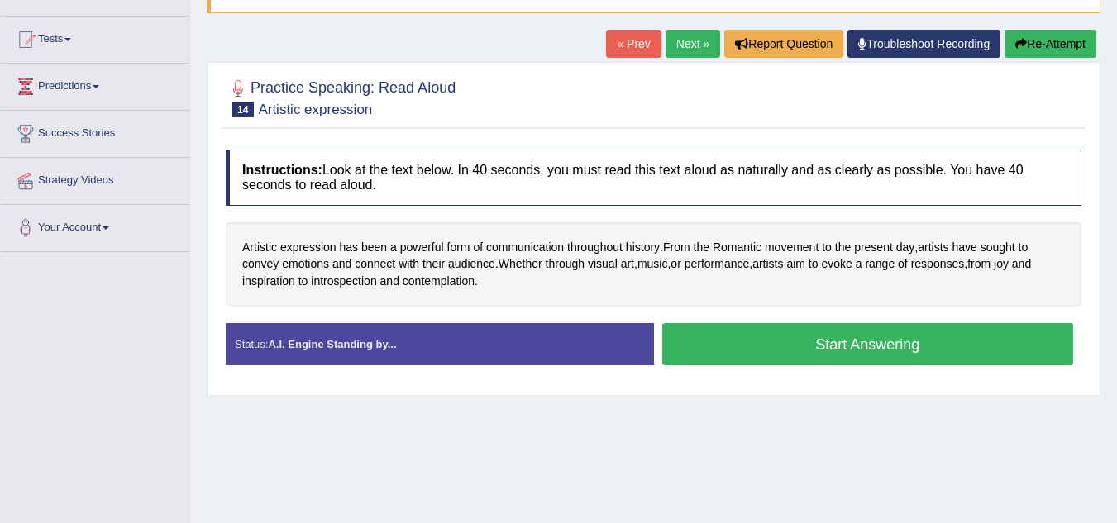
click at [732, 336] on button "Start Answering" at bounding box center [868, 344] width 412 height 42
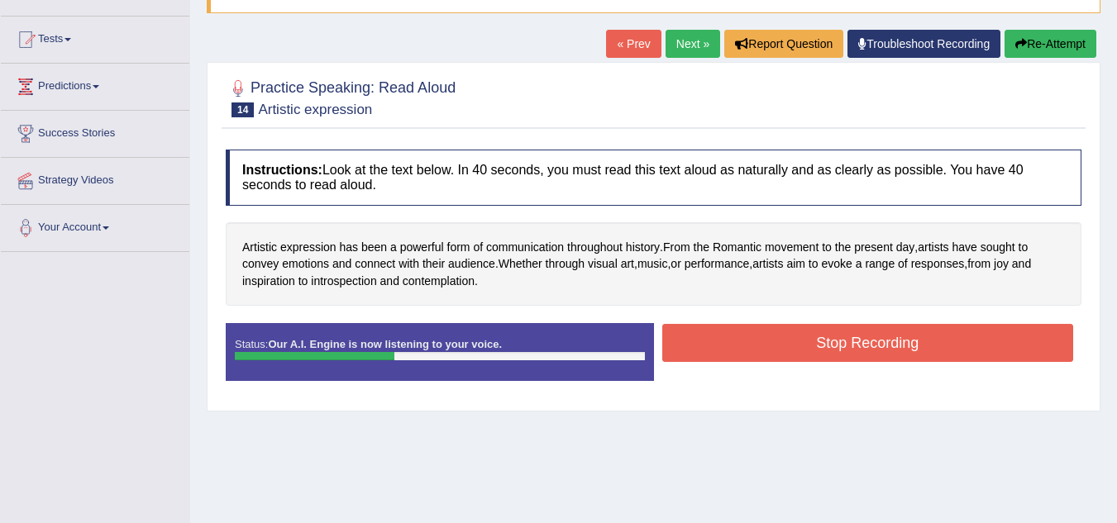
click at [732, 336] on button "Stop Recording" at bounding box center [868, 343] width 412 height 38
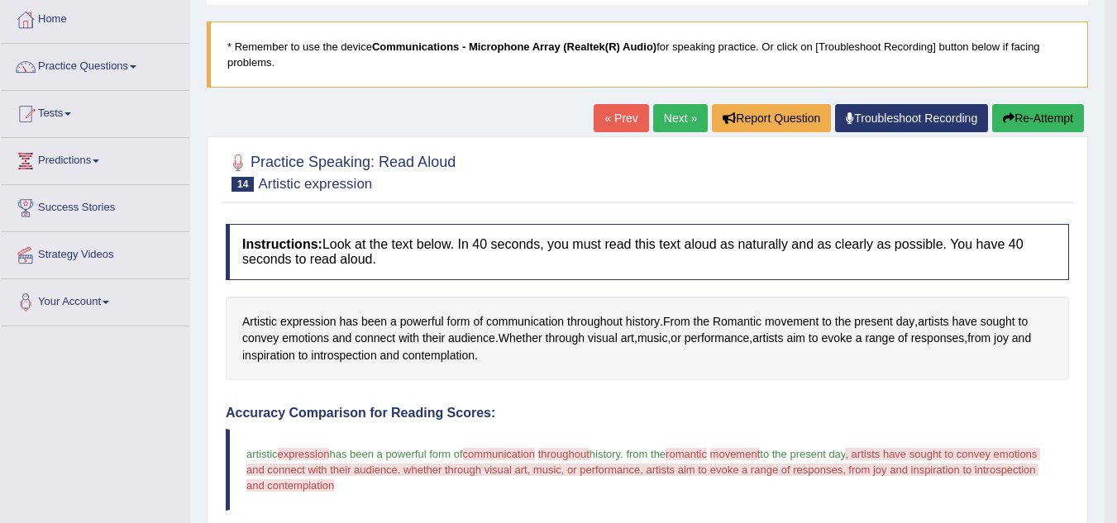
scroll to position [84, 0]
click at [431, 265] on h4 "Instructions: Look at the text below. In 40 seconds, you must read this text al…" at bounding box center [647, 252] width 843 height 55
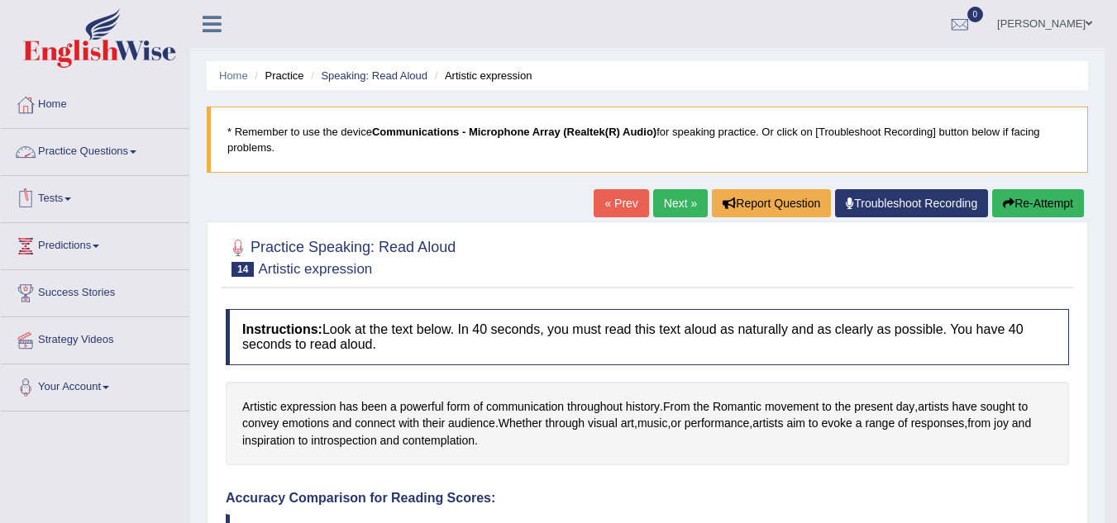
click at [70, 149] on link "Practice Questions" at bounding box center [95, 149] width 188 height 41
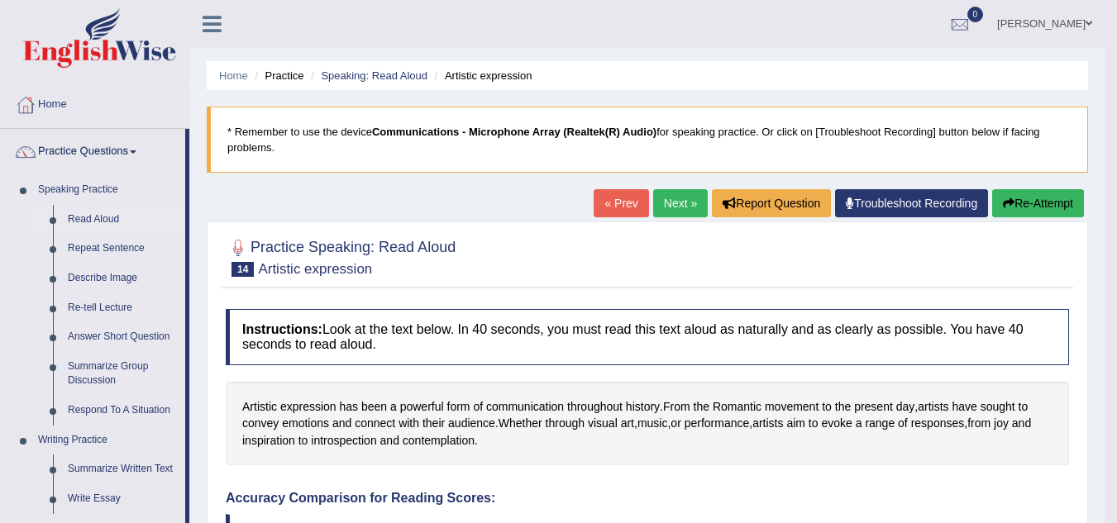
click at [81, 213] on link "Read Aloud" at bounding box center [122, 220] width 125 height 30
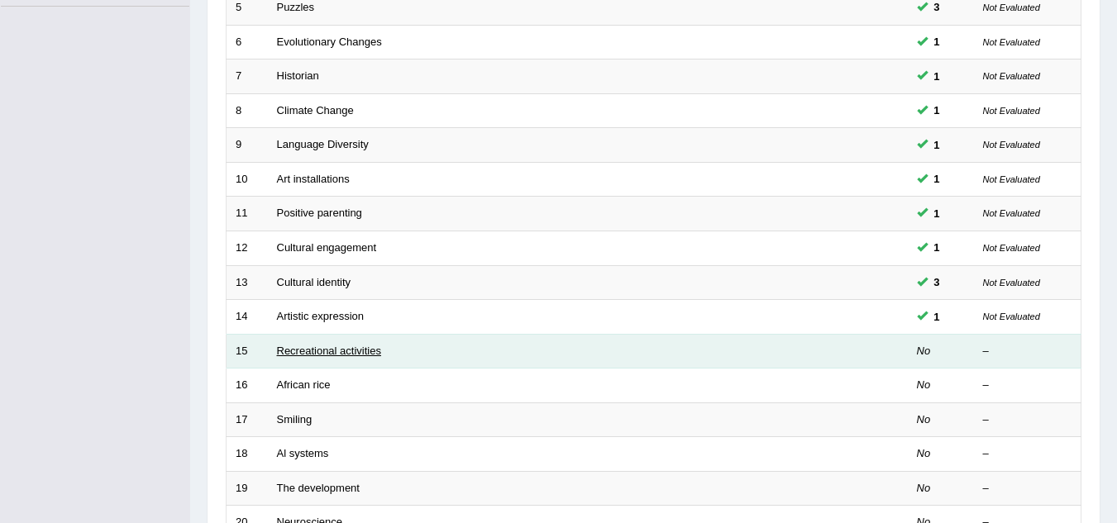
click at [319, 349] on link "Recreational activities" at bounding box center [329, 351] width 104 height 12
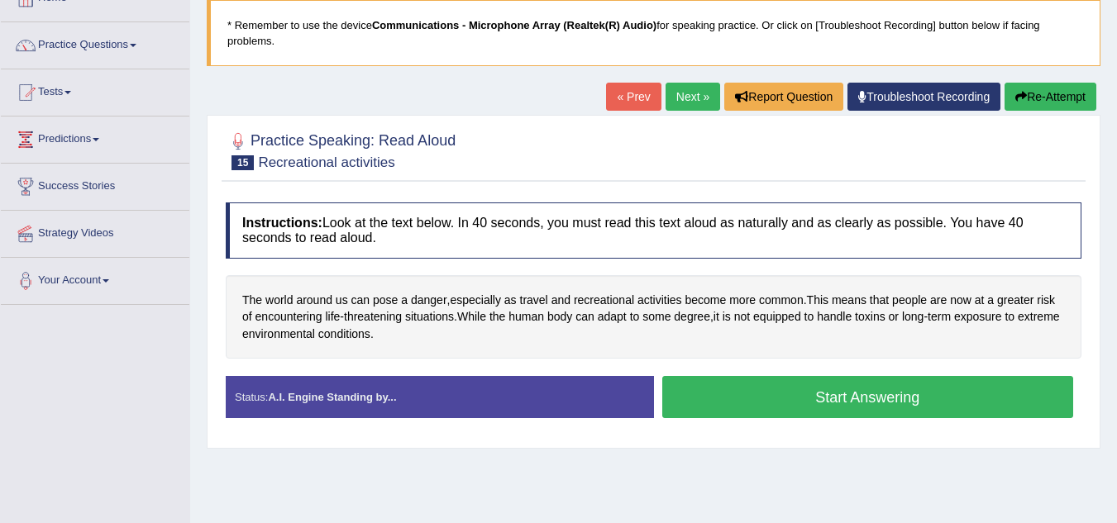
scroll to position [125, 0]
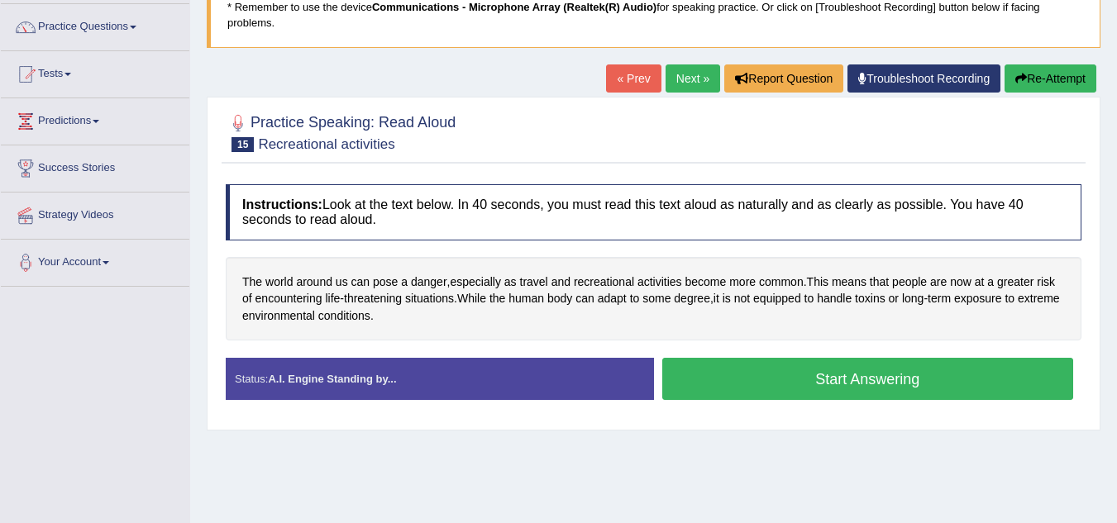
click at [704, 389] on button "Start Answering" at bounding box center [868, 379] width 412 height 42
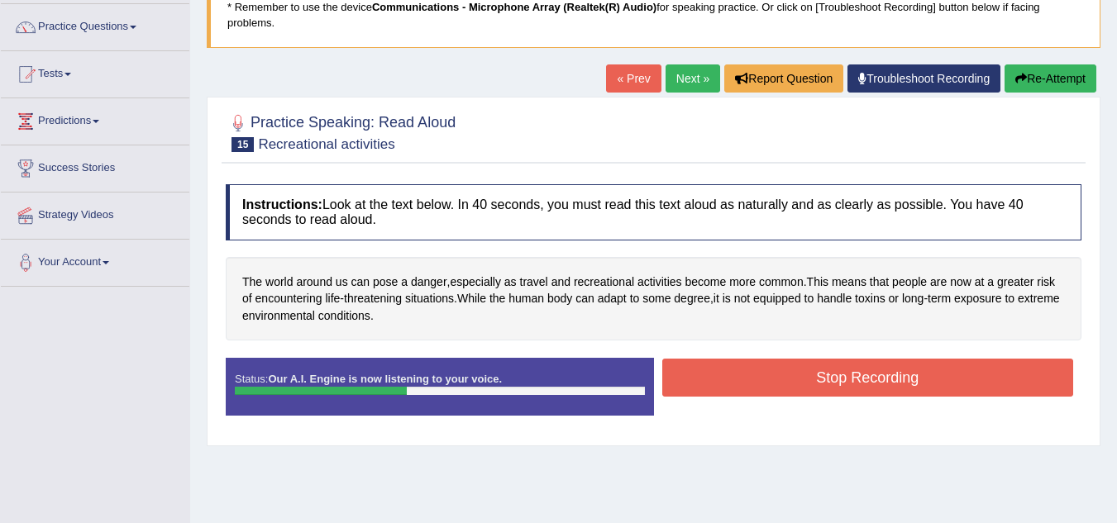
click at [704, 389] on button "Stop Recording" at bounding box center [868, 378] width 412 height 38
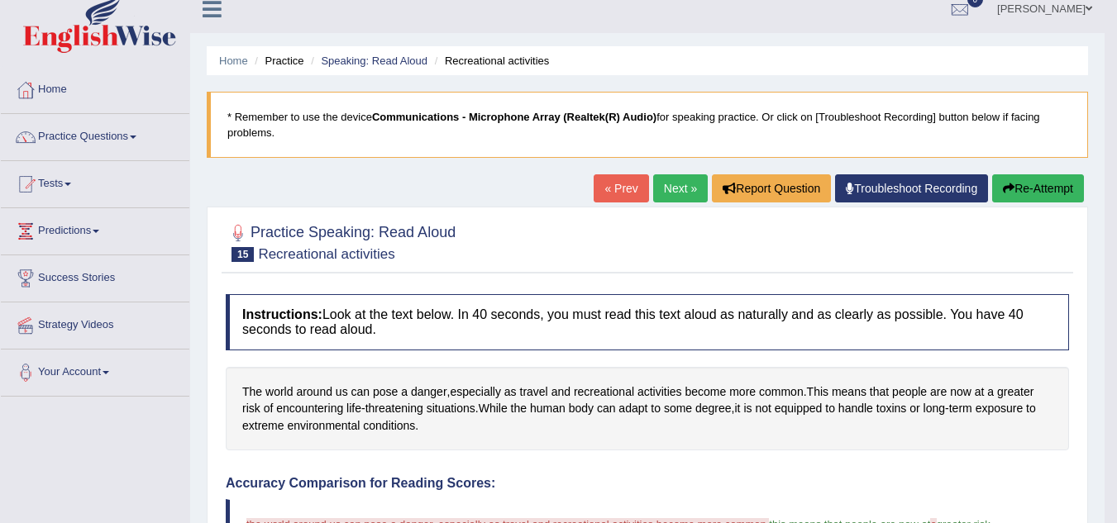
scroll to position [0, 0]
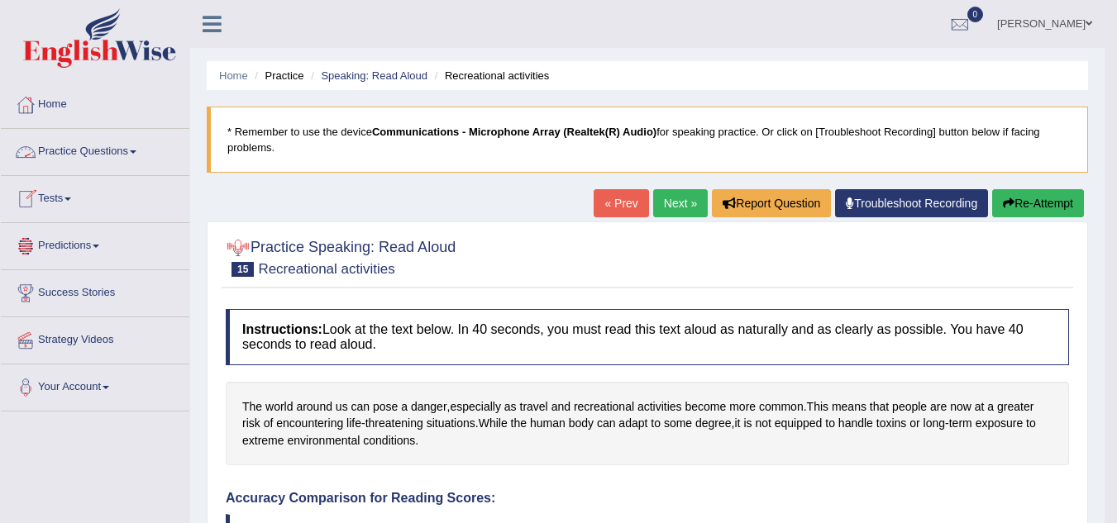
click at [70, 155] on link "Practice Questions" at bounding box center [95, 149] width 188 height 41
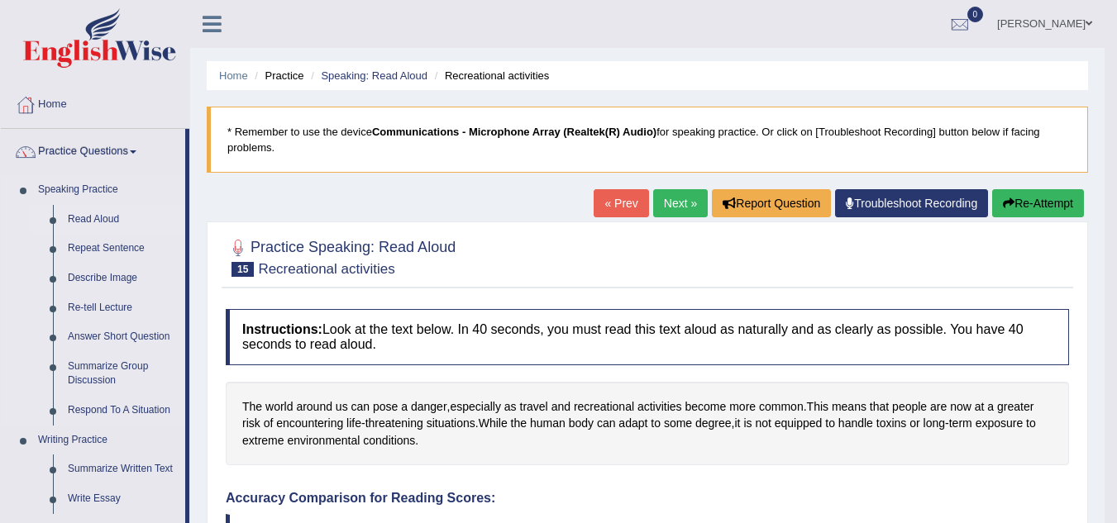
click at [85, 219] on link "Read Aloud" at bounding box center [122, 220] width 125 height 30
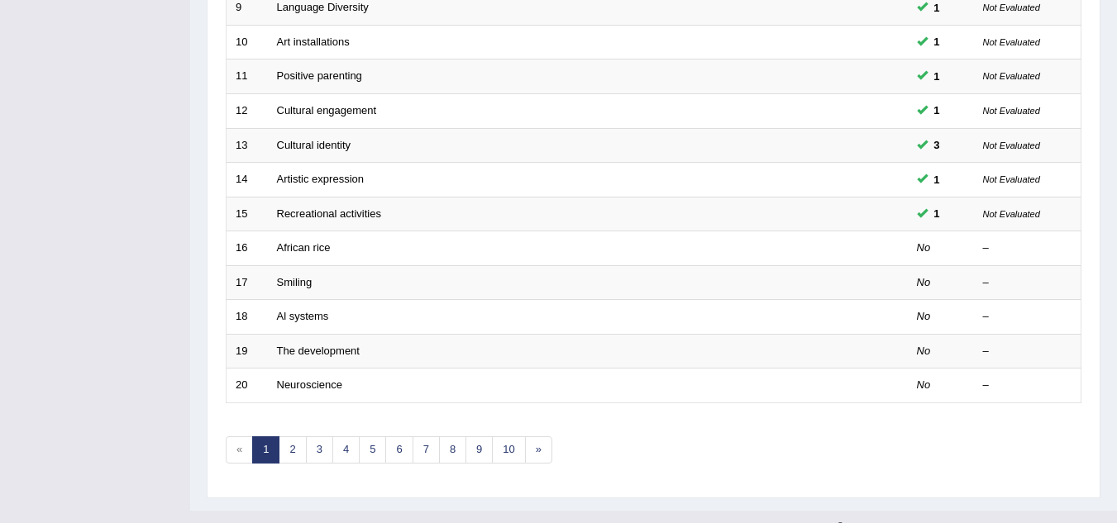
scroll to position [543, 0]
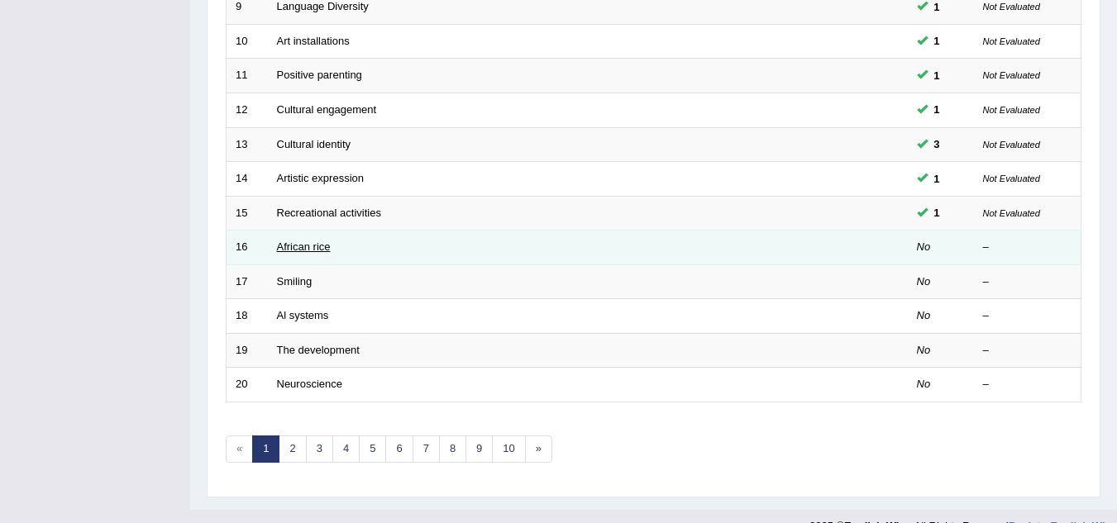
click at [306, 246] on link "African rice" at bounding box center [304, 247] width 54 height 12
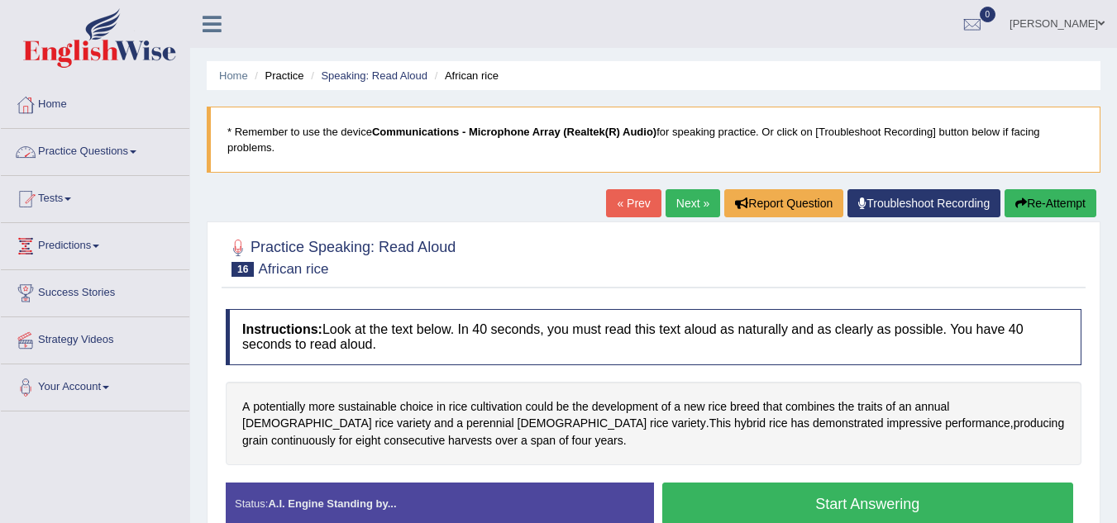
click at [72, 150] on link "Practice Questions" at bounding box center [95, 149] width 188 height 41
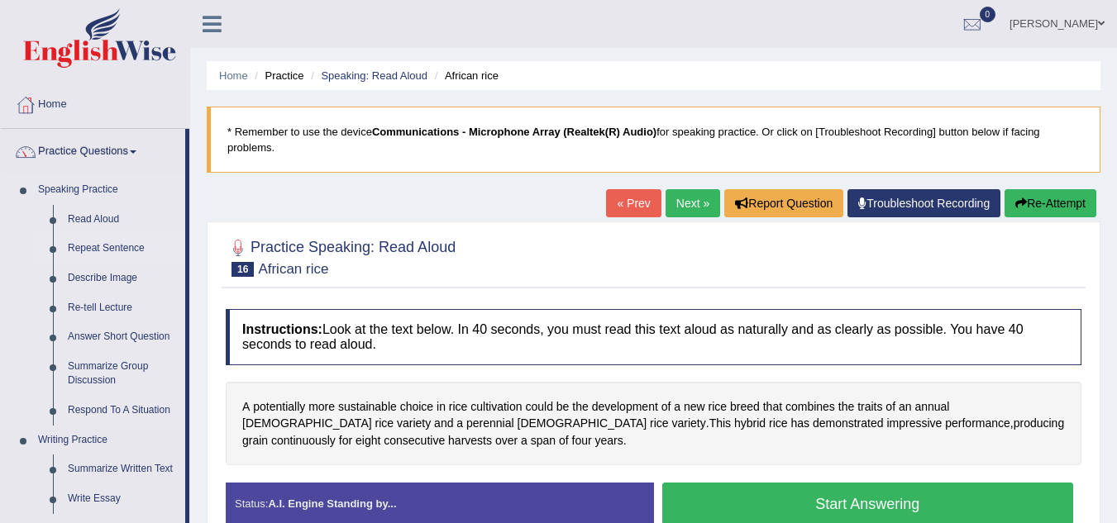
click at [97, 250] on link "Repeat Sentence" at bounding box center [122, 249] width 125 height 30
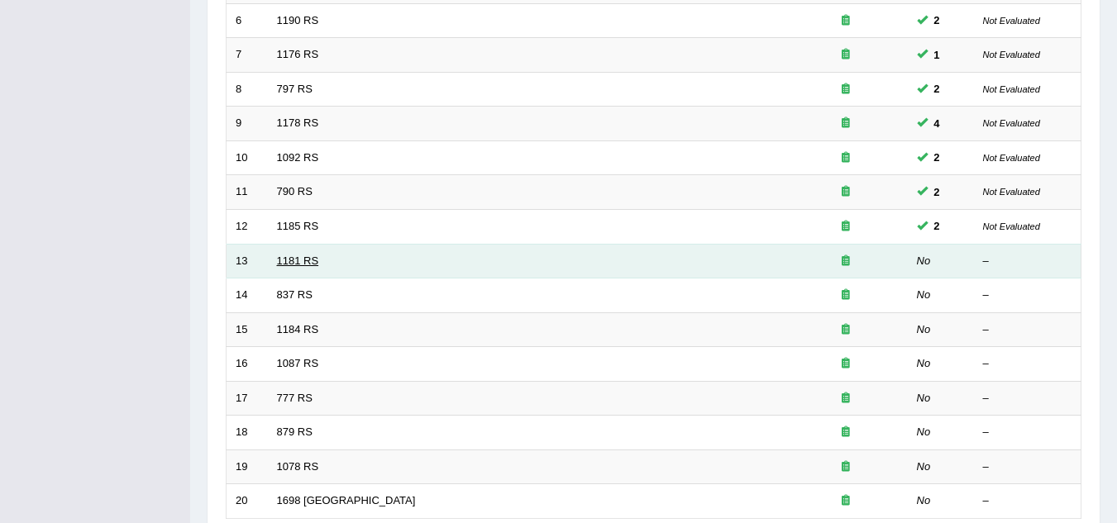
scroll to position [435, 0]
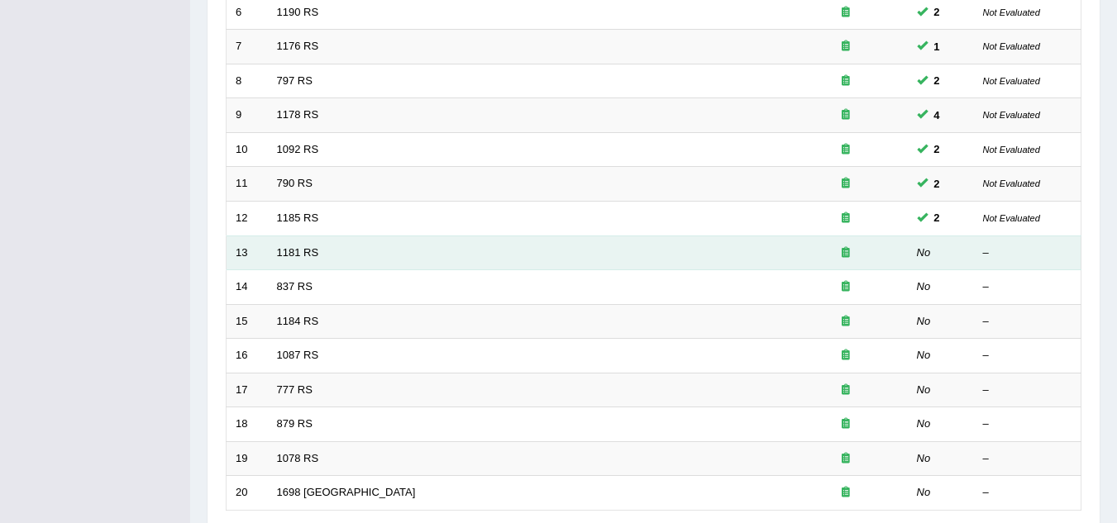
click at [291, 260] on td "1181 RS" at bounding box center [526, 253] width 516 height 35
click at [295, 252] on link "1181 RS" at bounding box center [298, 252] width 42 height 12
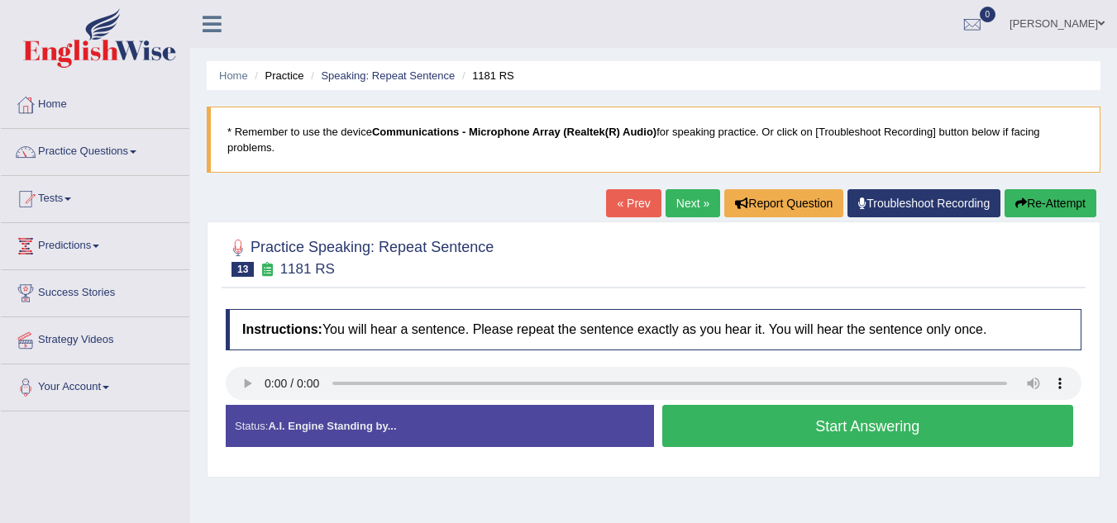
click at [697, 441] on button "Start Answering" at bounding box center [868, 426] width 412 height 42
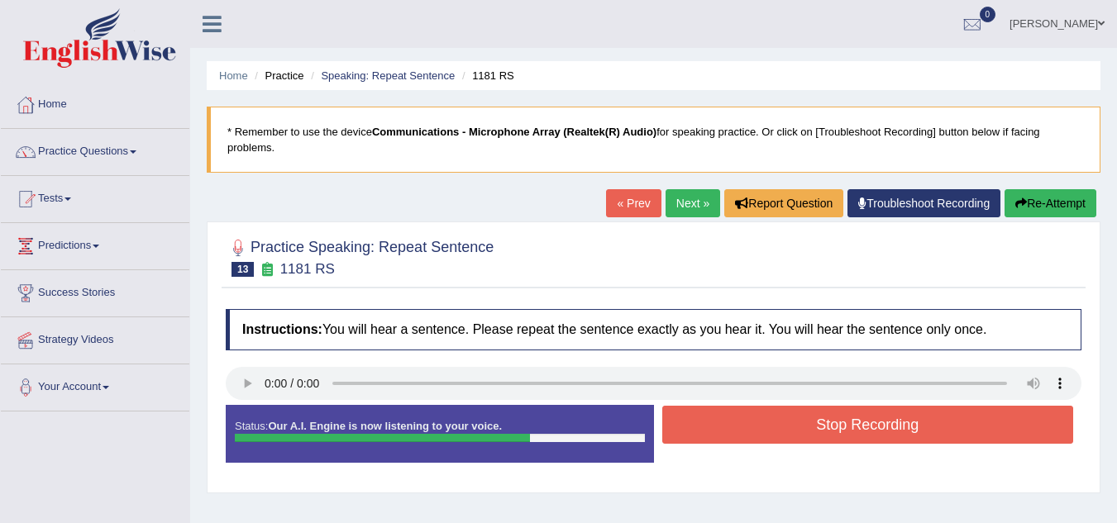
click at [697, 441] on button "Stop Recording" at bounding box center [868, 425] width 412 height 38
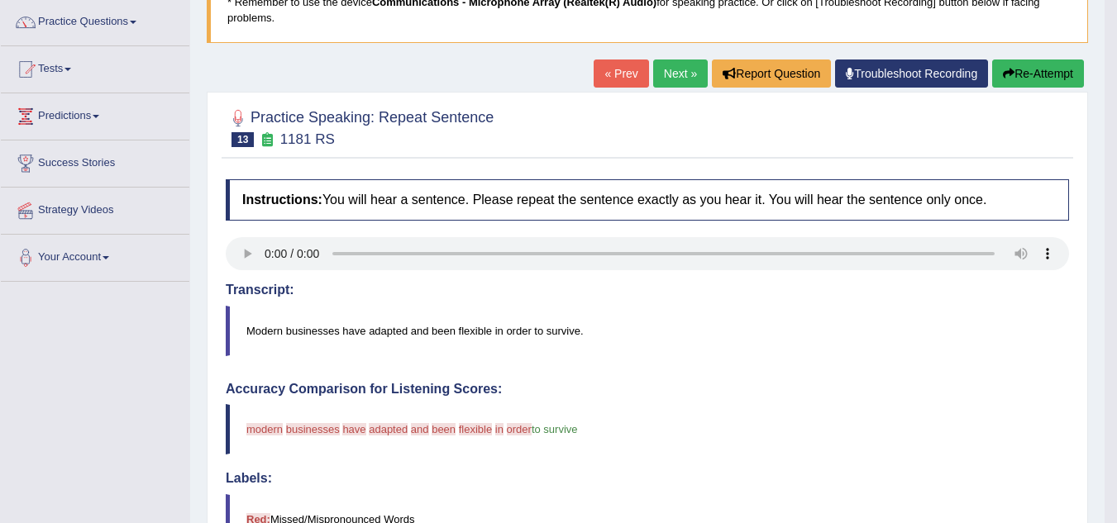
scroll to position [132, 0]
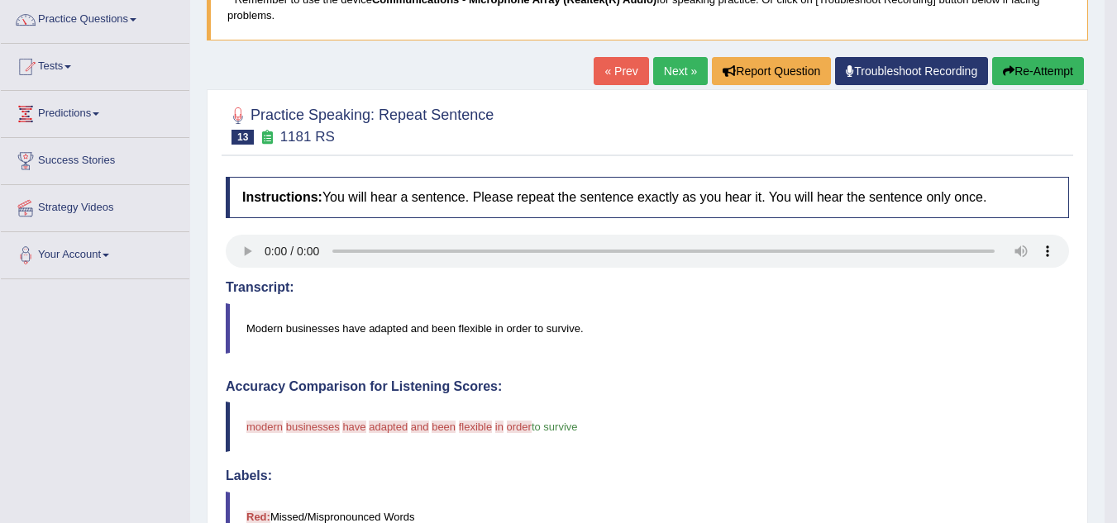
click at [1037, 68] on button "Re-Attempt" at bounding box center [1038, 71] width 92 height 28
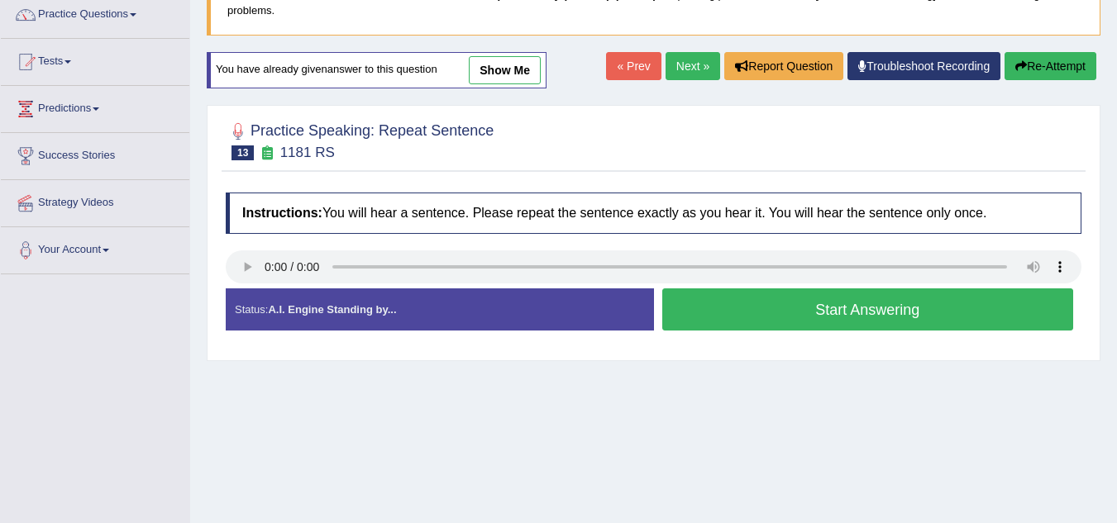
click at [708, 318] on button "Start Answering" at bounding box center [868, 309] width 412 height 42
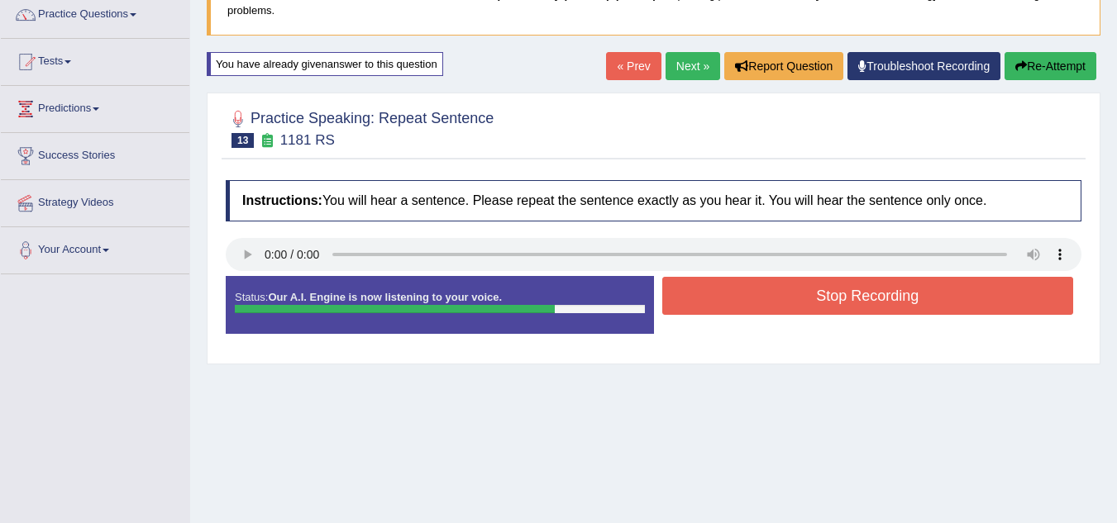
click at [736, 290] on button "Stop Recording" at bounding box center [868, 296] width 412 height 38
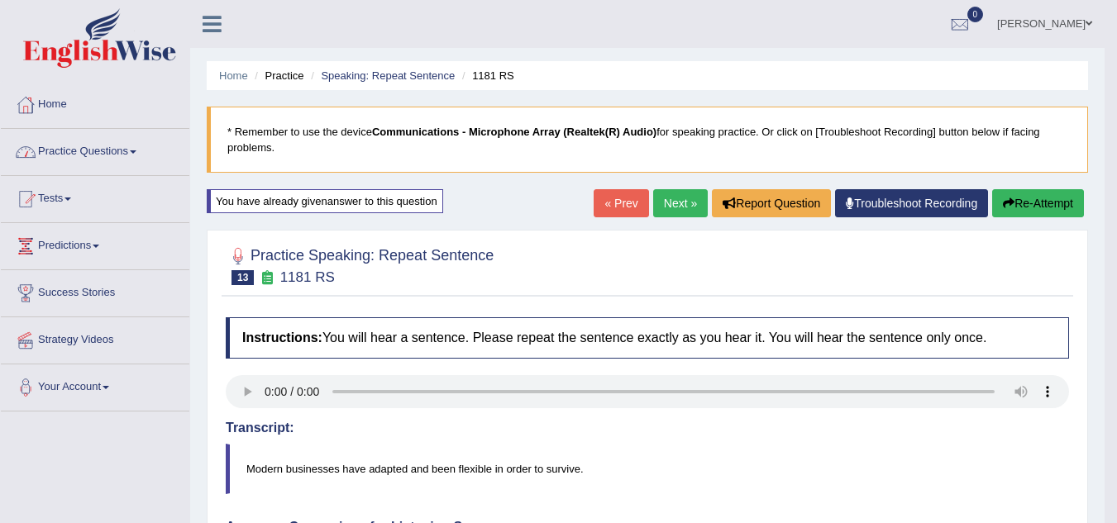
click at [71, 155] on link "Practice Questions" at bounding box center [95, 149] width 188 height 41
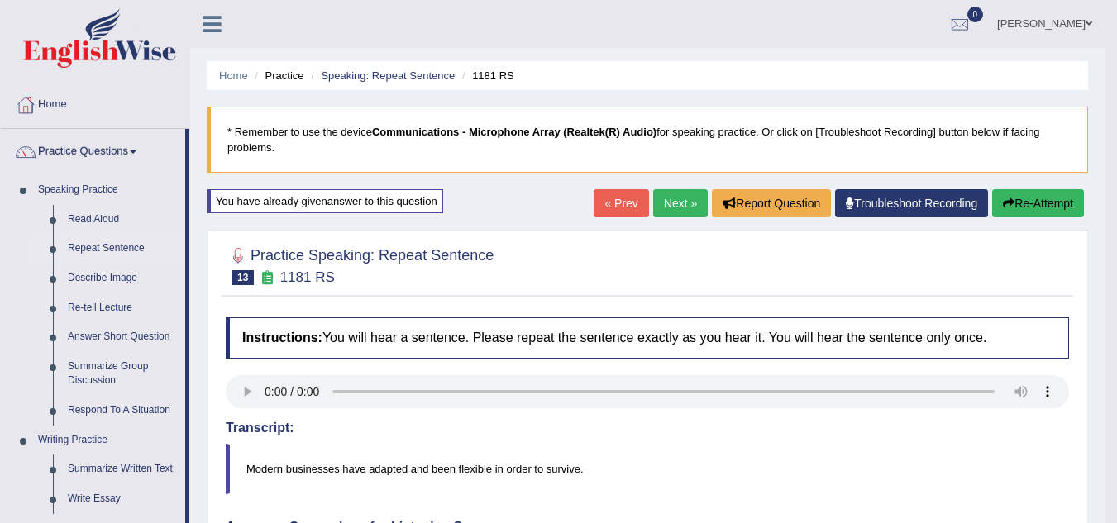
click at [93, 247] on link "Repeat Sentence" at bounding box center [122, 249] width 125 height 30
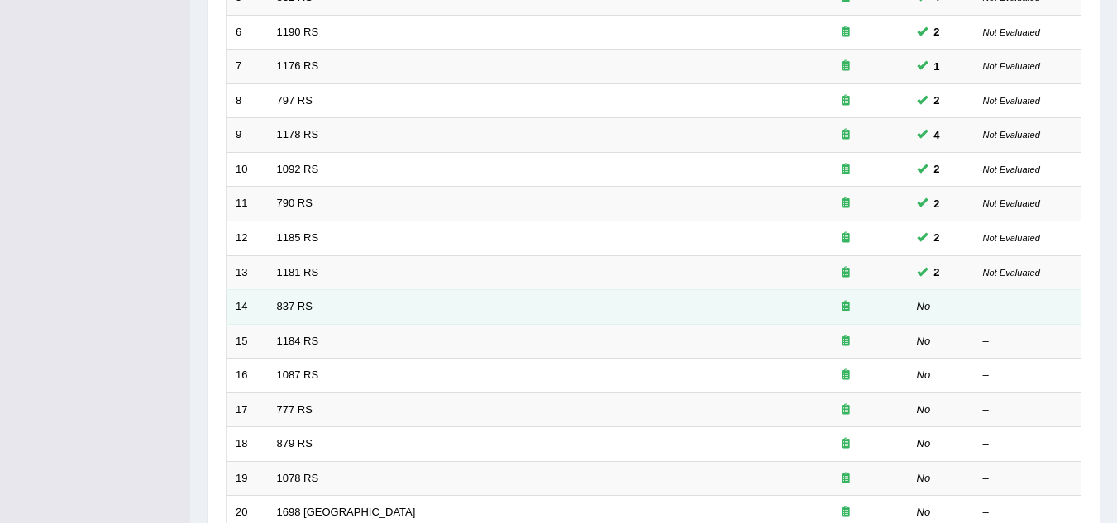
click at [295, 311] on link "837 RS" at bounding box center [295, 306] width 36 height 12
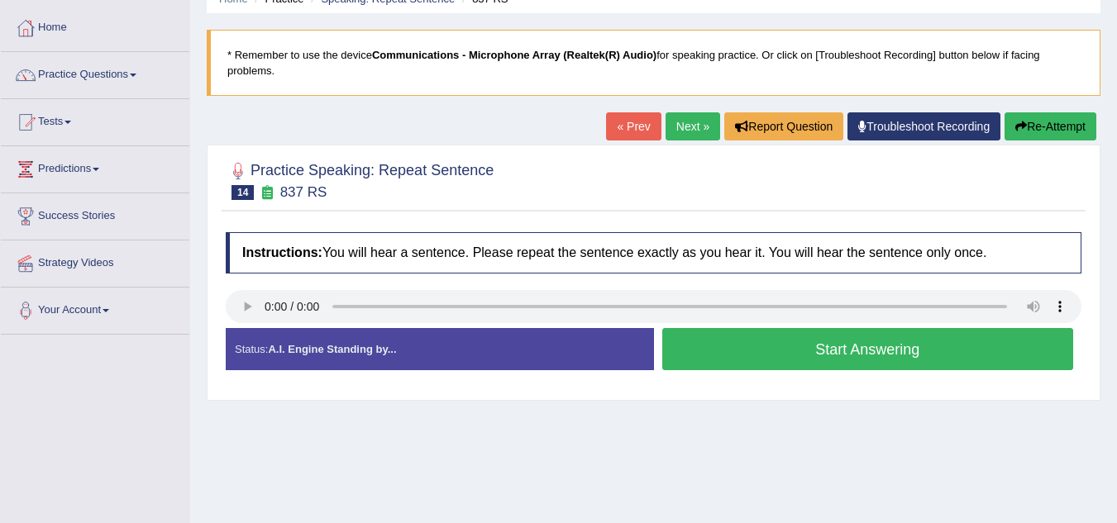
scroll to position [75, 0]
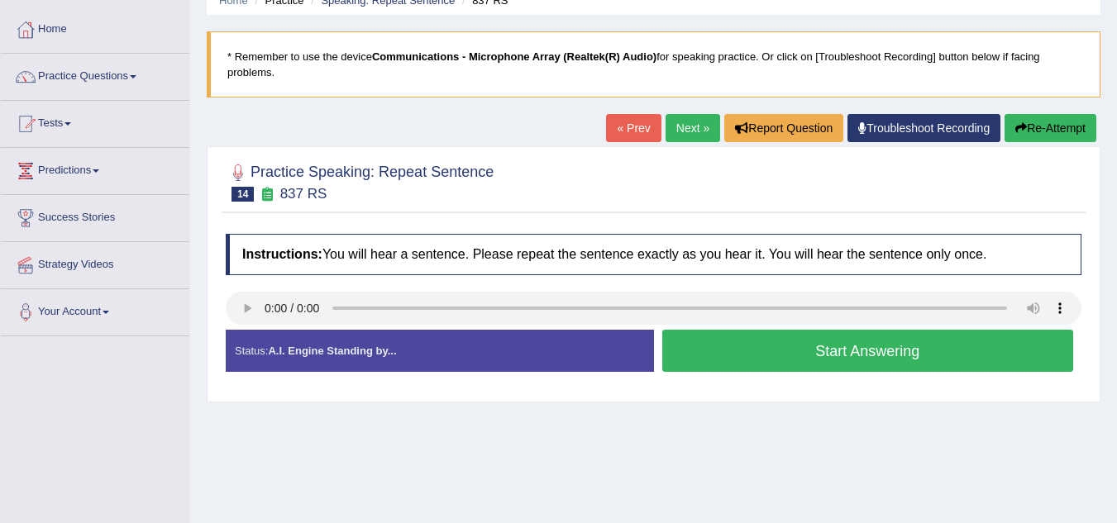
click at [690, 361] on button "Start Answering" at bounding box center [868, 351] width 412 height 42
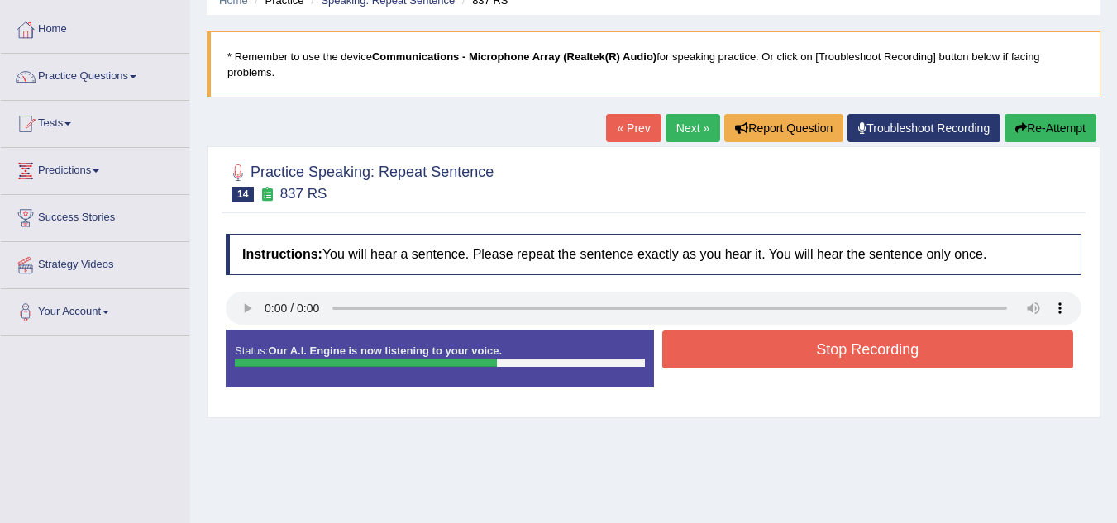
click at [690, 361] on button "Stop Recording" at bounding box center [868, 350] width 412 height 38
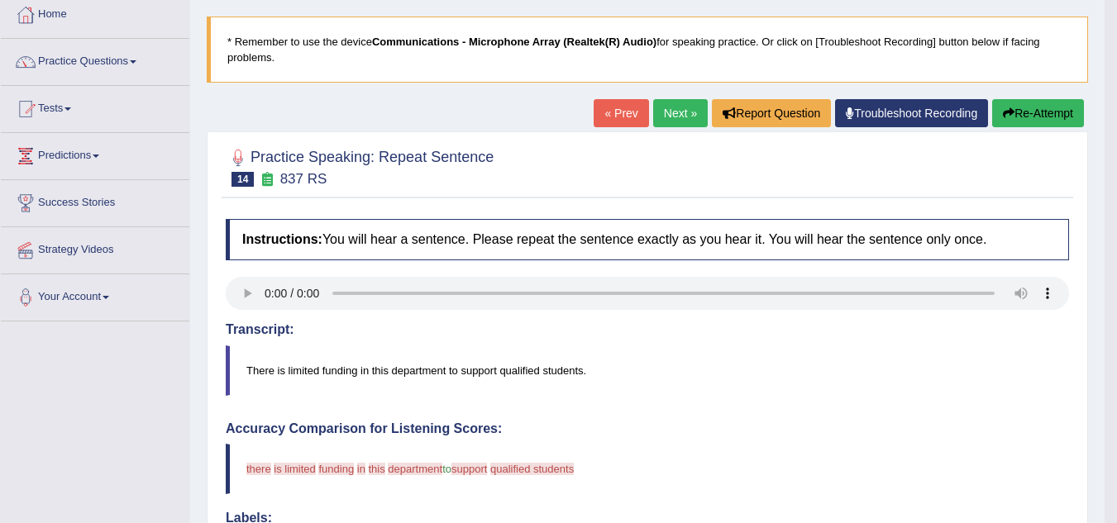
scroll to position [0, 0]
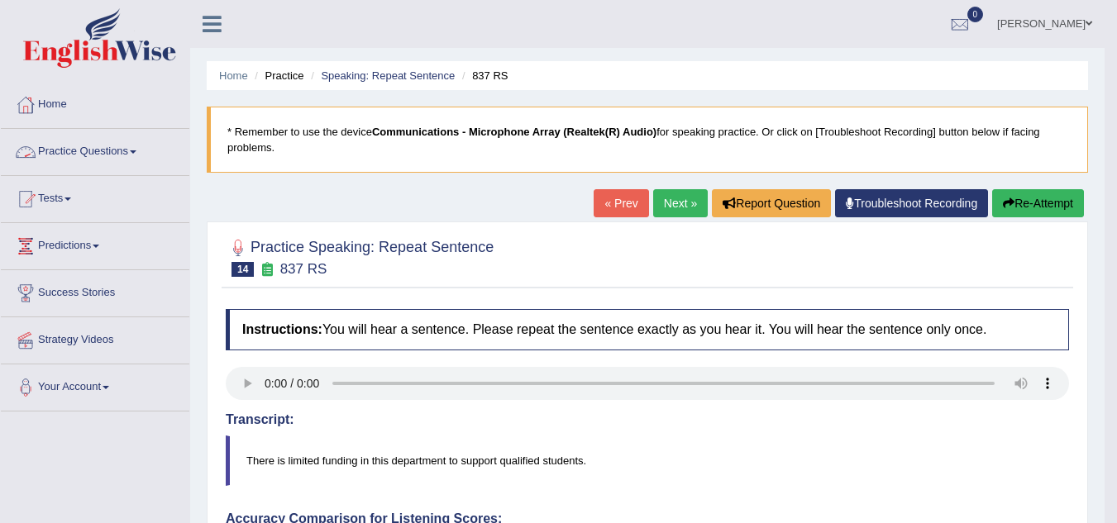
click at [88, 150] on link "Practice Questions" at bounding box center [95, 149] width 188 height 41
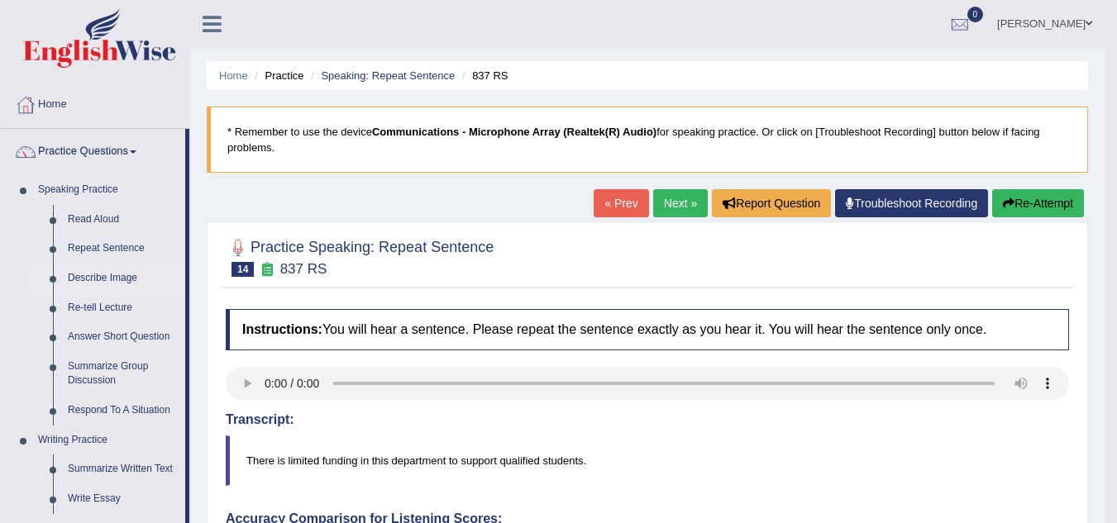
click at [101, 279] on link "Describe Image" at bounding box center [122, 279] width 125 height 30
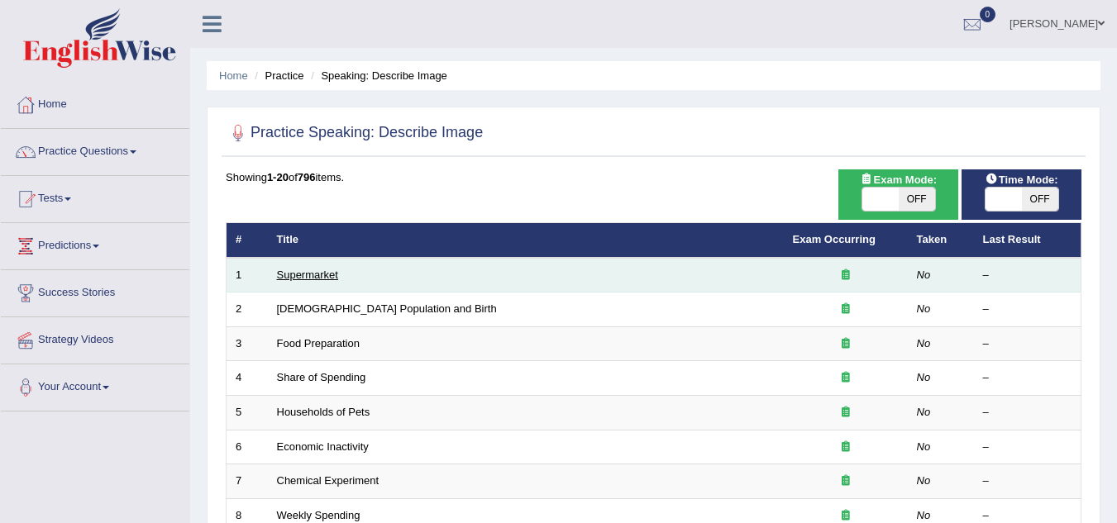
click at [300, 277] on link "Supermarket" at bounding box center [307, 275] width 61 height 12
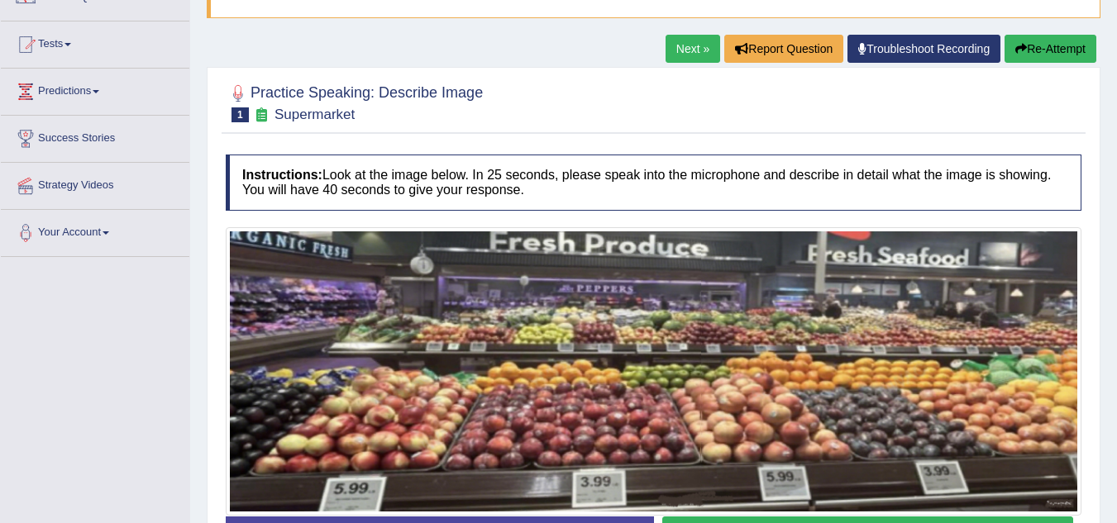
scroll to position [154, 0]
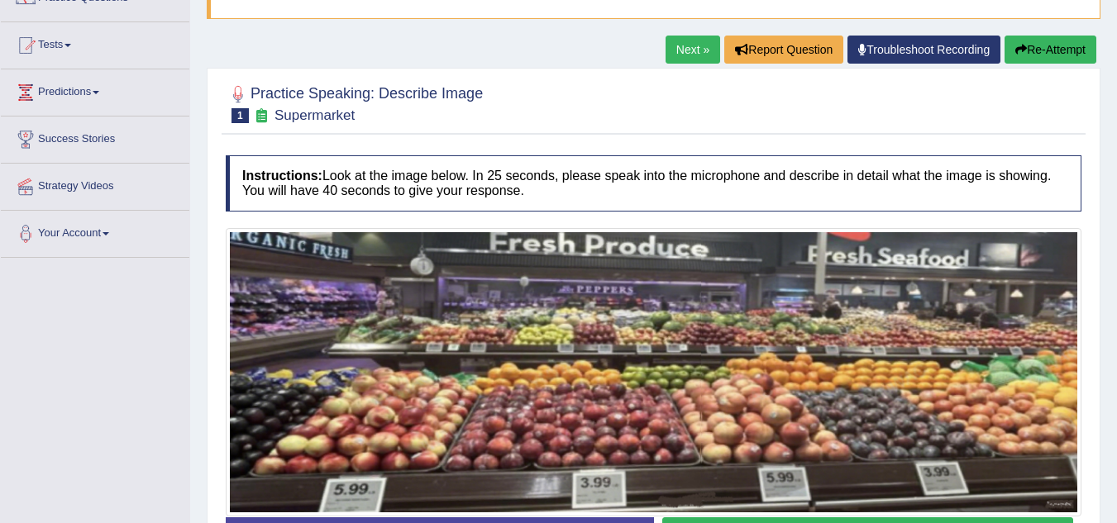
click at [300, 277] on img at bounding box center [653, 372] width 847 height 281
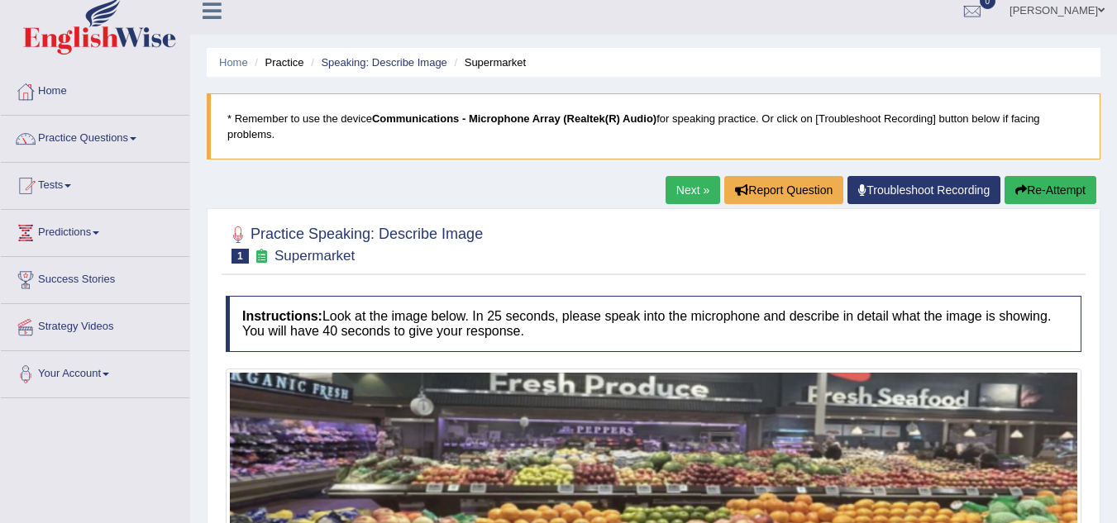
scroll to position [9, 0]
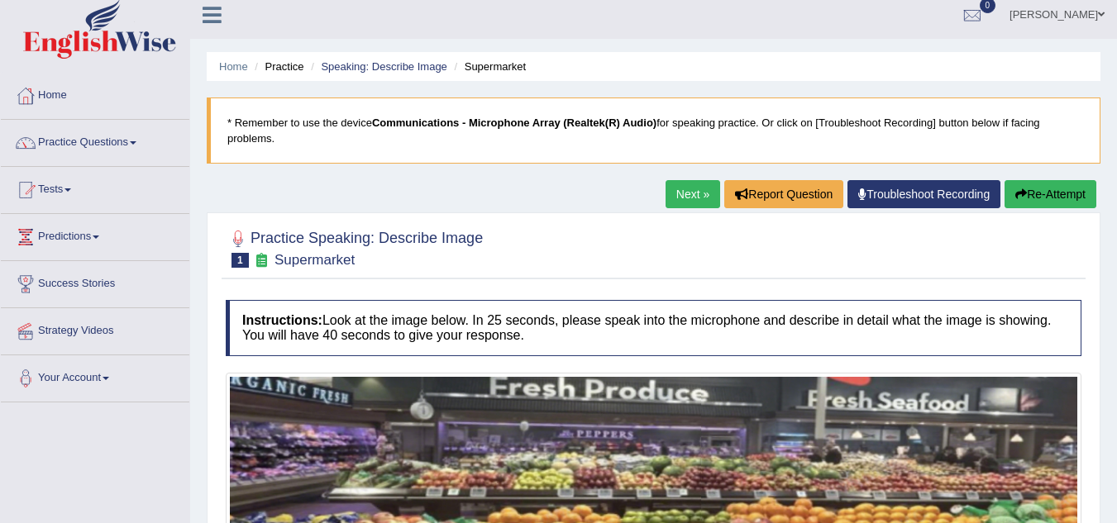
click at [75, 145] on link "Practice Questions" at bounding box center [95, 140] width 188 height 41
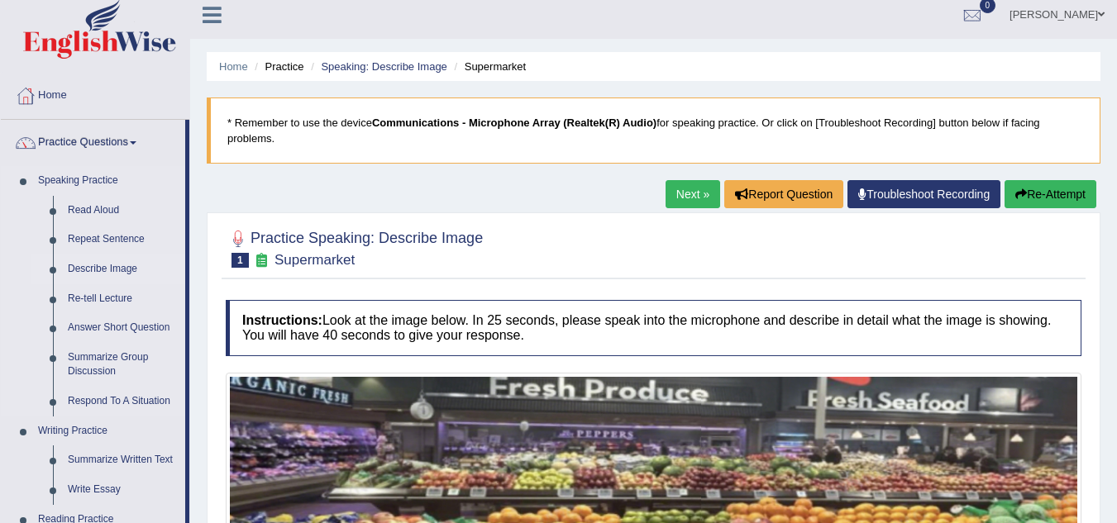
click at [99, 265] on link "Describe Image" at bounding box center [122, 270] width 125 height 30
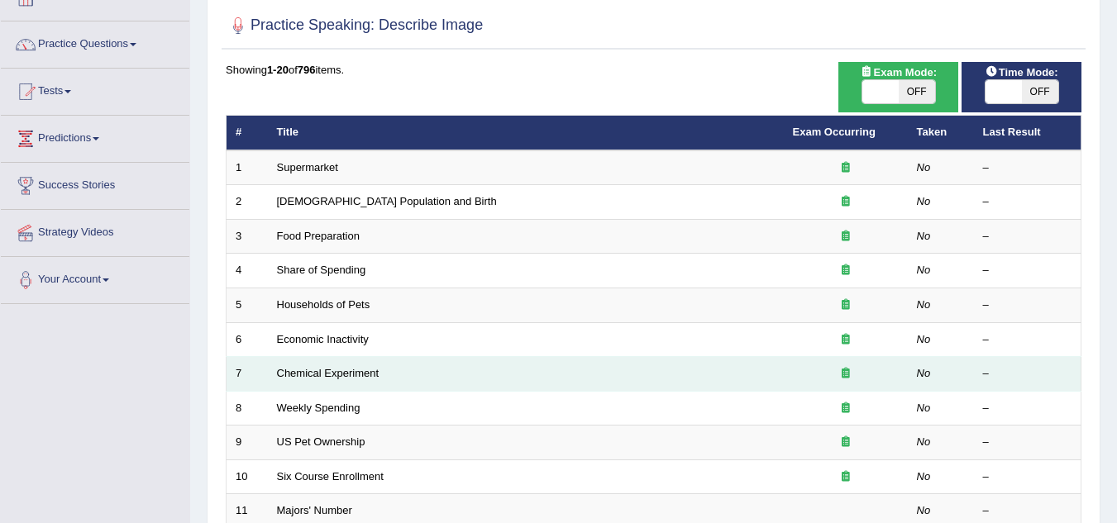
scroll to position [107, 0]
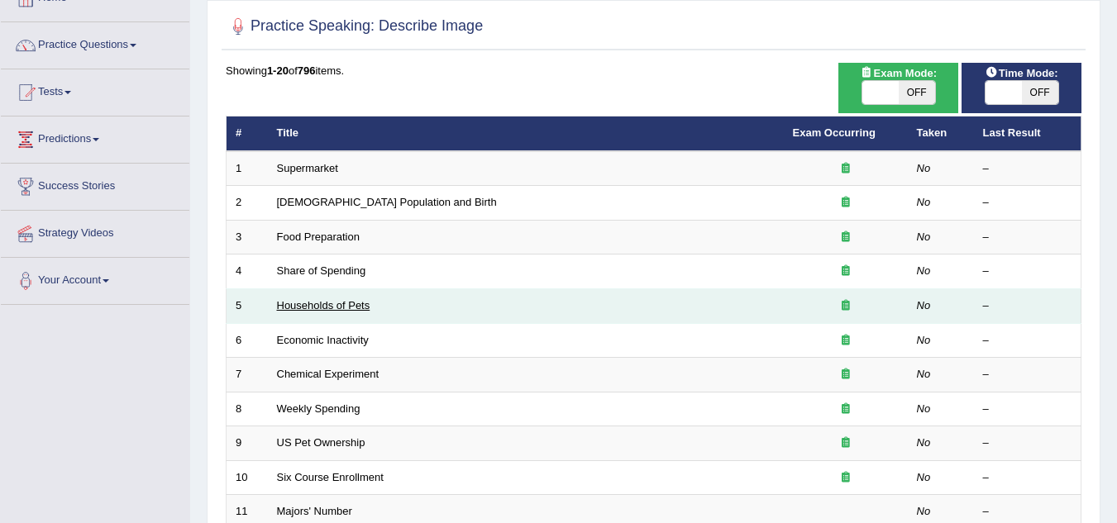
click at [308, 308] on link "Households of Pets" at bounding box center [323, 305] width 93 height 12
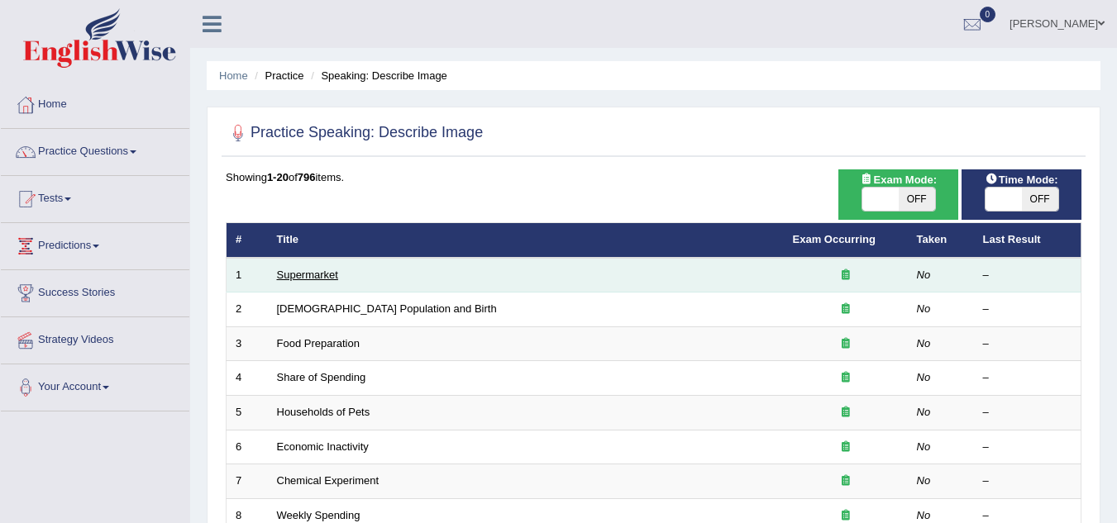
click at [307, 280] on link "Supermarket" at bounding box center [307, 275] width 61 height 12
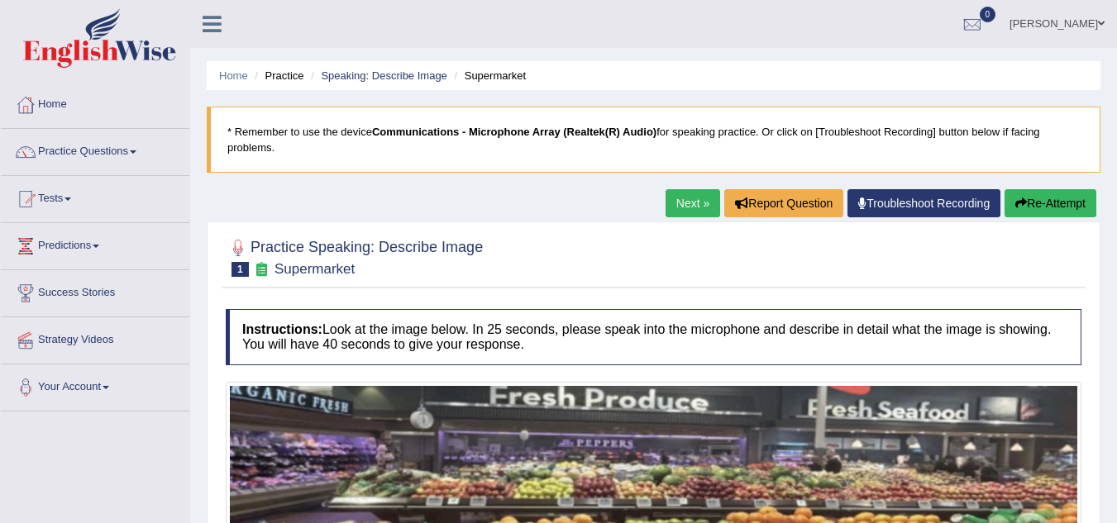
click at [684, 192] on link "Next »" at bounding box center [692, 203] width 55 height 28
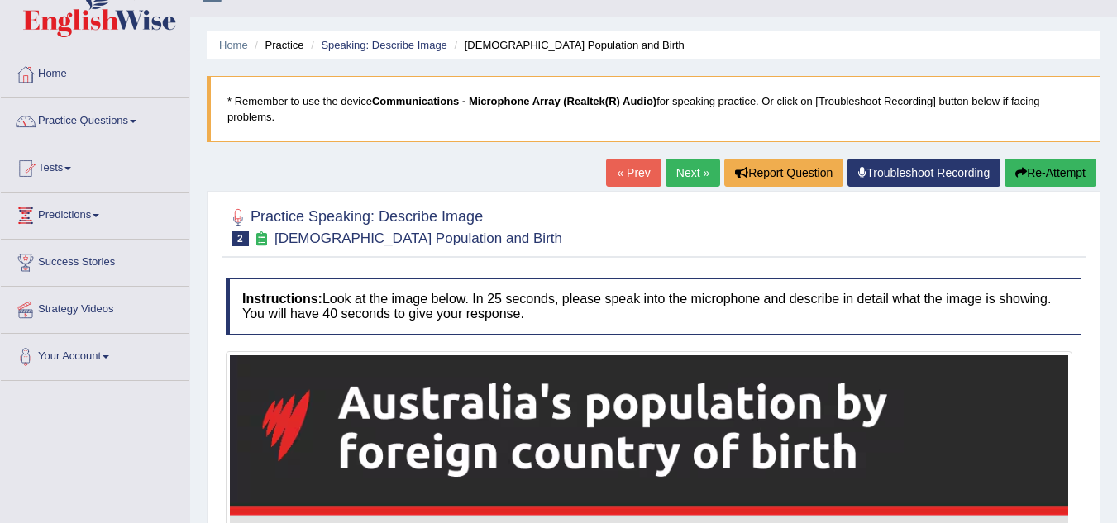
scroll to position [41, 0]
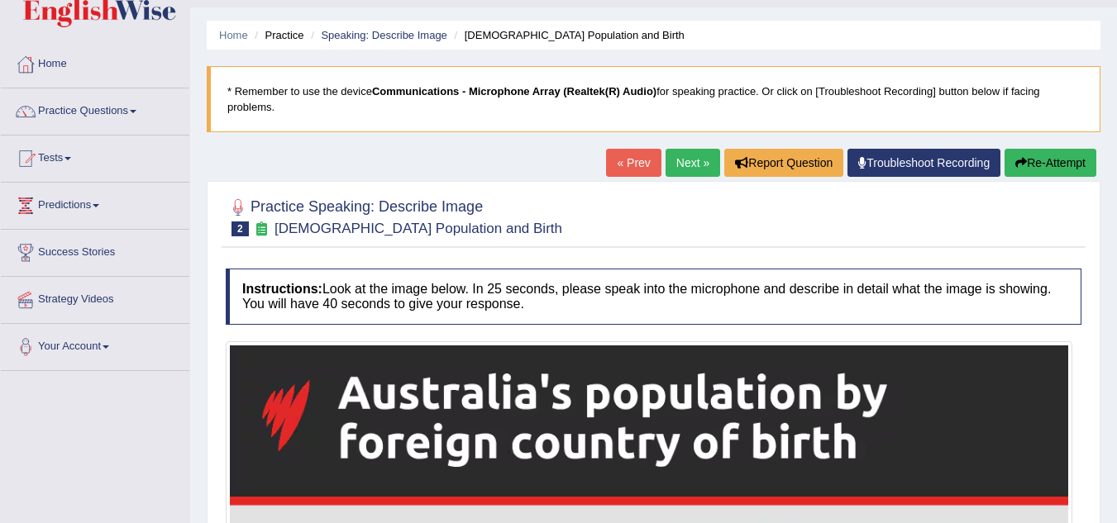
click at [689, 158] on link "Next »" at bounding box center [692, 163] width 55 height 28
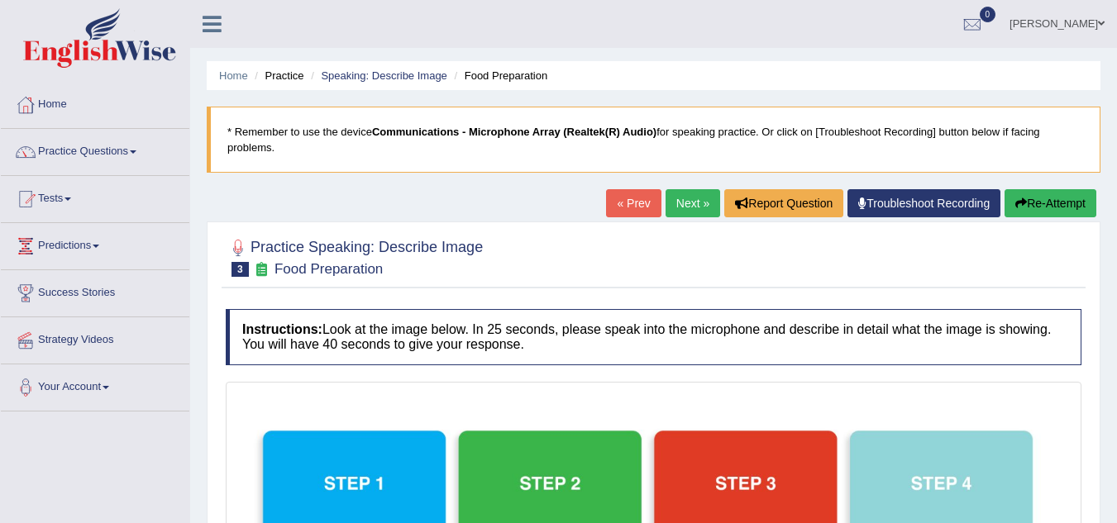
click at [683, 198] on link "Next »" at bounding box center [692, 203] width 55 height 28
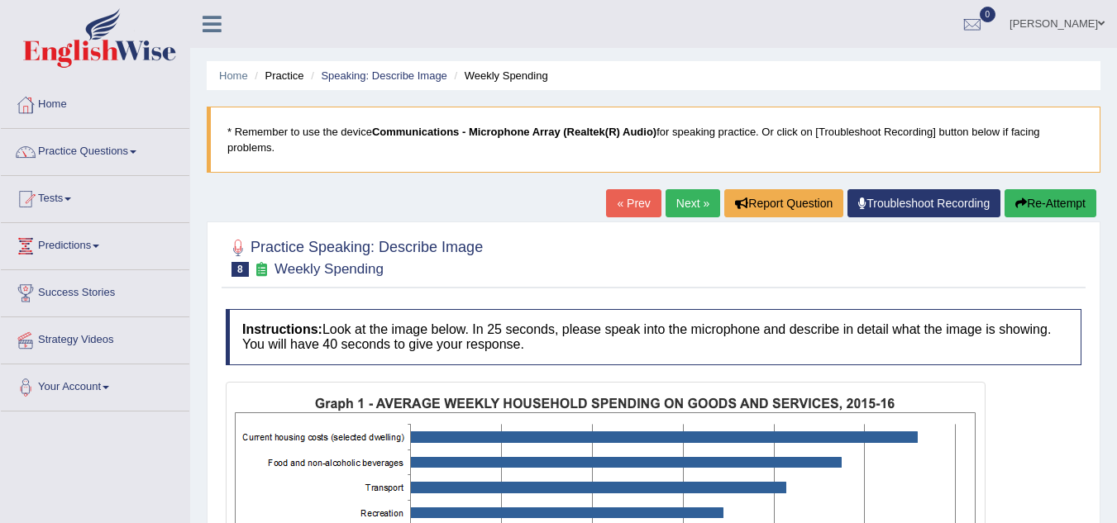
click at [683, 198] on link "Next »" at bounding box center [692, 203] width 55 height 28
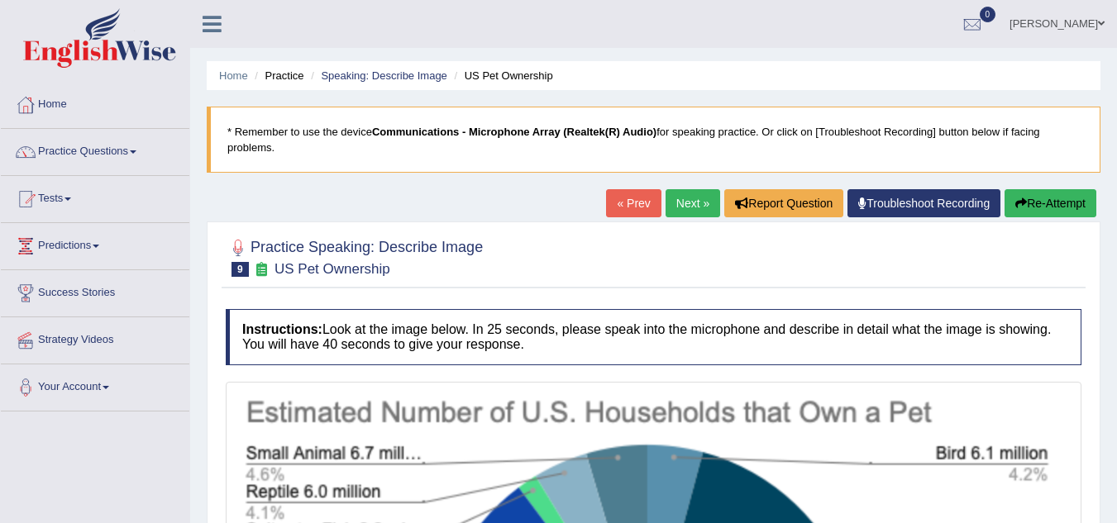
click at [683, 198] on link "Next »" at bounding box center [692, 203] width 55 height 28
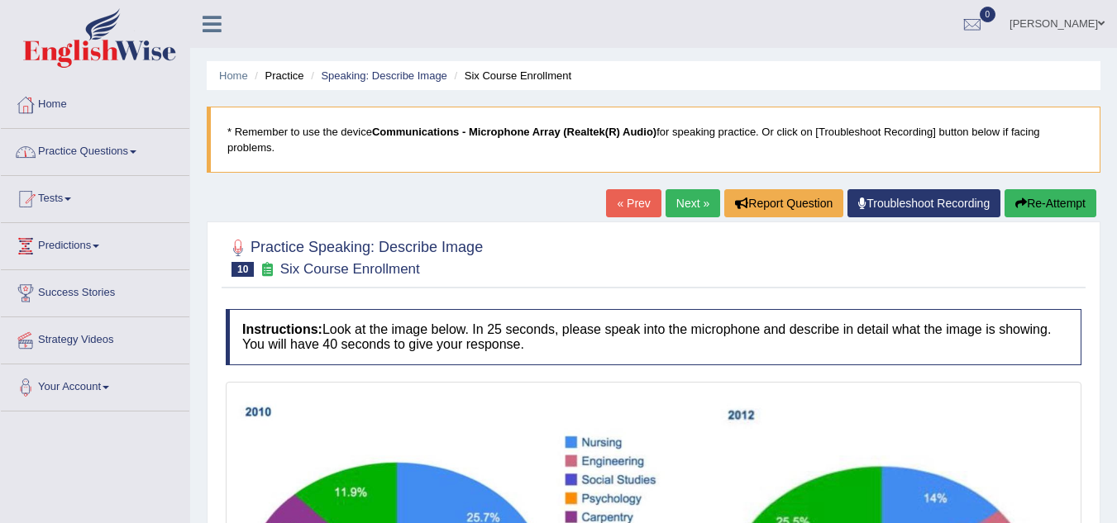
click at [92, 151] on link "Practice Questions" at bounding box center [95, 149] width 188 height 41
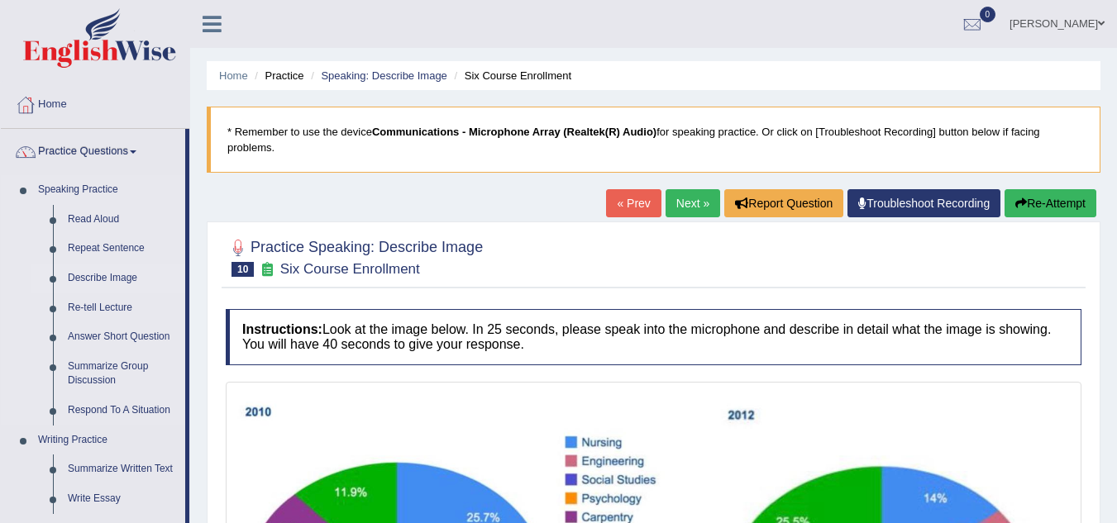
click at [94, 279] on link "Describe Image" at bounding box center [122, 279] width 125 height 30
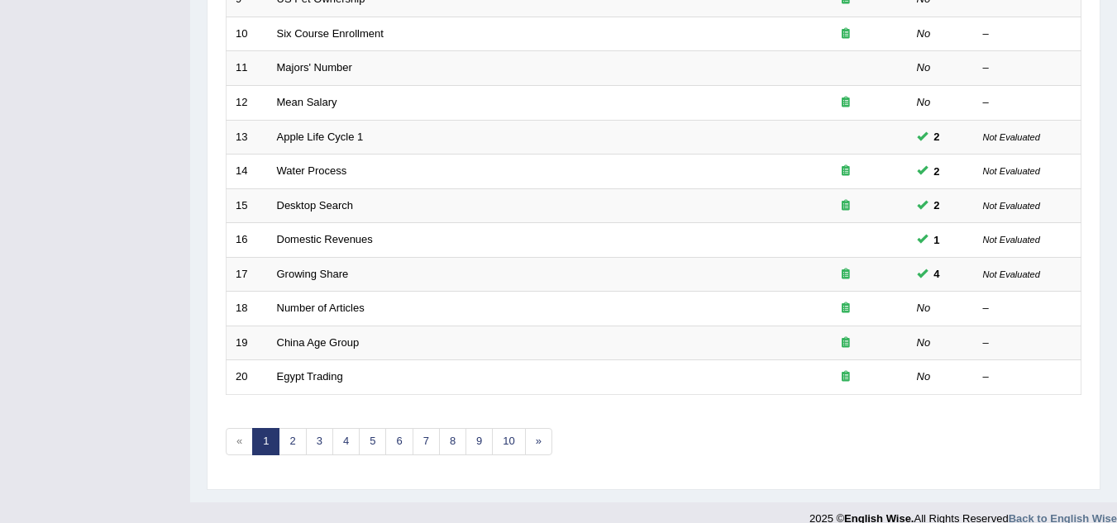
scroll to position [553, 0]
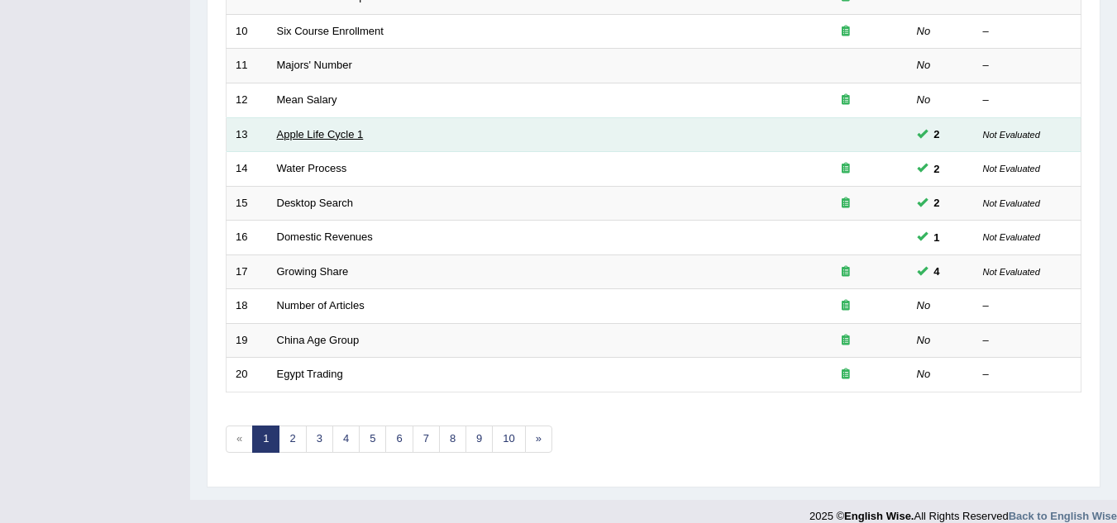
click at [308, 136] on link "Apple Life Cycle 1" at bounding box center [320, 134] width 87 height 12
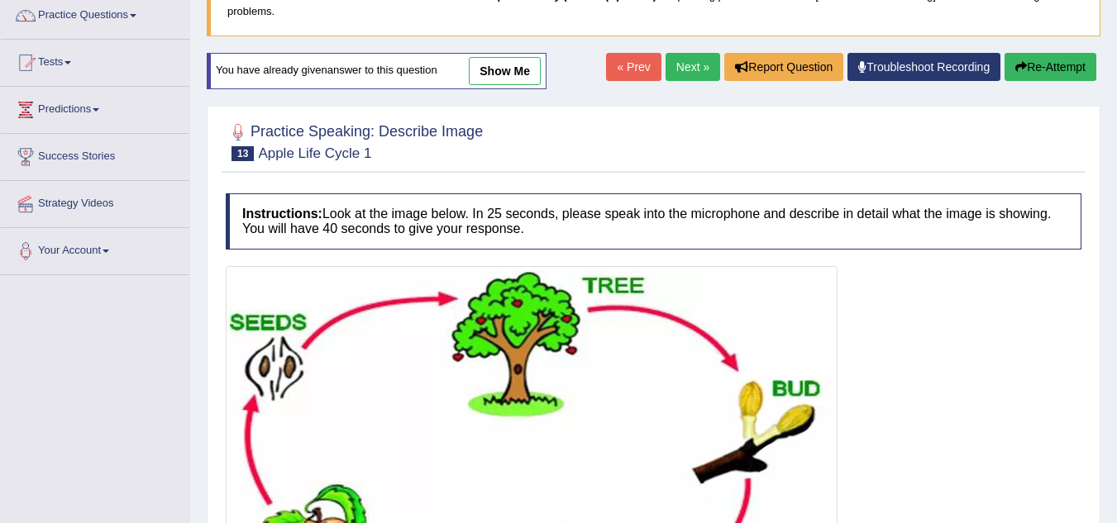
scroll to position [137, 0]
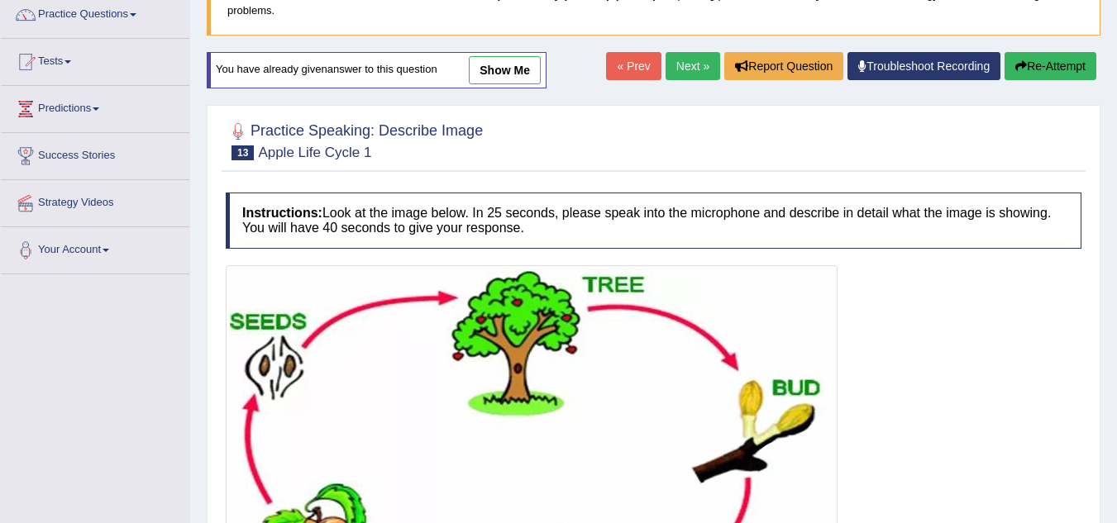
click at [628, 66] on link "« Prev" at bounding box center [633, 66] width 55 height 28
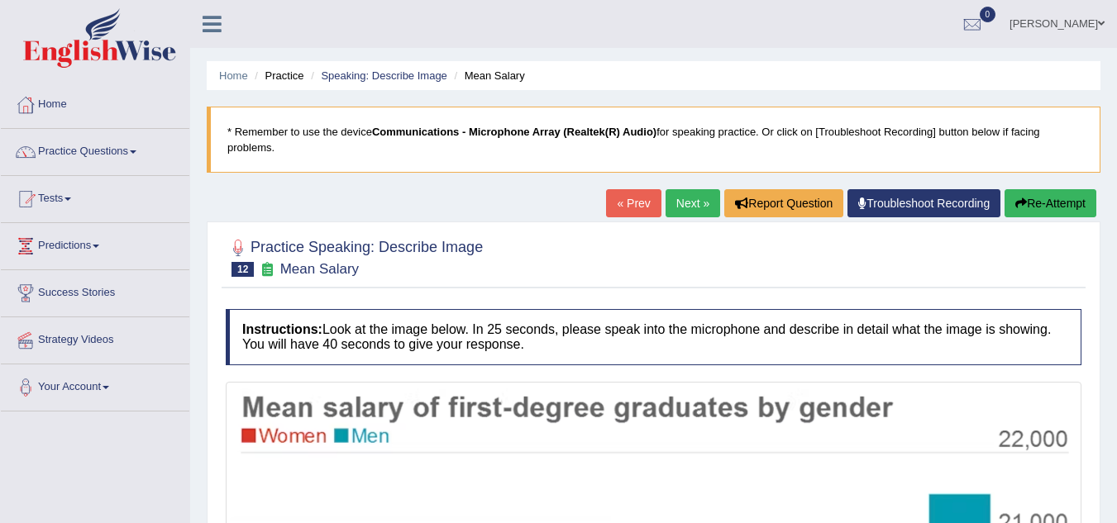
click at [615, 201] on link "« Prev" at bounding box center [633, 203] width 55 height 28
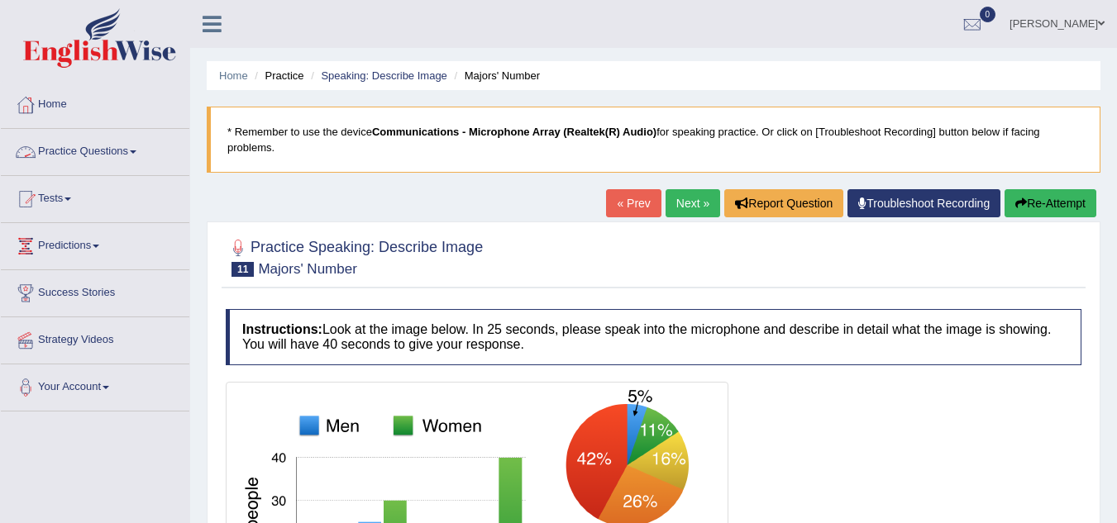
click at [73, 160] on link "Practice Questions" at bounding box center [95, 149] width 188 height 41
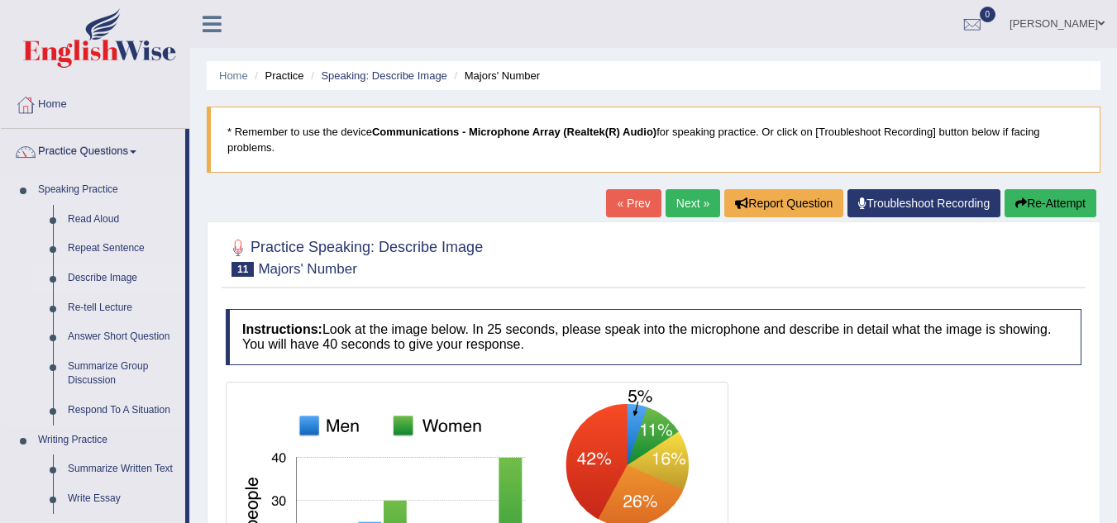
click at [100, 281] on link "Describe Image" at bounding box center [122, 279] width 125 height 30
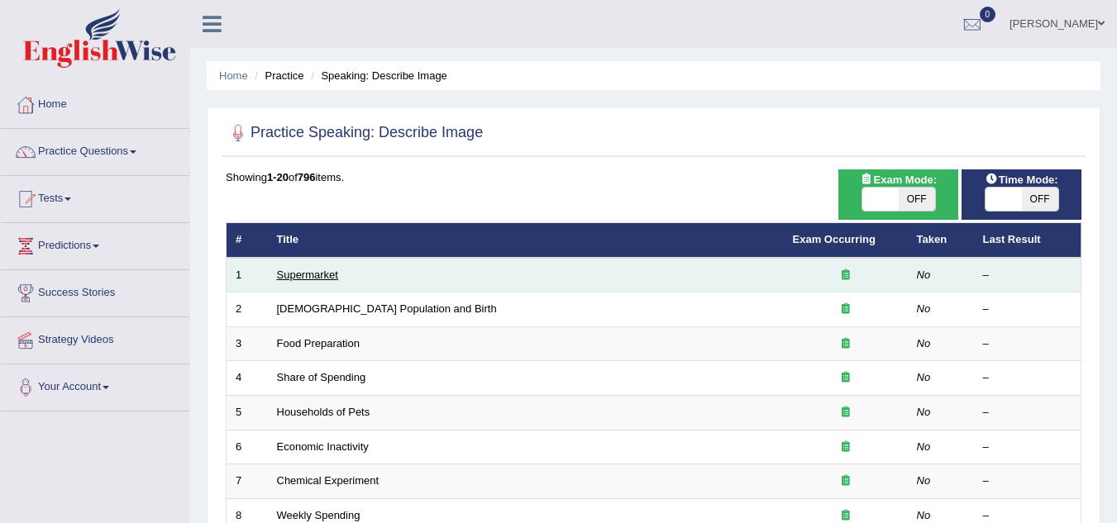
click at [308, 278] on link "Supermarket" at bounding box center [307, 275] width 61 height 12
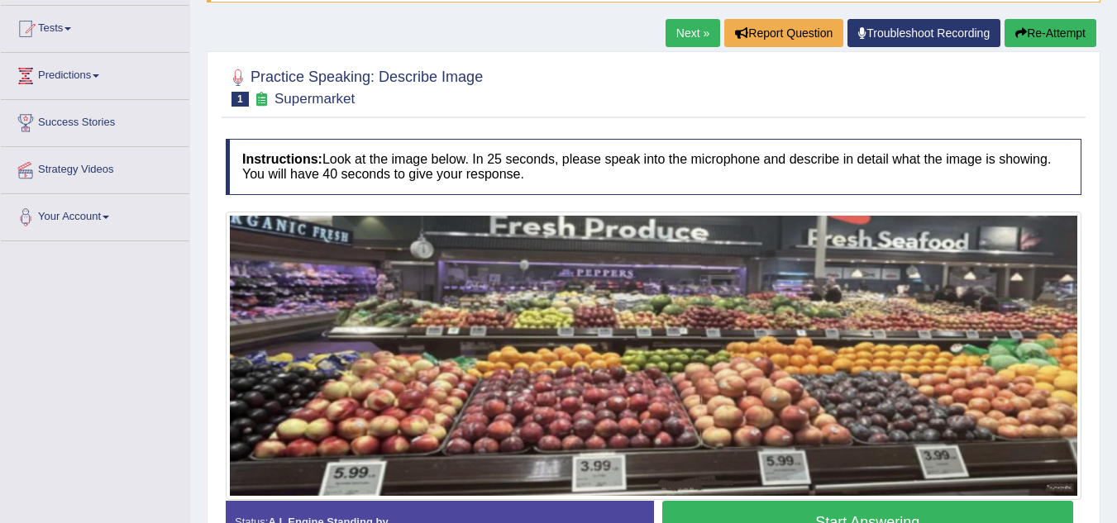
scroll to position [171, 0]
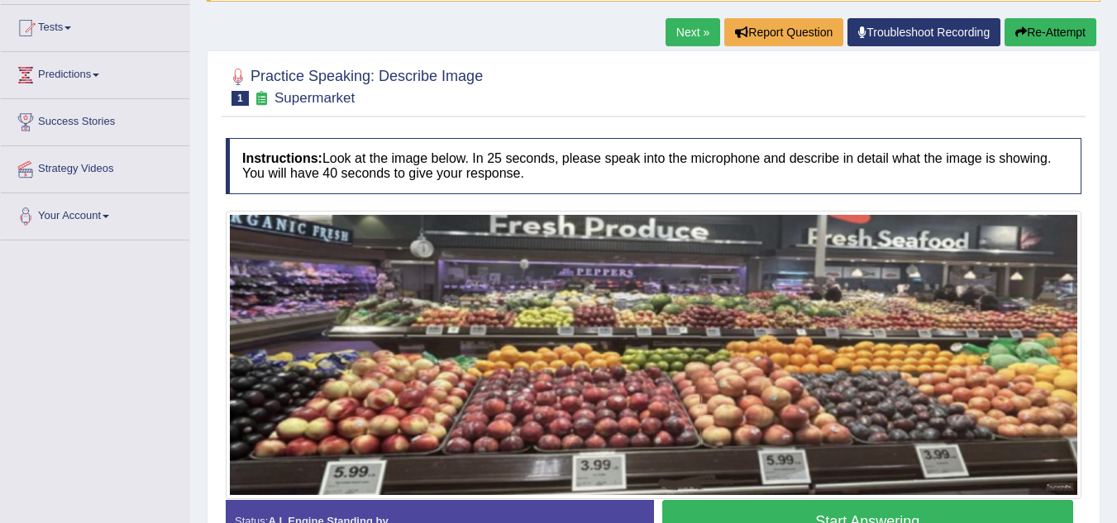
click at [339, 410] on img at bounding box center [653, 355] width 847 height 281
click at [688, 28] on link "Next »" at bounding box center [692, 32] width 55 height 28
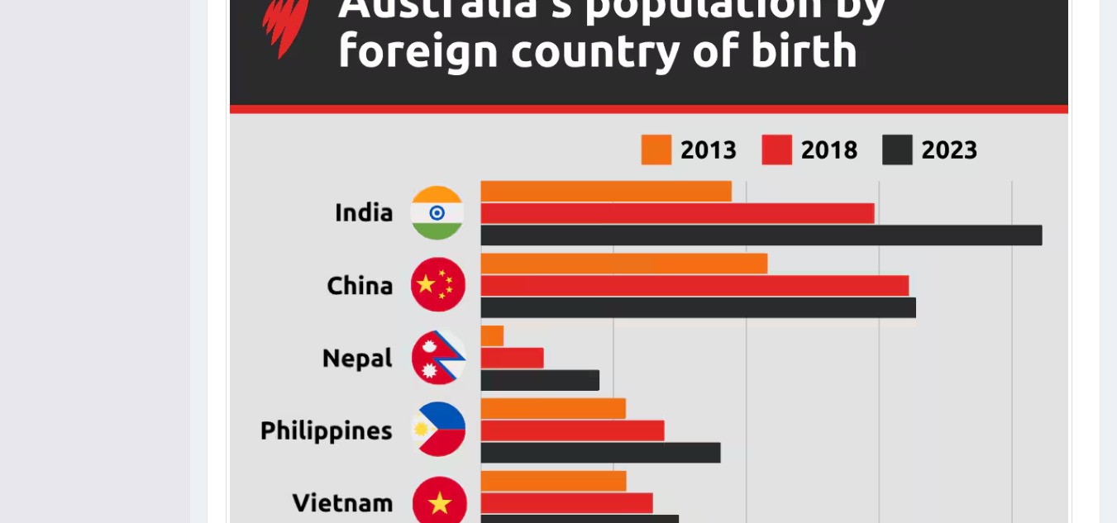
scroll to position [433, 0]
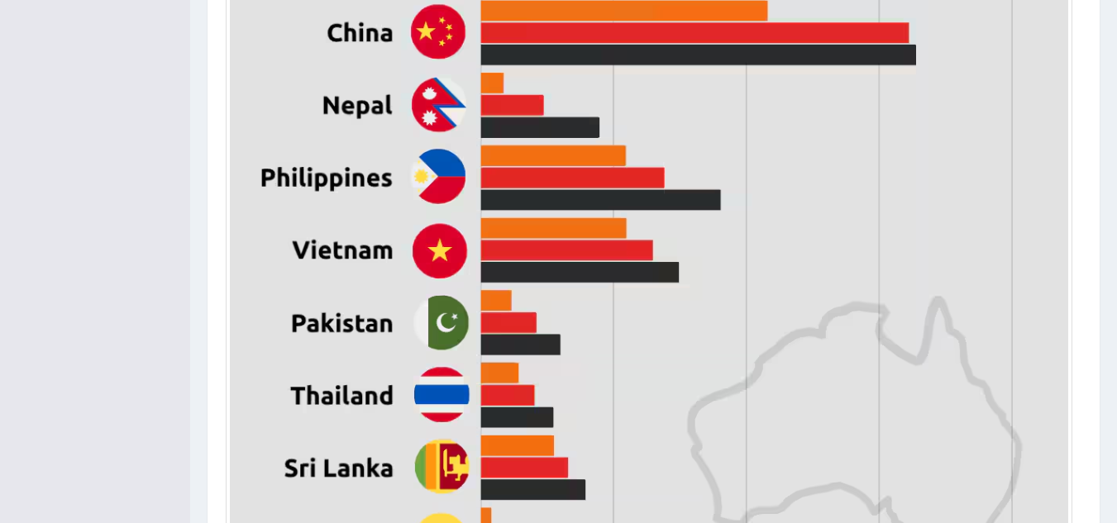
click at [710, 288] on img at bounding box center [649, 235] width 838 height 1068
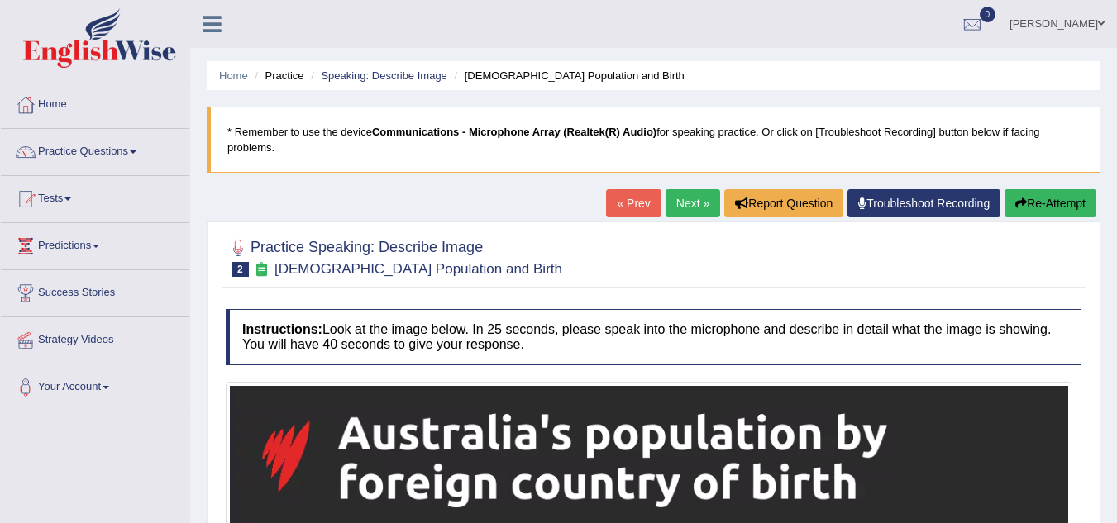
scroll to position [1, 0]
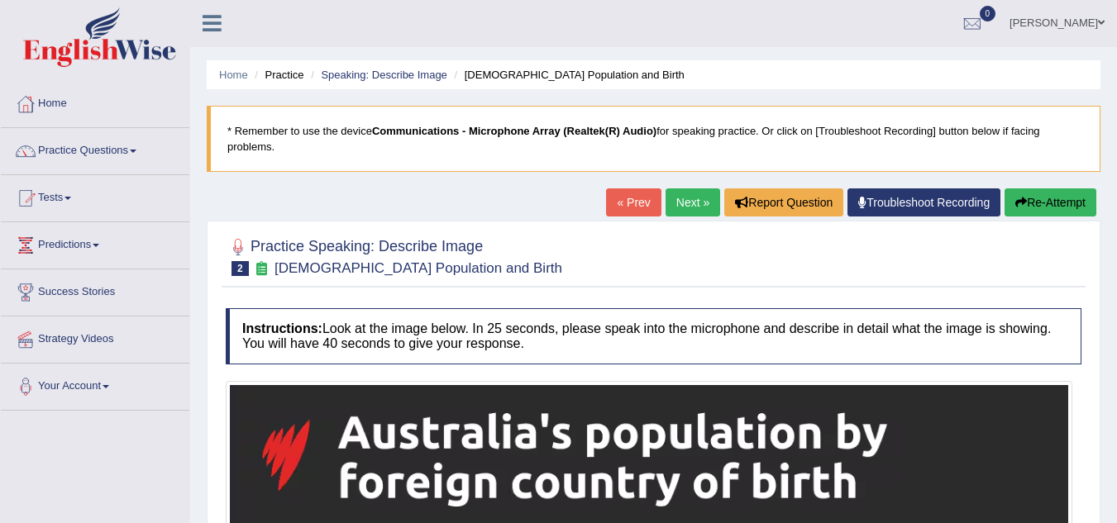
click at [694, 199] on link "Next »" at bounding box center [692, 202] width 55 height 28
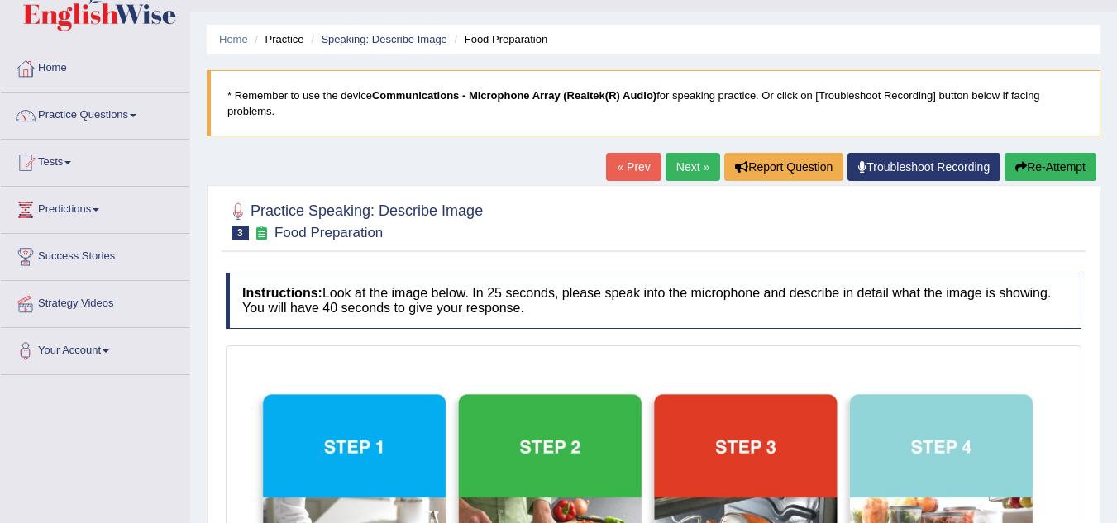
scroll to position [36, 0]
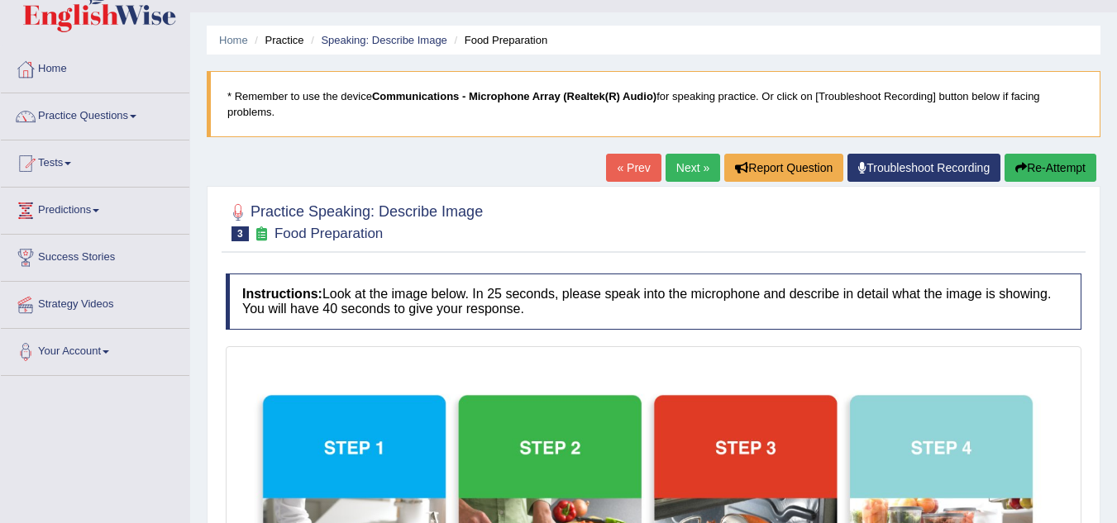
click at [690, 167] on link "Next »" at bounding box center [692, 168] width 55 height 28
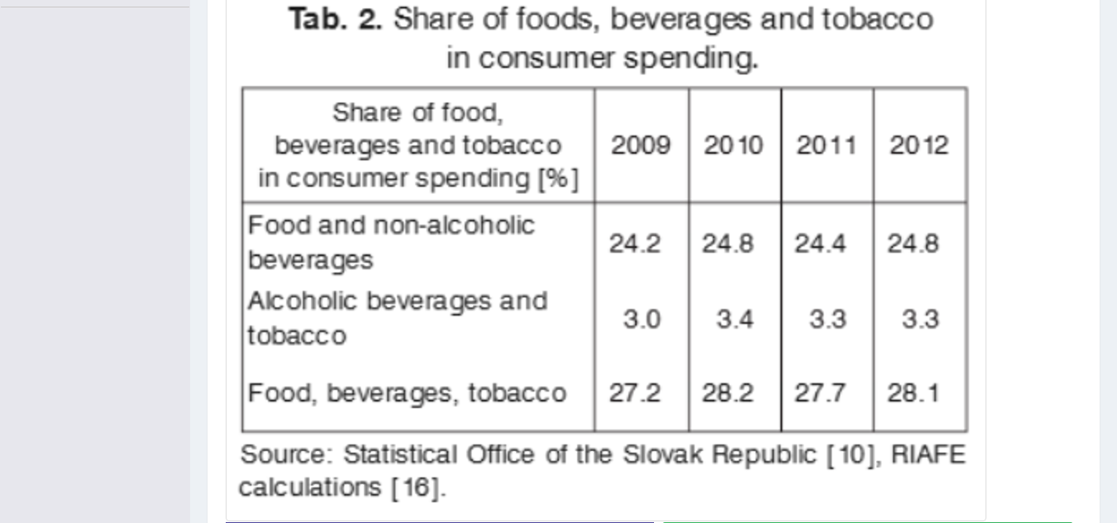
scroll to position [389, 0]
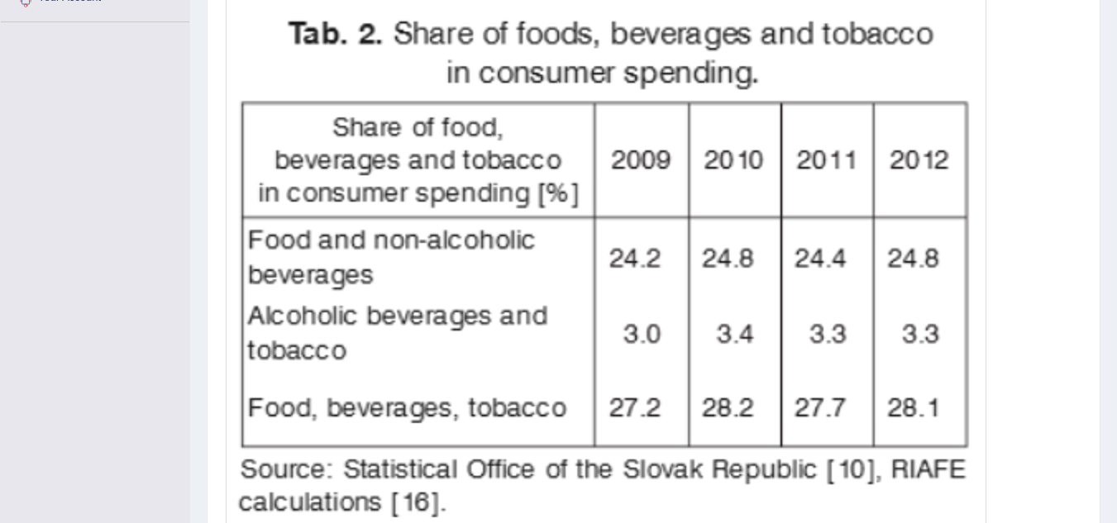
click at [690, 167] on img at bounding box center [606, 265] width 752 height 536
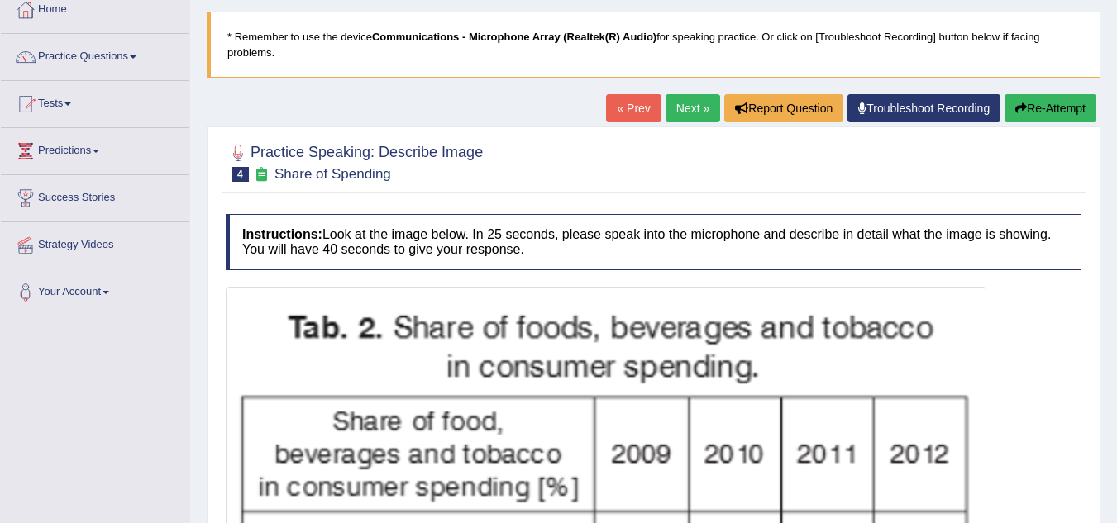
scroll to position [91, 0]
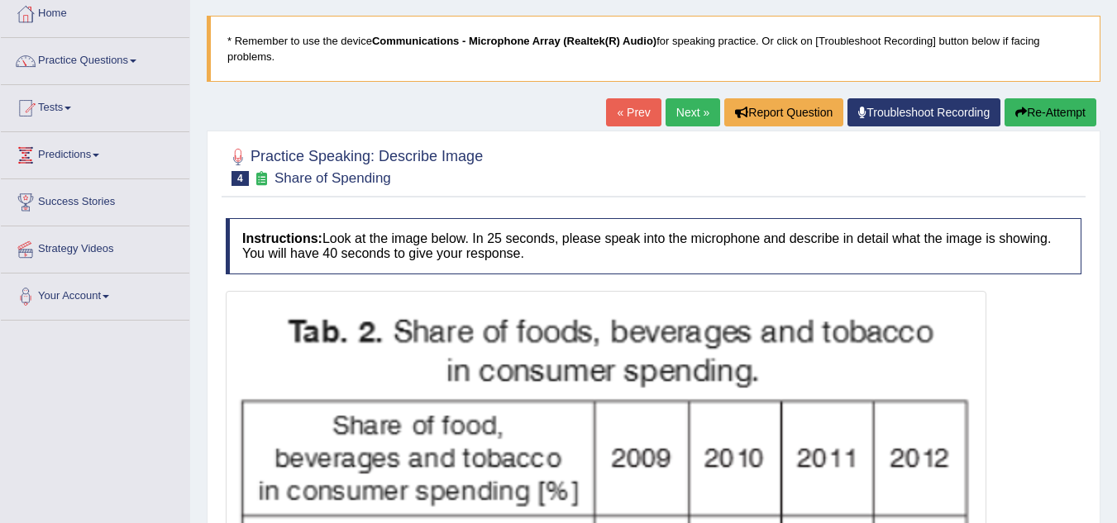
click at [682, 110] on link "Next »" at bounding box center [692, 112] width 55 height 28
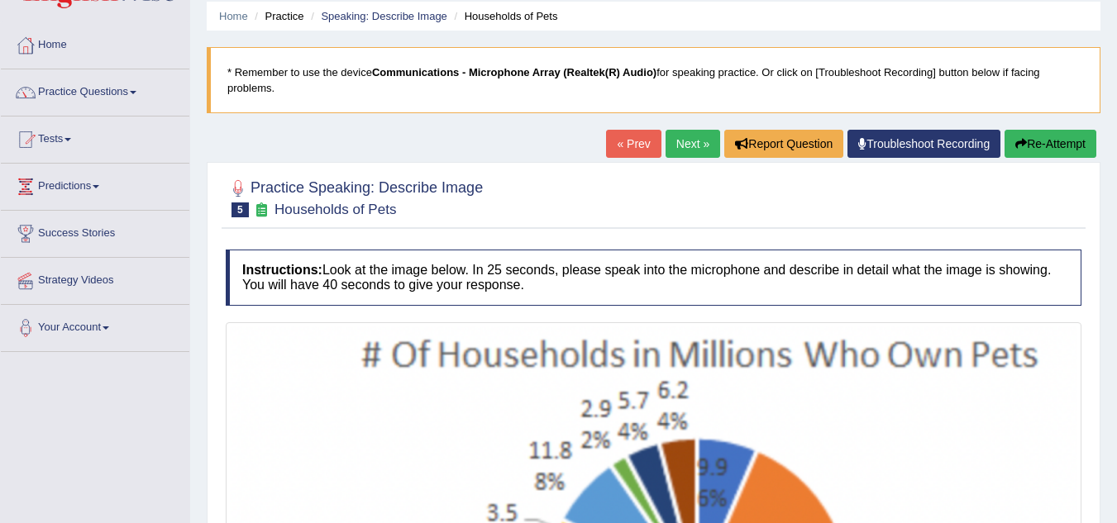
scroll to position [55, 0]
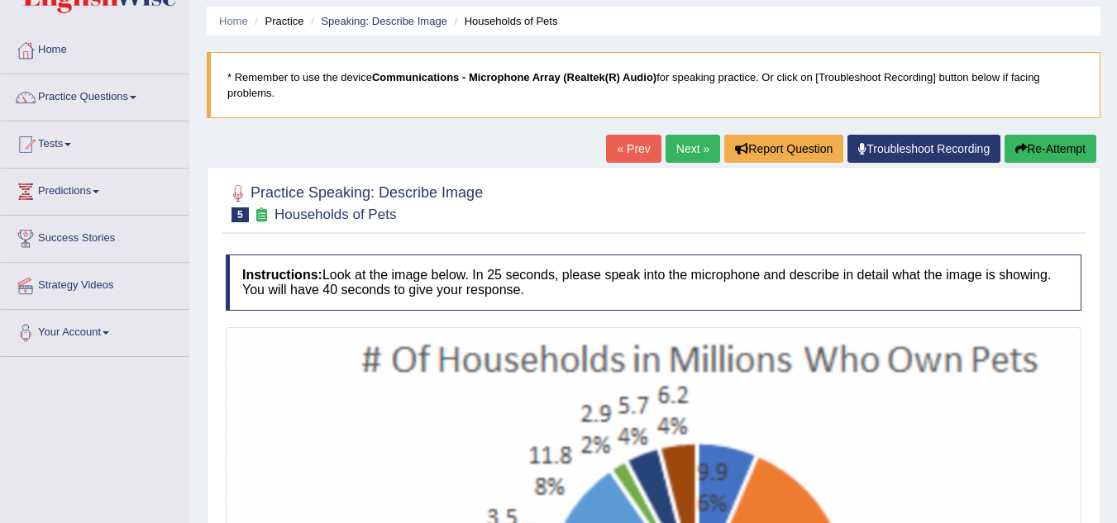
click at [675, 145] on link "Next »" at bounding box center [692, 149] width 55 height 28
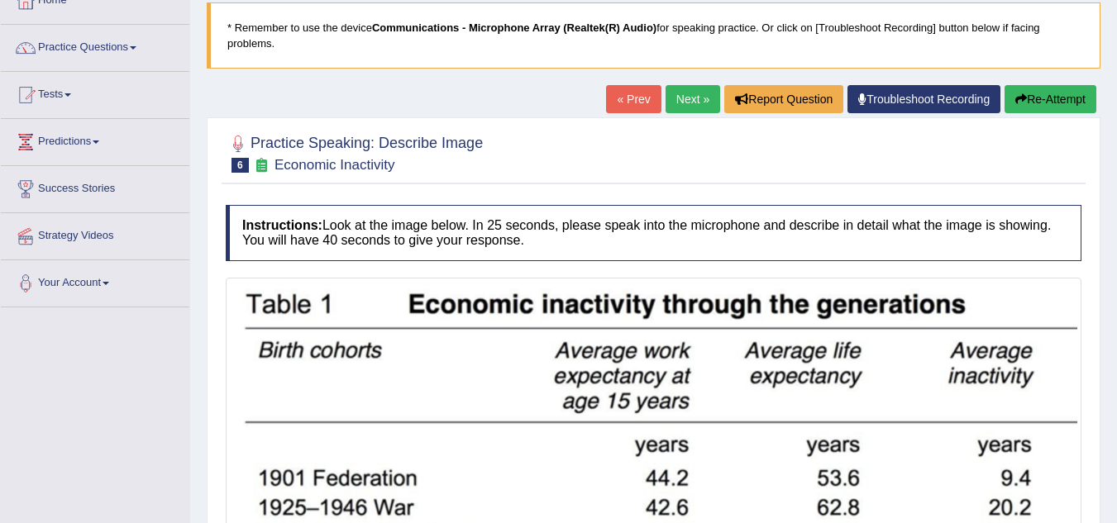
scroll to position [101, 0]
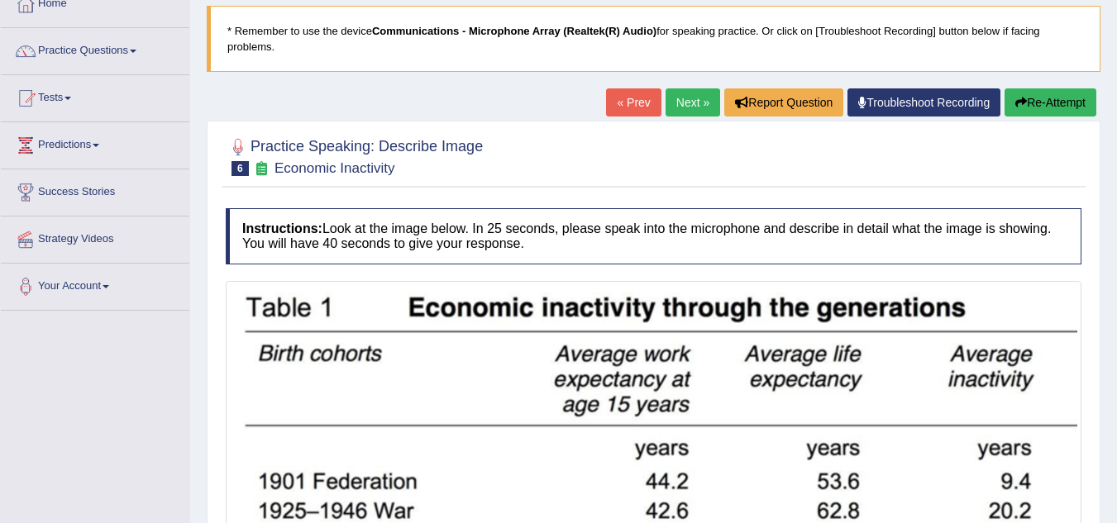
click at [684, 101] on link "Next »" at bounding box center [692, 102] width 55 height 28
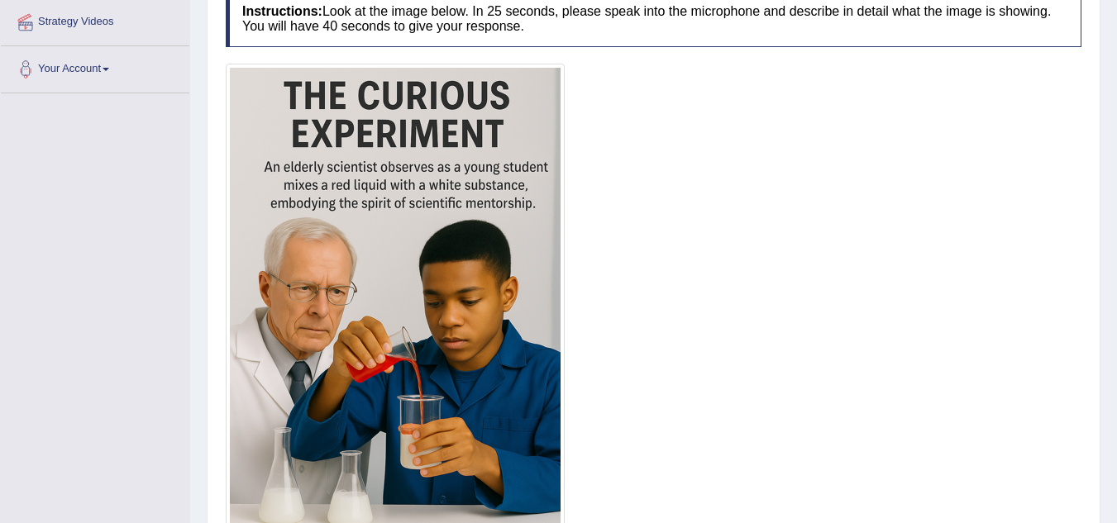
scroll to position [313, 0]
